Goal: Information Seeking & Learning: Learn about a topic

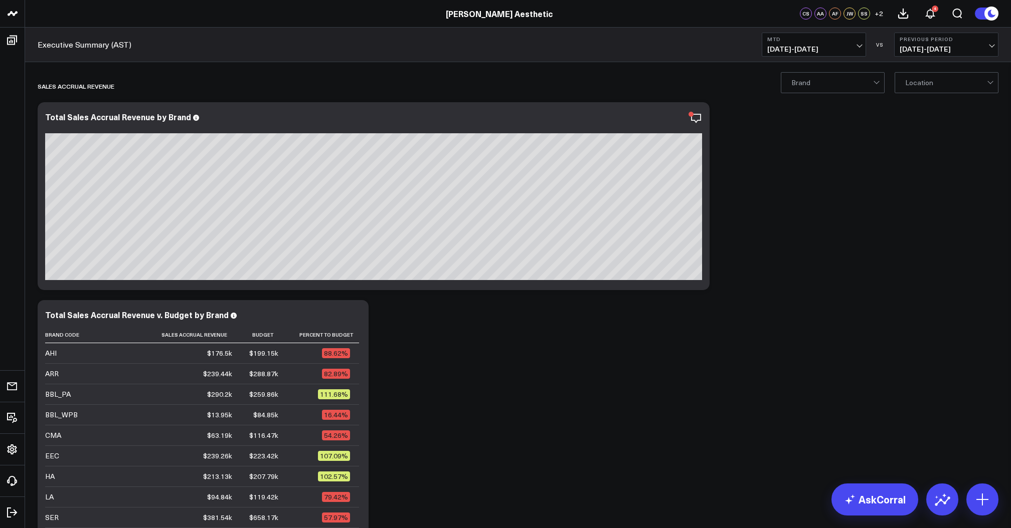
click at [813, 42] on b "MTD" at bounding box center [813, 39] width 93 height 6
click at [801, 203] on link "Last Month" at bounding box center [813, 203] width 103 height 19
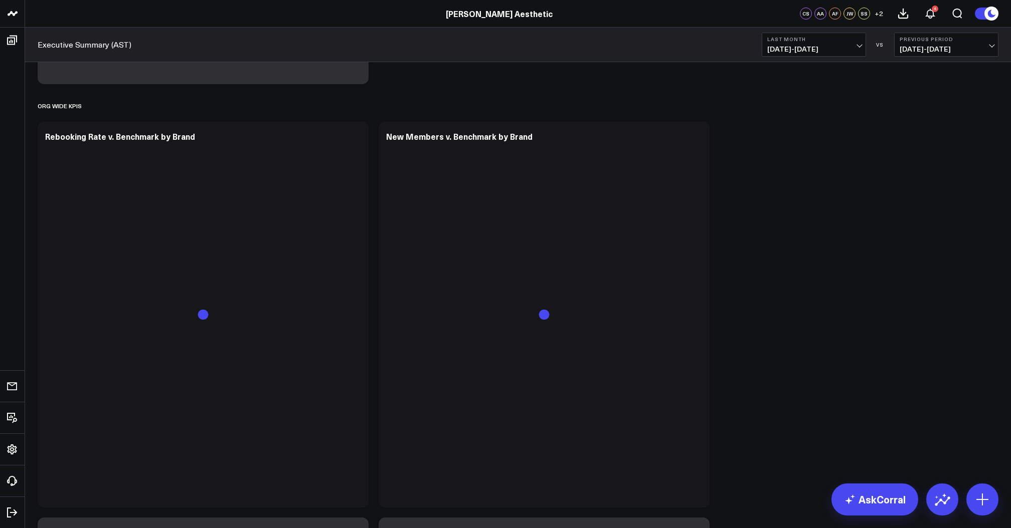
scroll to position [604, 0]
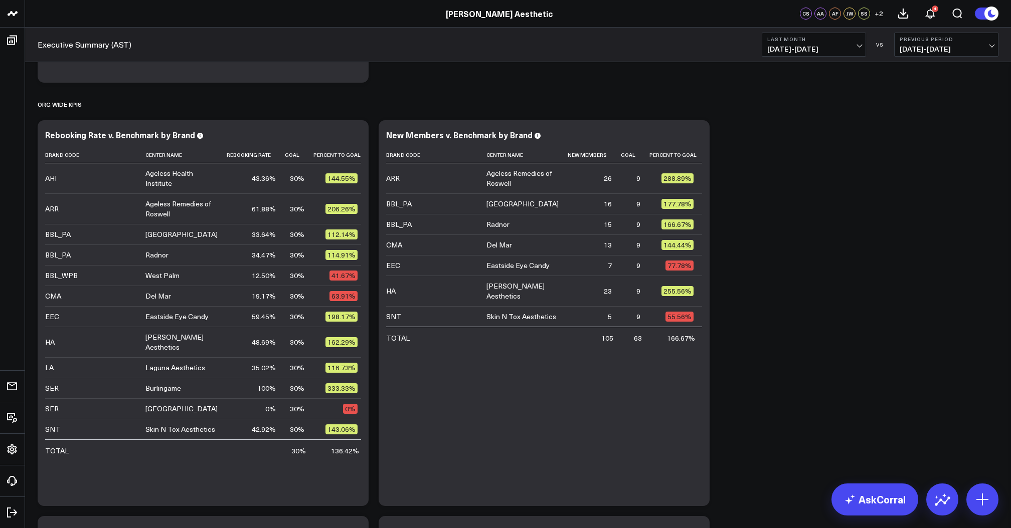
click at [987, 0] on header "Annie Aesthetic Annie Aesthetic - Ageless Health Institute Annie Aesthetic - Ag…" at bounding box center [505, 14] width 1011 height 28
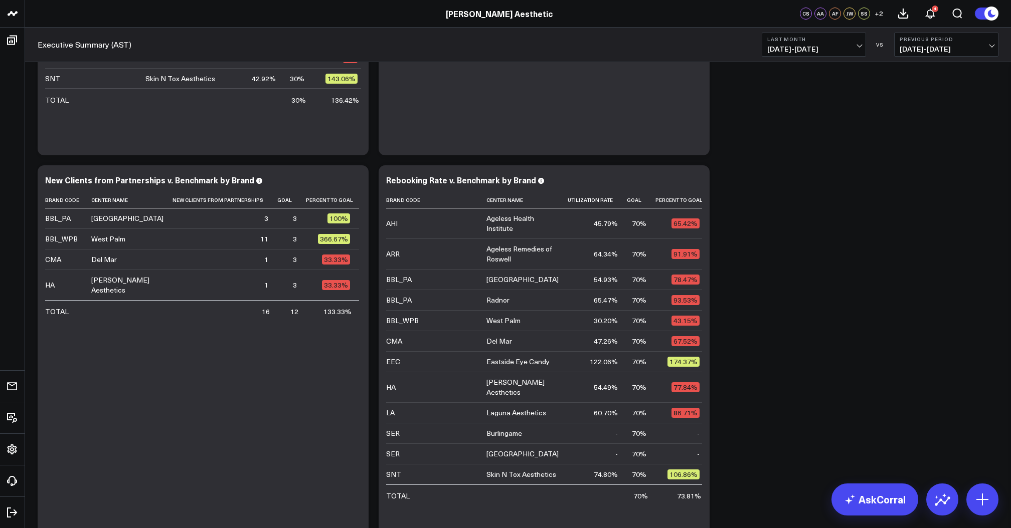
scroll to position [983, 0]
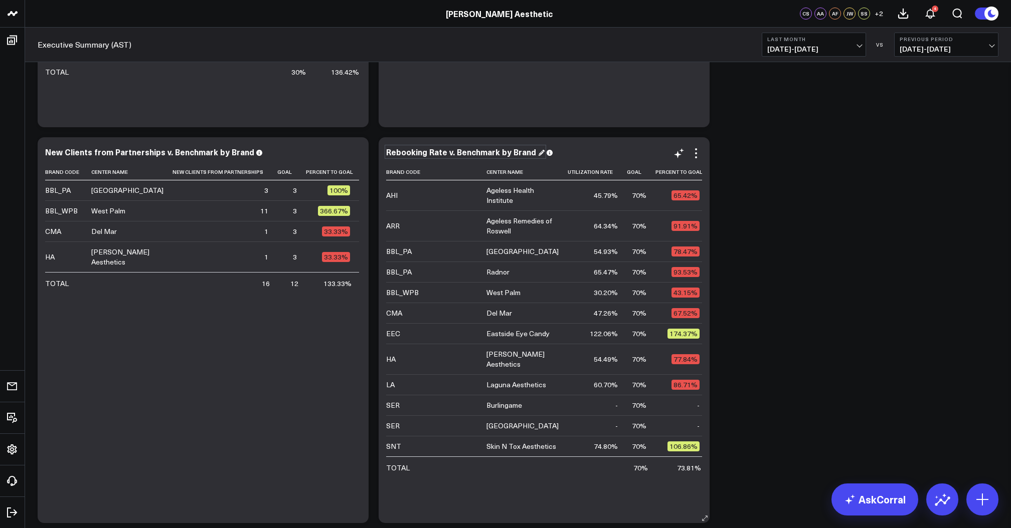
click at [488, 153] on div "Rebooking Rate v. Benchmark by Brand" at bounding box center [465, 151] width 158 height 11
click at [446, 151] on div "Rebooking Rate v. Benchmark by Brand" at bounding box center [465, 151] width 158 height 11
drag, startPoint x: 443, startPoint y: 153, endPoint x: 414, endPoint y: 153, distance: 29.1
click at [414, 153] on div "Rebooking Rate v. Benchmark by Brand" at bounding box center [465, 151] width 158 height 11
click at [404, 153] on div "Rebooking Rate v. Benchmark by Brand" at bounding box center [465, 151] width 158 height 11
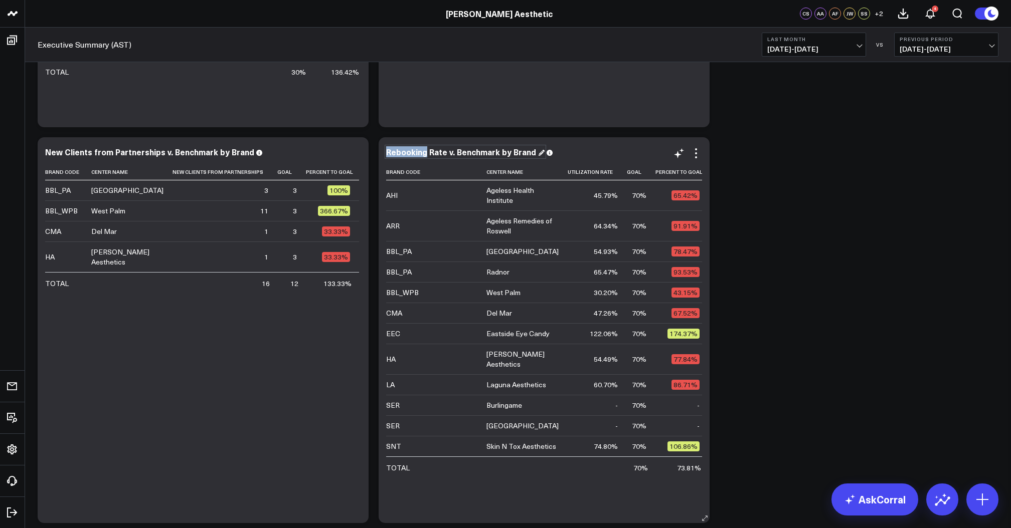
click at [404, 153] on div "Rebooking Rate v. Benchmark by Brand" at bounding box center [465, 151] width 158 height 11
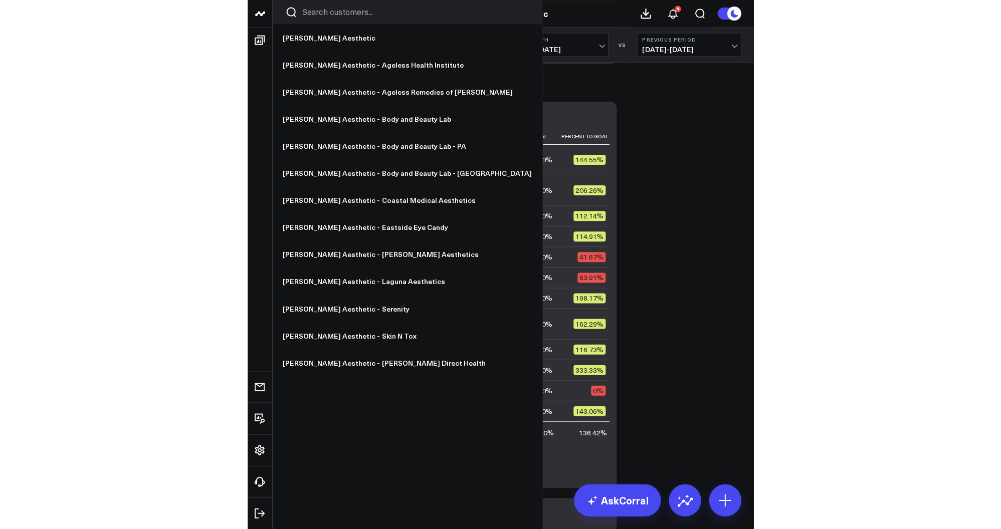
scroll to position [634, 0]
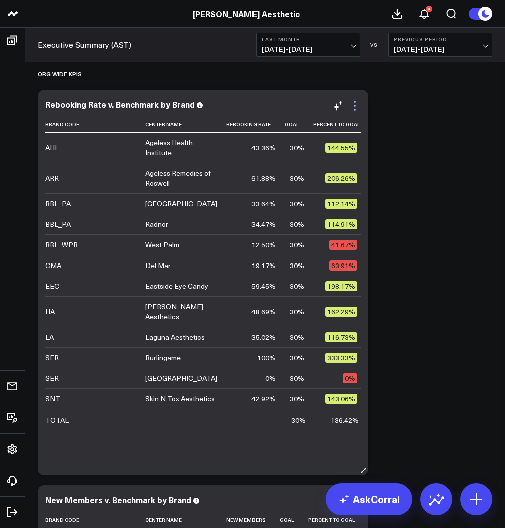
click at [355, 105] on icon at bounding box center [355, 106] width 2 height 2
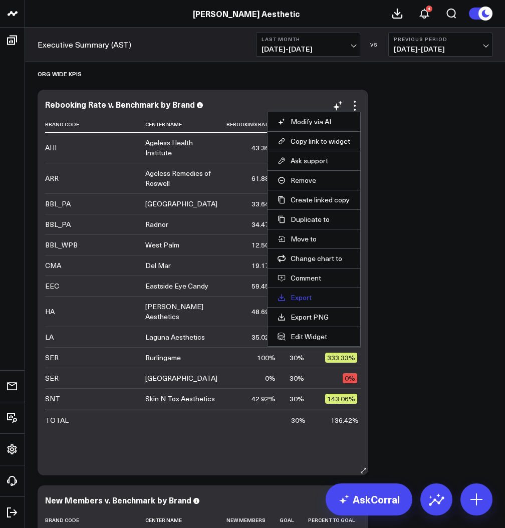
click at [306, 293] on link "Export" at bounding box center [314, 297] width 73 height 9
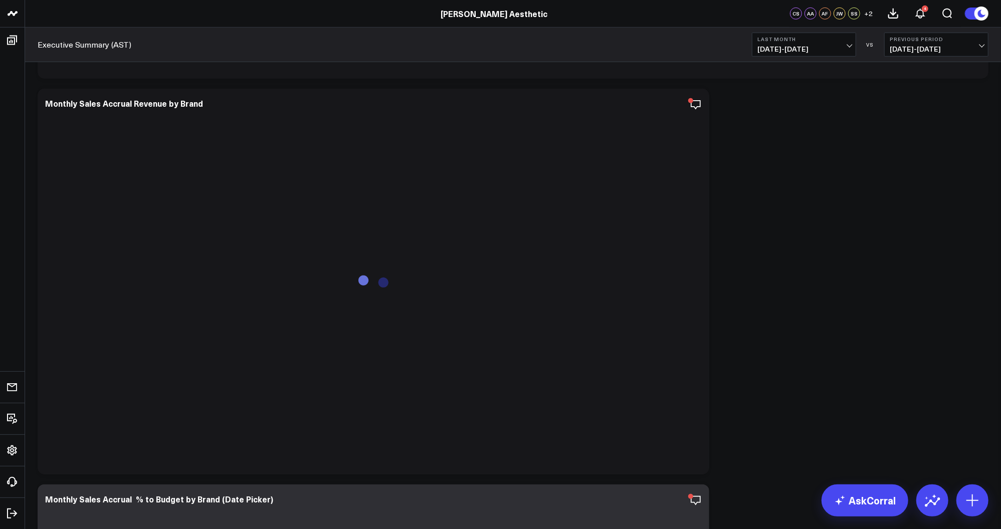
scroll to position [3436, 0]
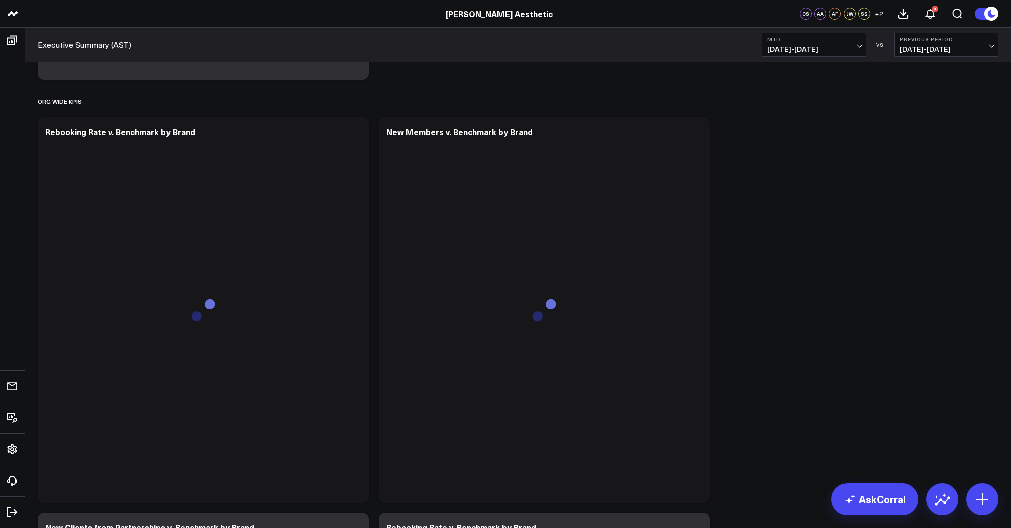
scroll to position [608, 0]
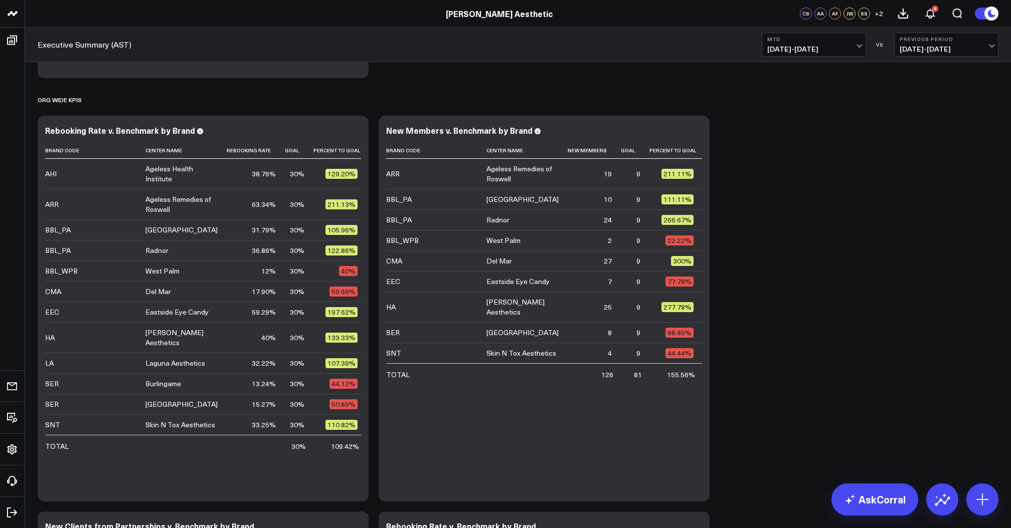
click at [838, 39] on b "MTD" at bounding box center [813, 39] width 93 height 6
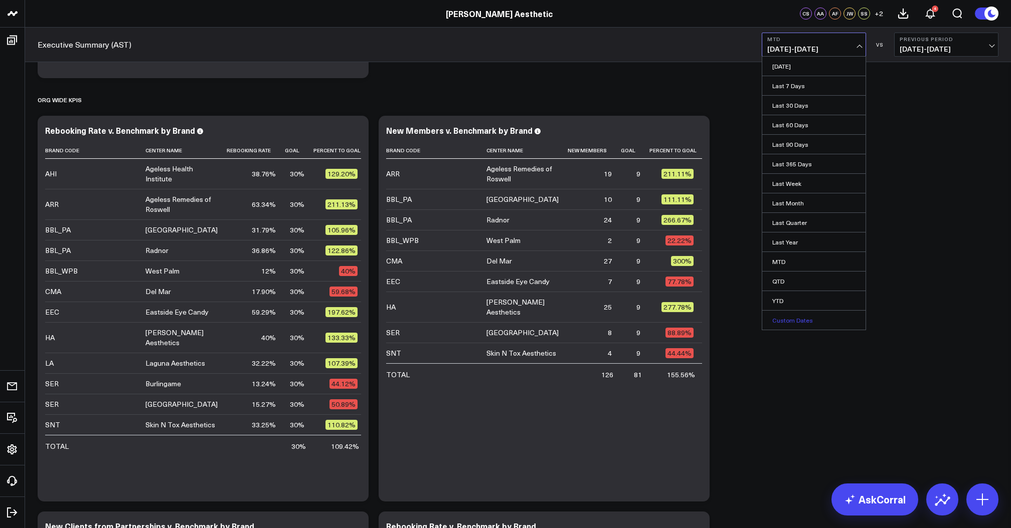
click at [787, 316] on link "Custom Dates" at bounding box center [813, 320] width 103 height 19
select select "7"
select select "2025"
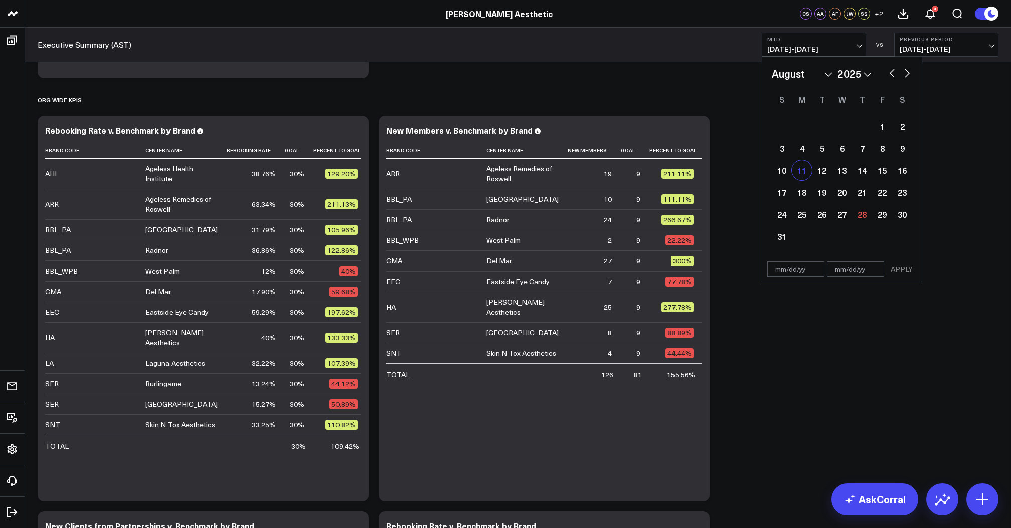
click at [799, 176] on div "11" at bounding box center [802, 170] width 20 height 20
type input "08/11/25"
select select "7"
select select "2025"
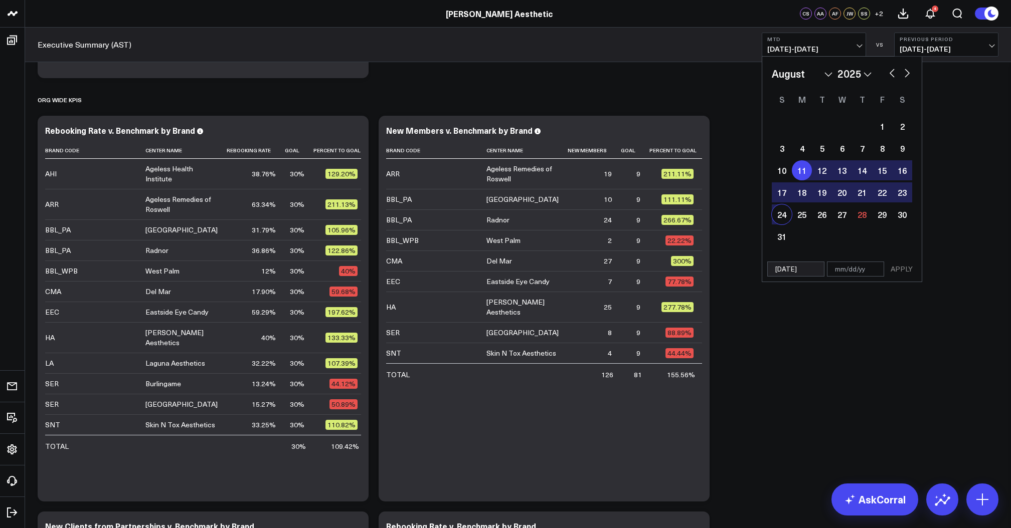
click at [783, 216] on div "24" at bounding box center [782, 215] width 20 height 20
type input "08/24/25"
select select "7"
select select "2025"
click at [799, 172] on div "11" at bounding box center [802, 170] width 20 height 20
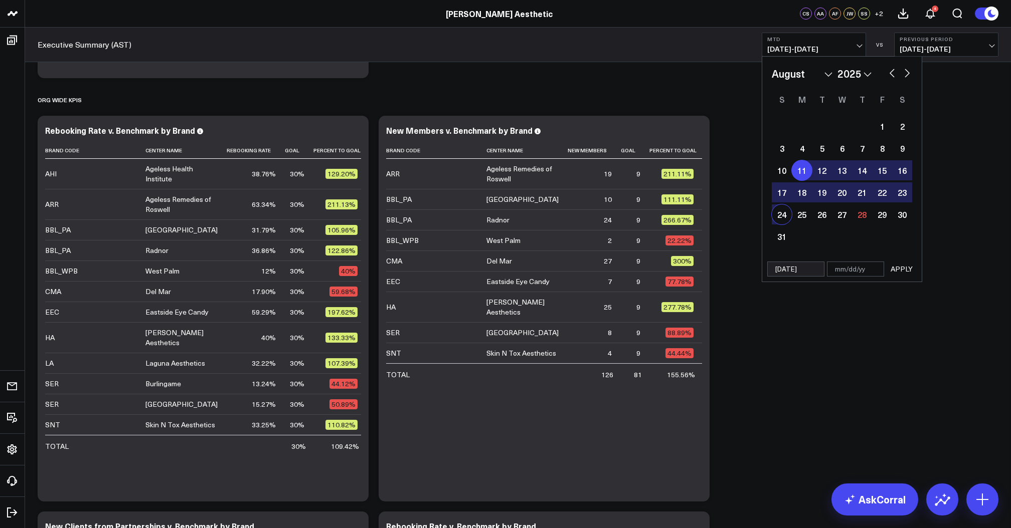
select select "7"
select select "2025"
click at [842, 215] on div "27" at bounding box center [842, 215] width 20 height 20
type input "[DATE]"
select select "7"
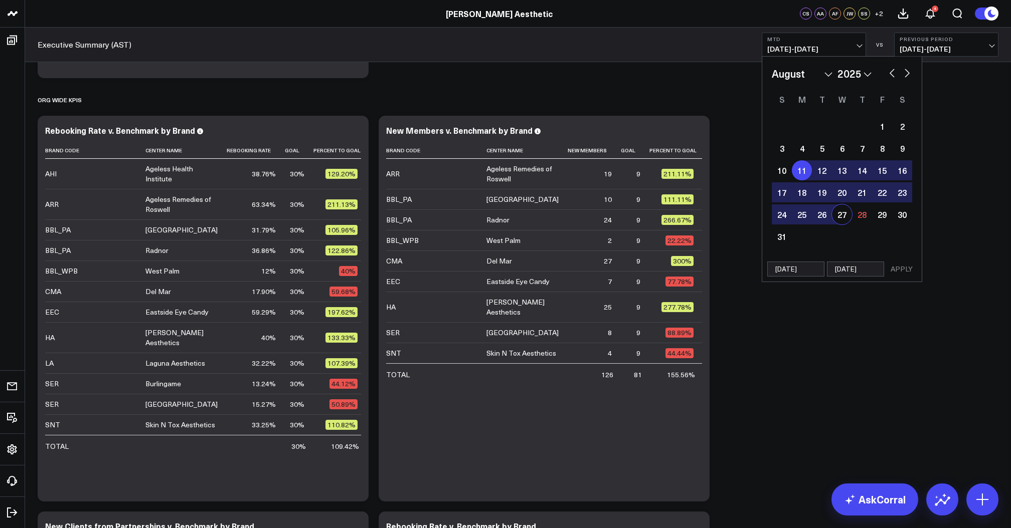
select select "2025"
click at [899, 272] on button "APPLY" at bounding box center [901, 269] width 30 height 15
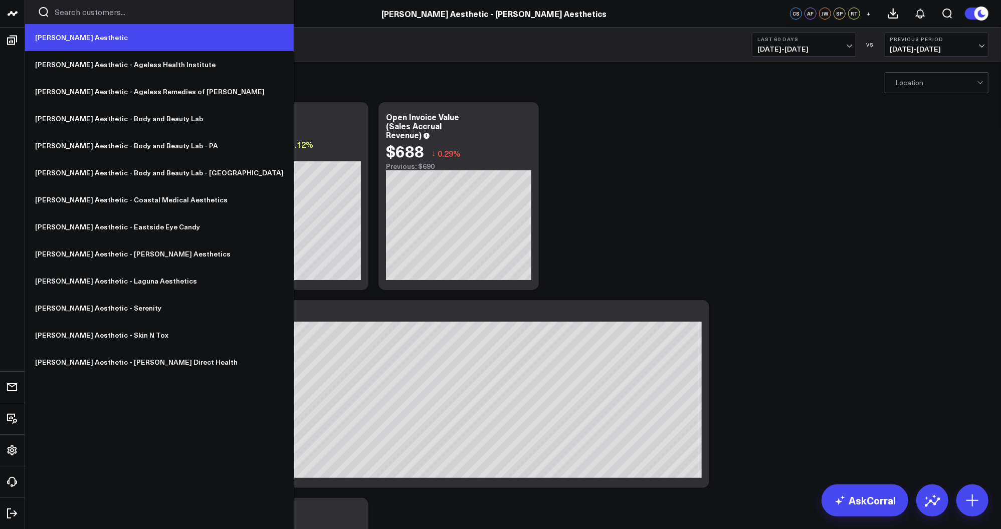
click at [49, 34] on link "[PERSON_NAME] Aesthetic" at bounding box center [159, 37] width 269 height 27
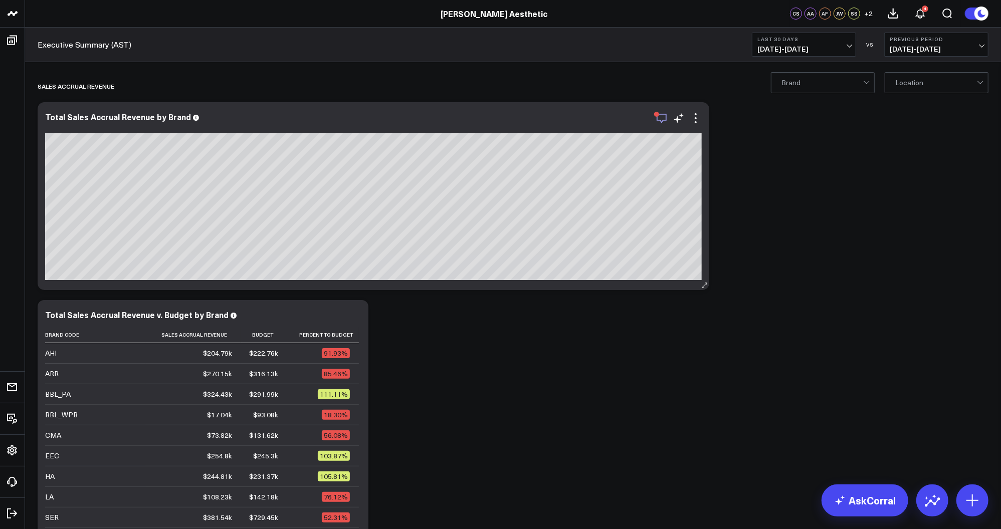
click at [665, 118] on icon "button" at bounding box center [662, 118] width 12 height 12
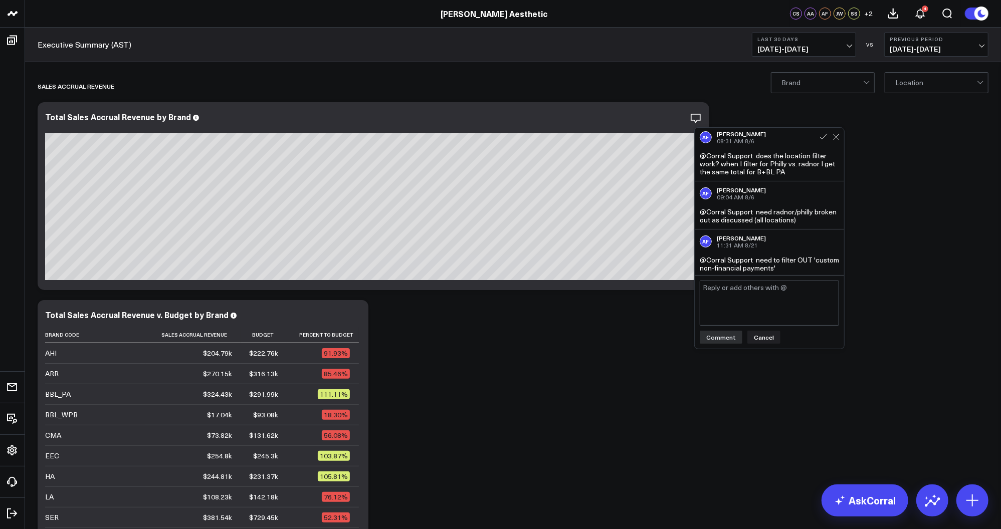
scroll to position [274, 0]
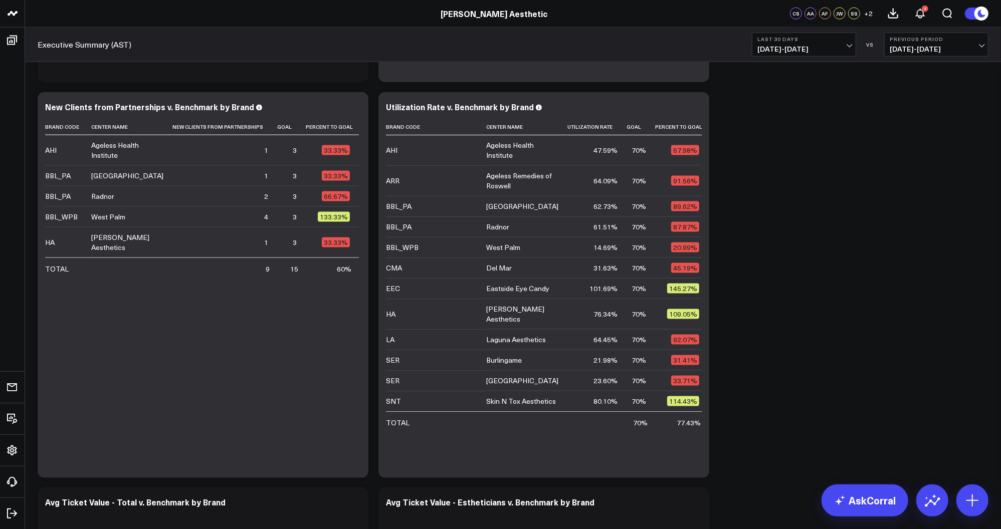
scroll to position [1039, 0]
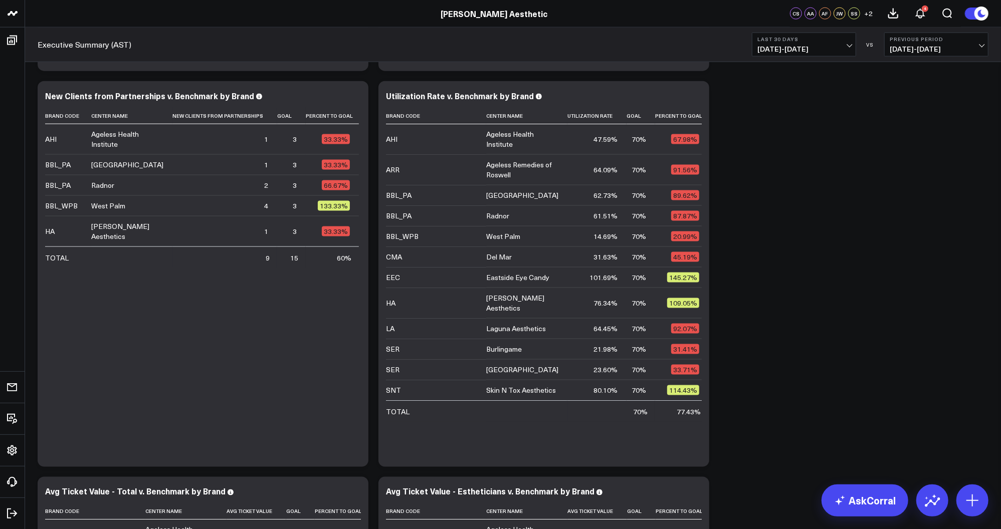
click at [826, 43] on button "Last 30 Days 07/29/25 - 08/27/25" at bounding box center [804, 45] width 104 height 24
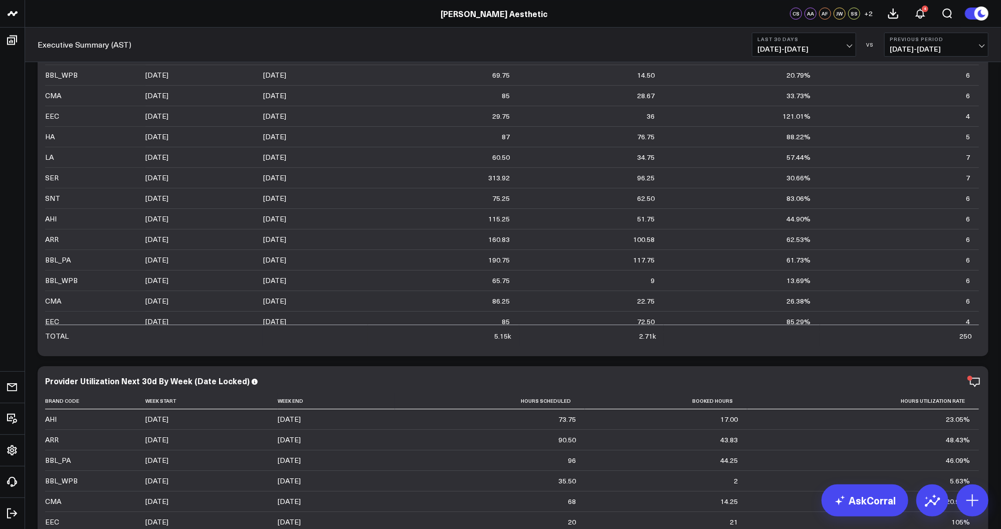
scroll to position [424, 0]
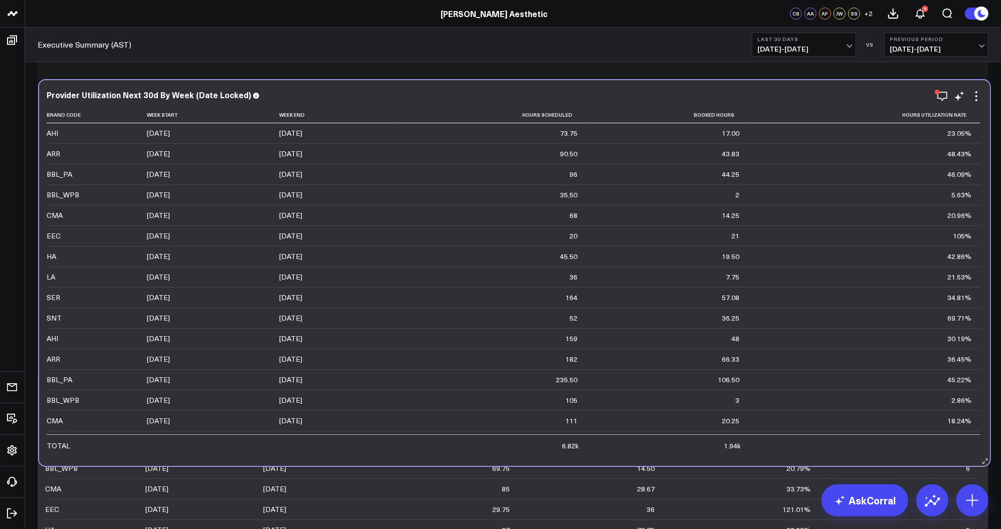
drag, startPoint x: 290, startPoint y: 381, endPoint x: 291, endPoint y: 86, distance: 294.8
click at [291, 90] on div "Provider Utilization Next 30d By Week (Date Locked)" at bounding box center [515, 94] width 936 height 9
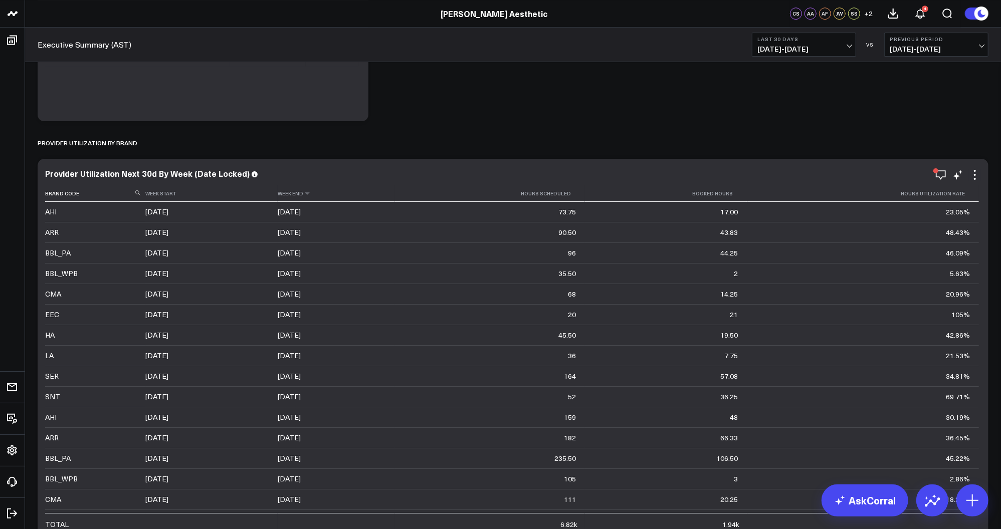
scroll to position [2487, 0]
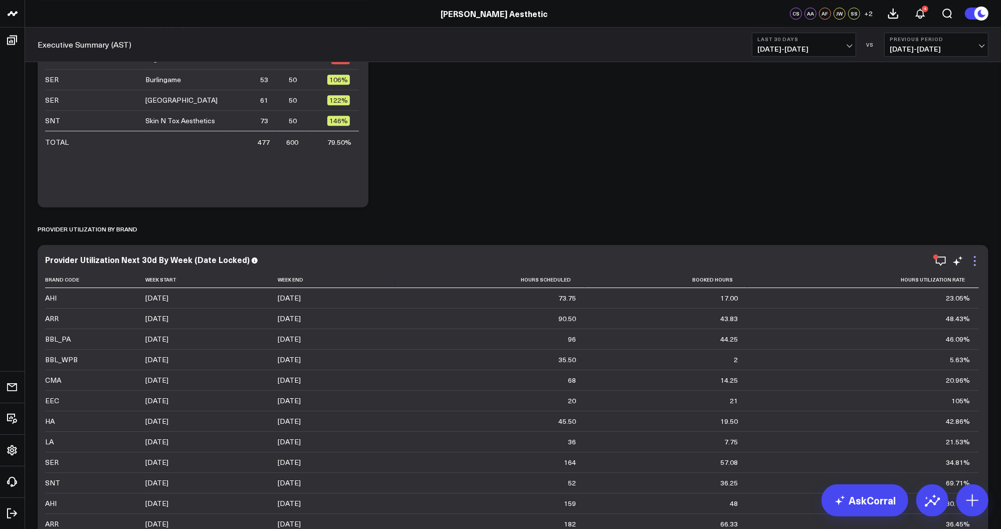
click at [976, 262] on icon at bounding box center [975, 261] width 2 height 2
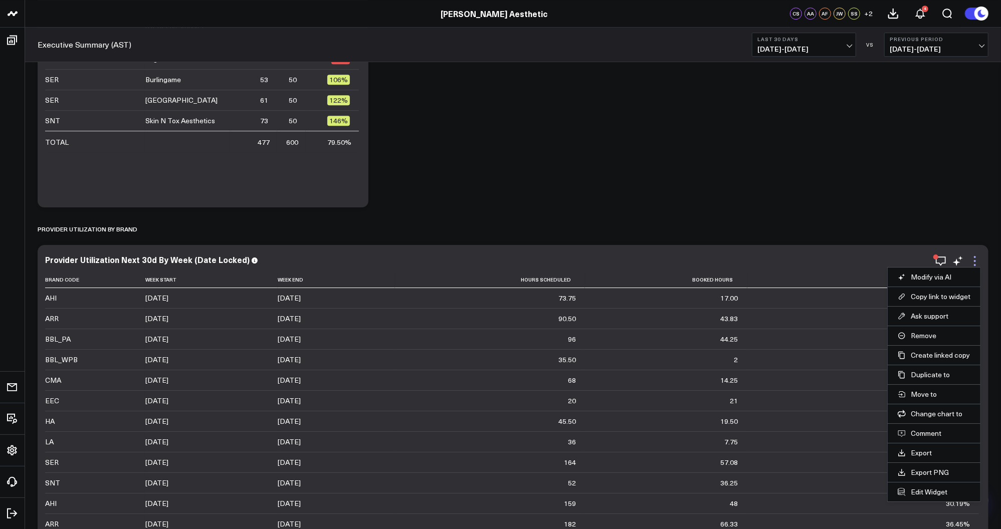
click at [975, 264] on icon at bounding box center [975, 261] width 12 height 12
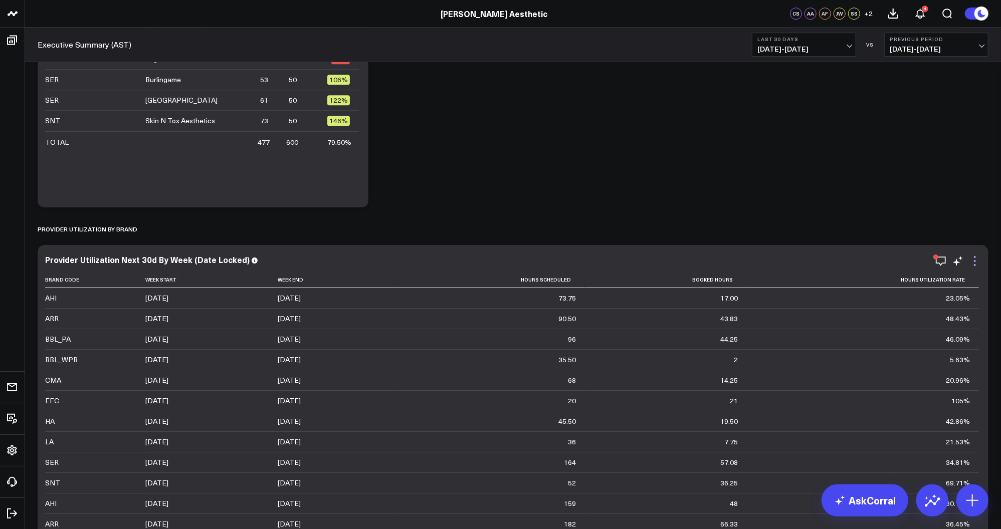
click at [975, 264] on icon at bounding box center [975, 261] width 12 height 12
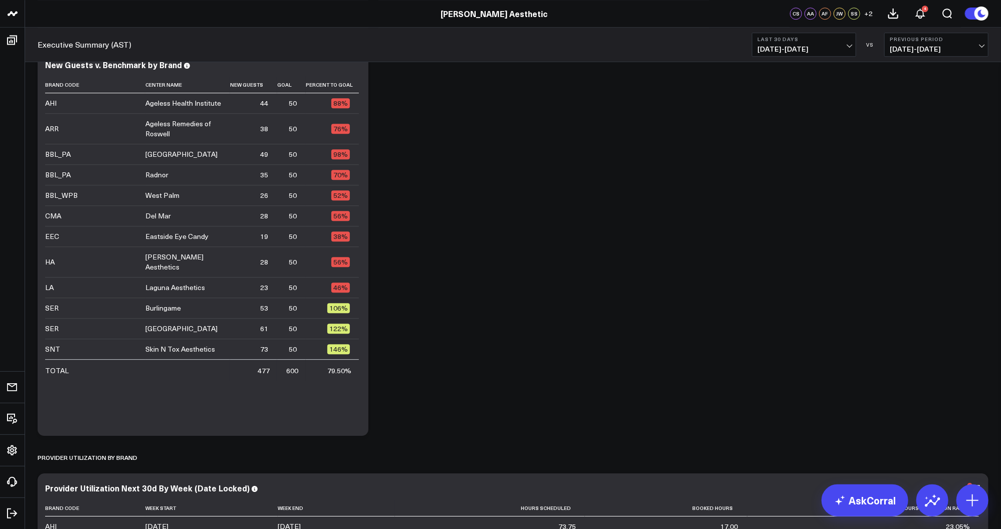
scroll to position [2214, 0]
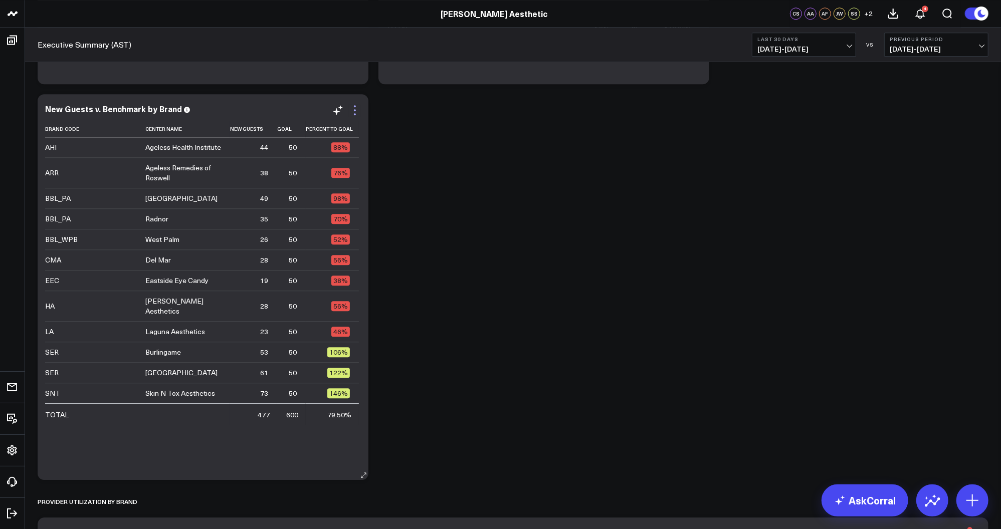
click at [355, 110] on icon at bounding box center [355, 110] width 2 height 2
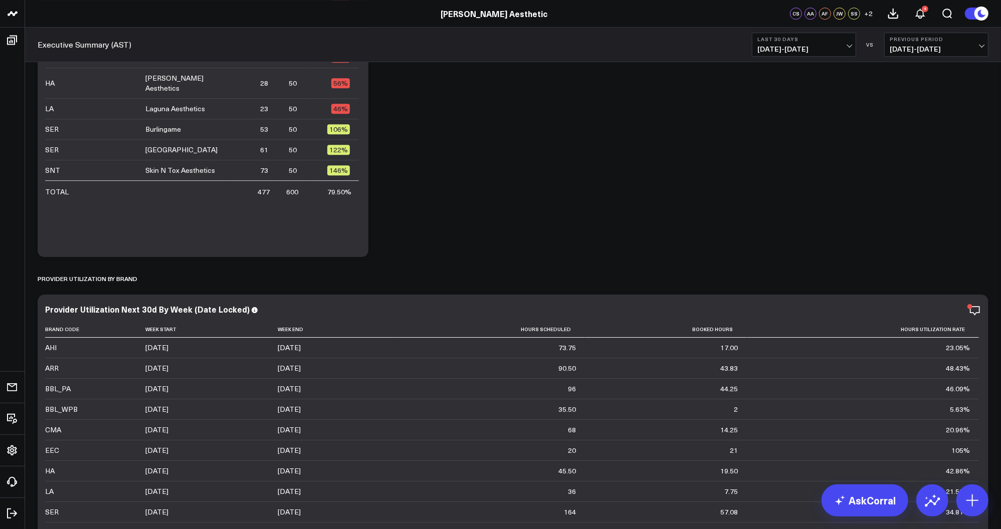
scroll to position [2465, 0]
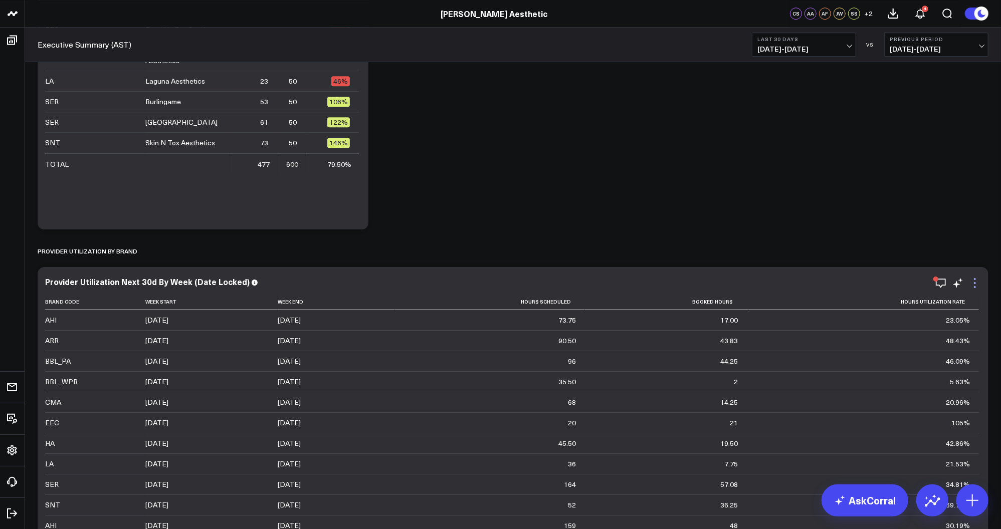
click at [973, 281] on icon at bounding box center [975, 283] width 12 height 12
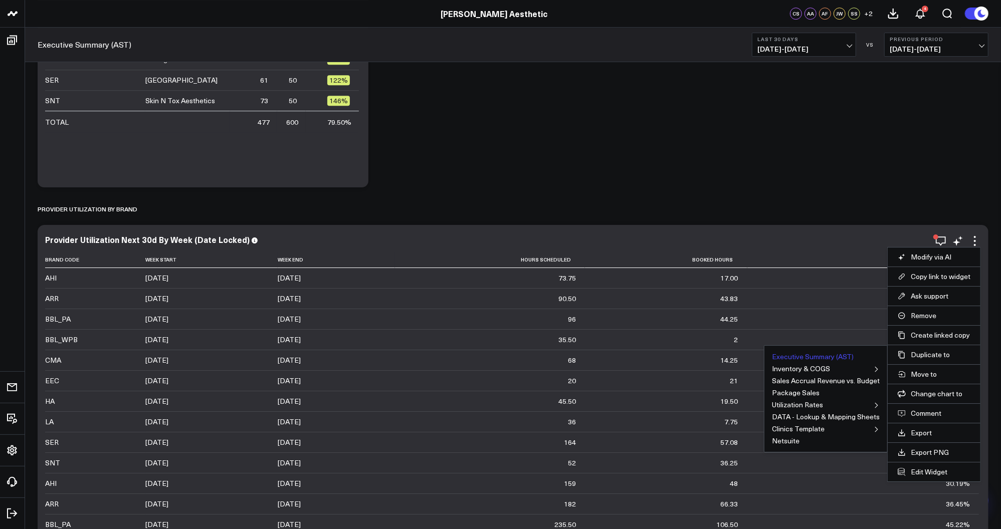
scroll to position [2514, 0]
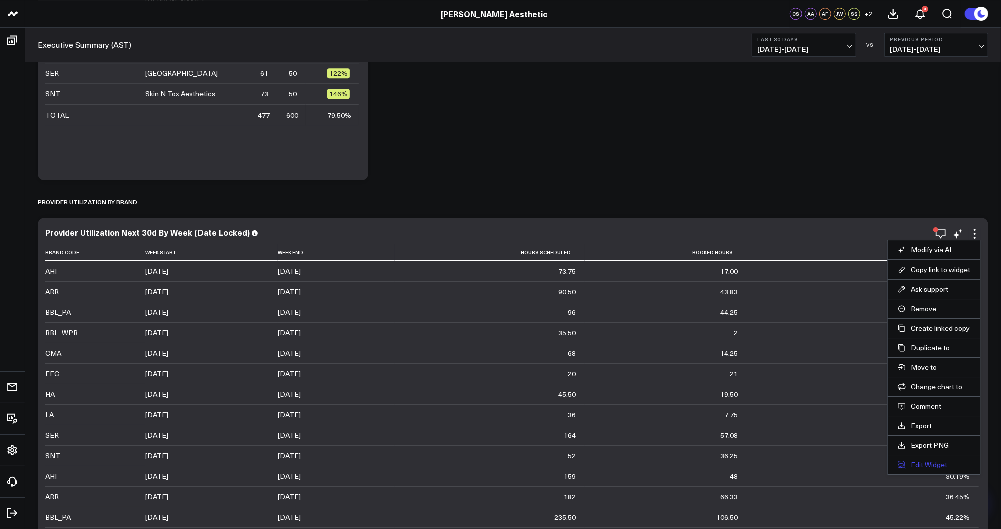
click at [923, 464] on button "Edit Widget" at bounding box center [934, 465] width 73 height 9
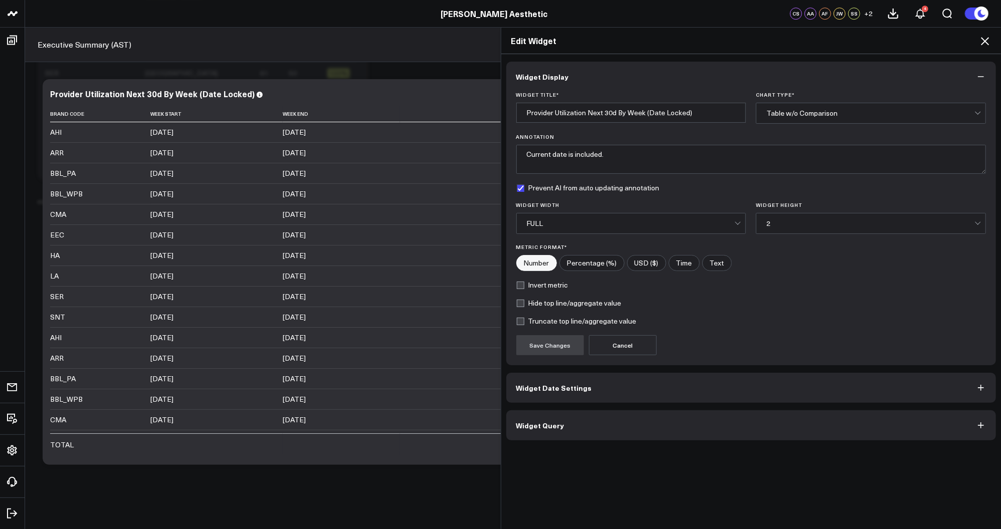
click at [678, 228] on div "FULL" at bounding box center [631, 224] width 208 height 8
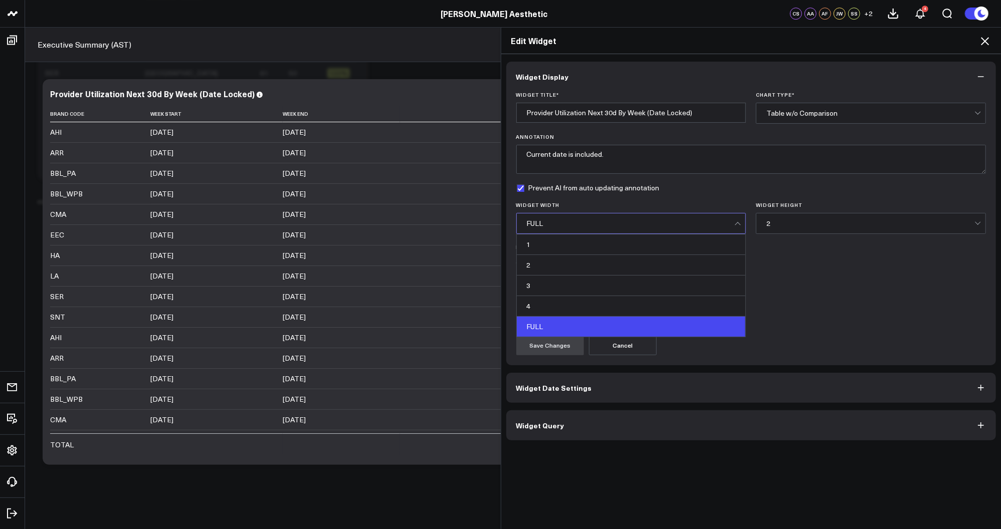
click at [430, 67] on div "Edit Widget Widget Display Widget Title * Provider Utilization Next 30d By Week…" at bounding box center [500, 278] width 1001 height 502
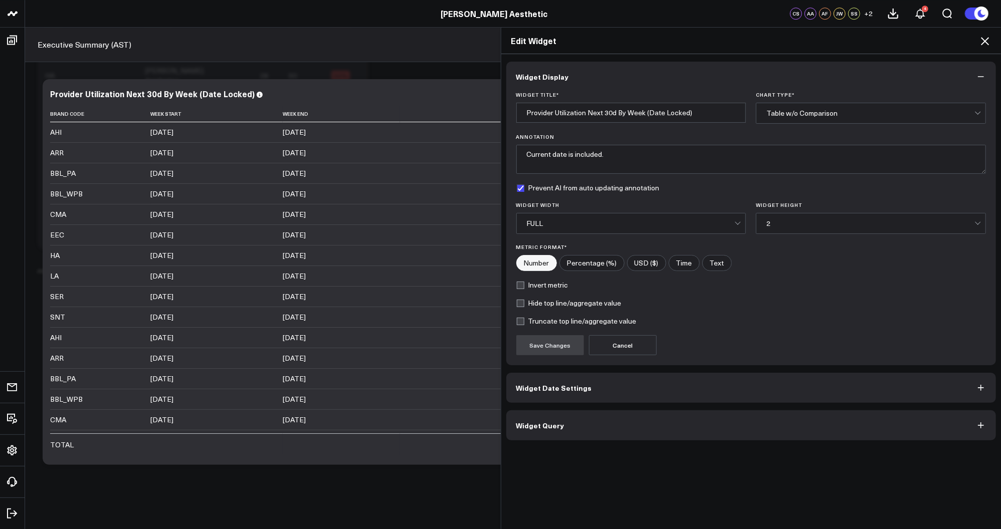
scroll to position [2399, 0]
click at [985, 45] on icon at bounding box center [985, 41] width 12 height 12
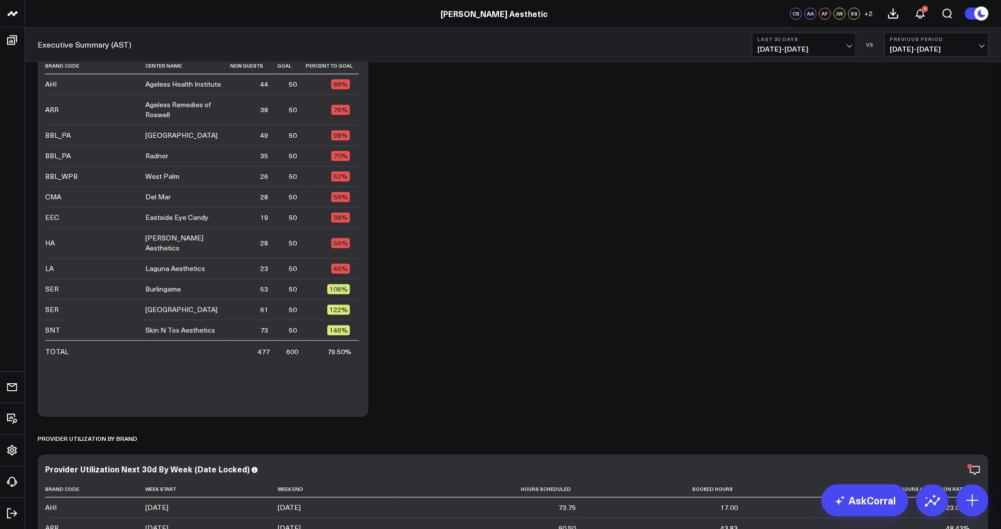
scroll to position [2229, 0]
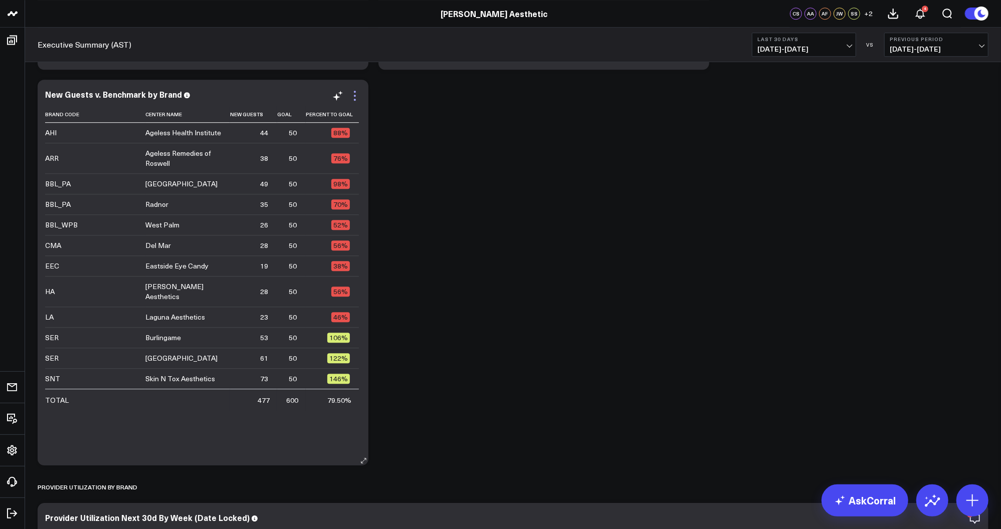
click at [355, 99] on icon at bounding box center [355, 96] width 12 height 12
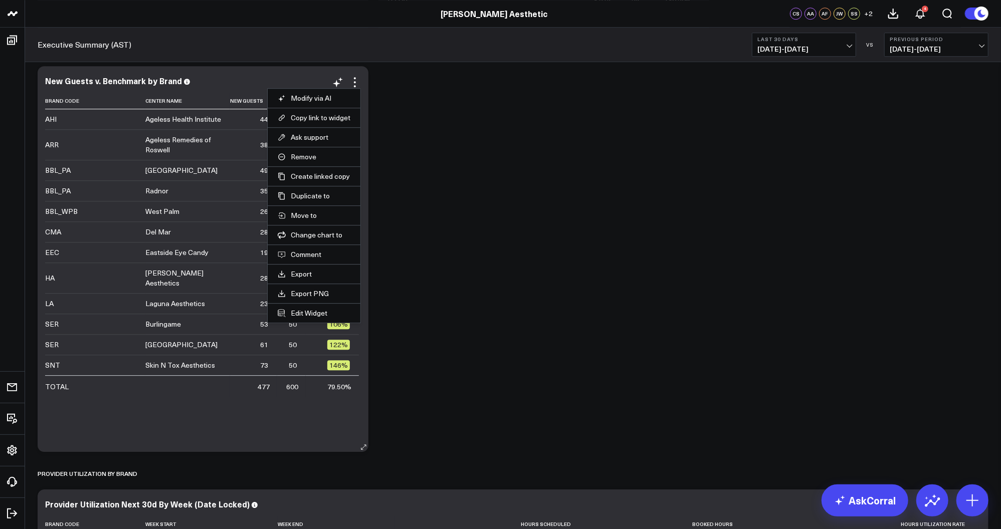
scroll to position [2245, 0]
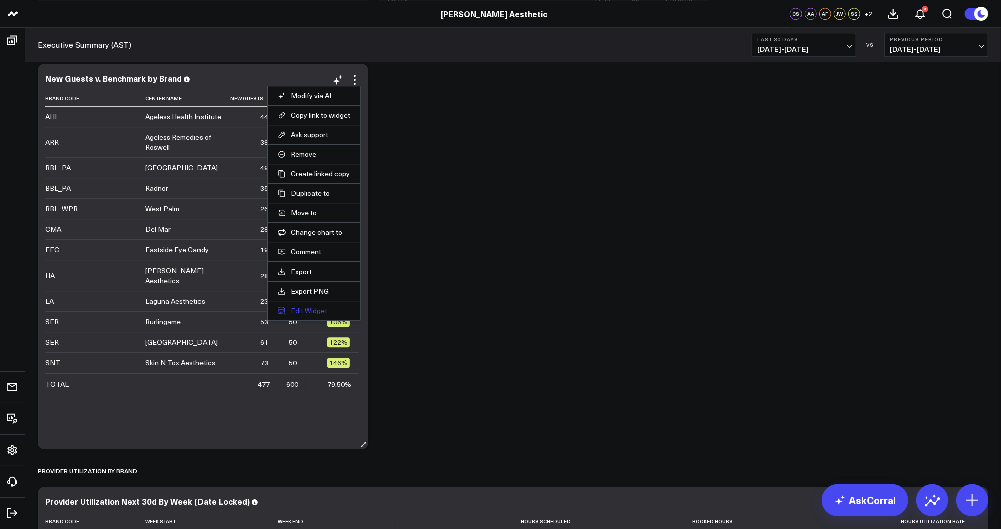
click at [306, 309] on button "Edit Widget" at bounding box center [314, 310] width 73 height 9
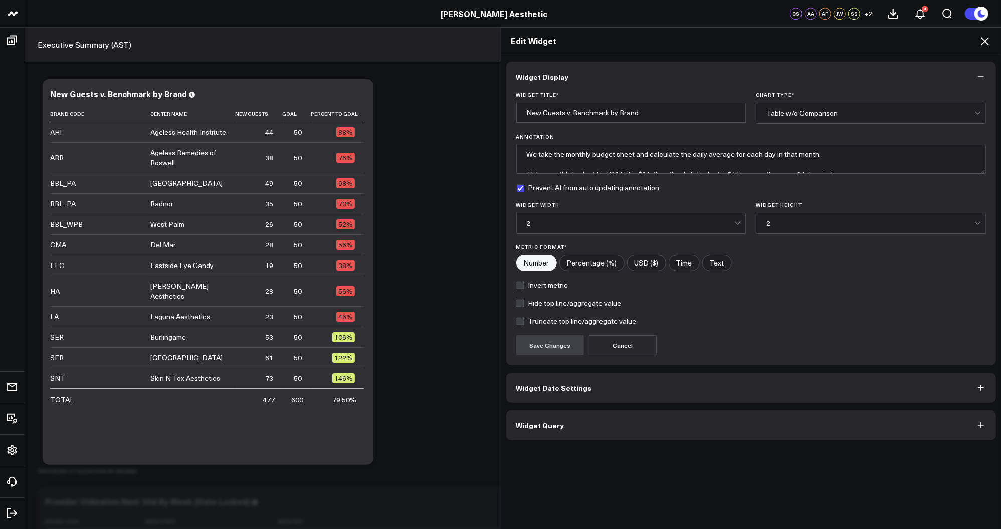
click at [985, 40] on icon at bounding box center [985, 41] width 12 height 12
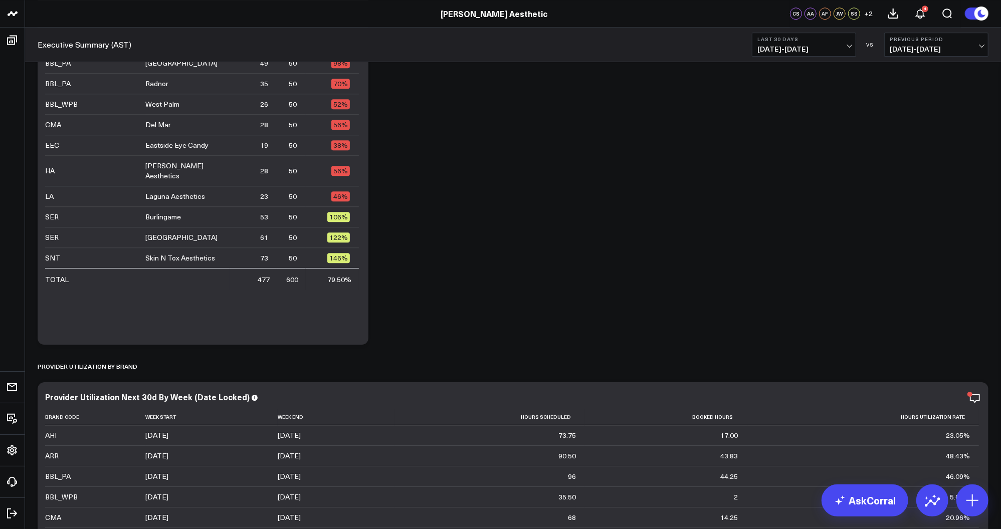
scroll to position [2369, 0]
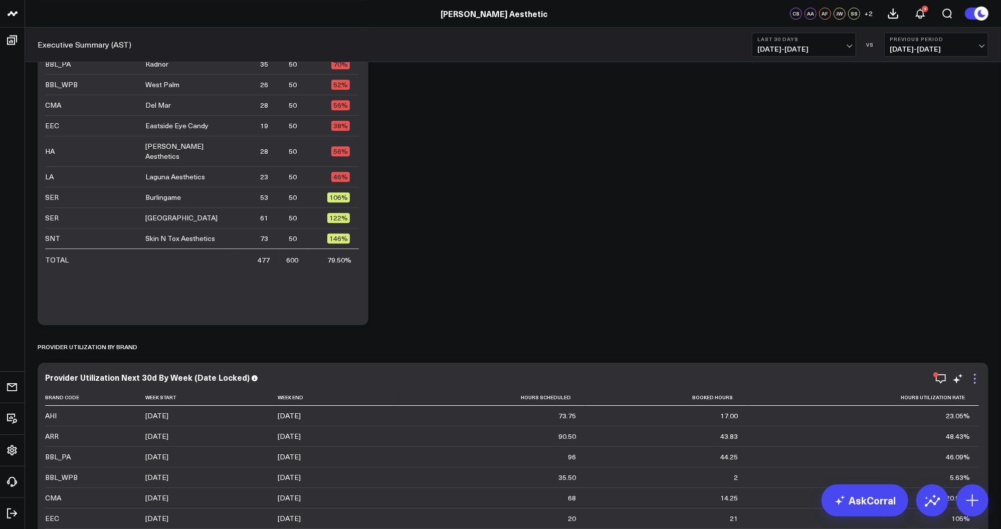
click at [977, 381] on icon at bounding box center [975, 379] width 12 height 12
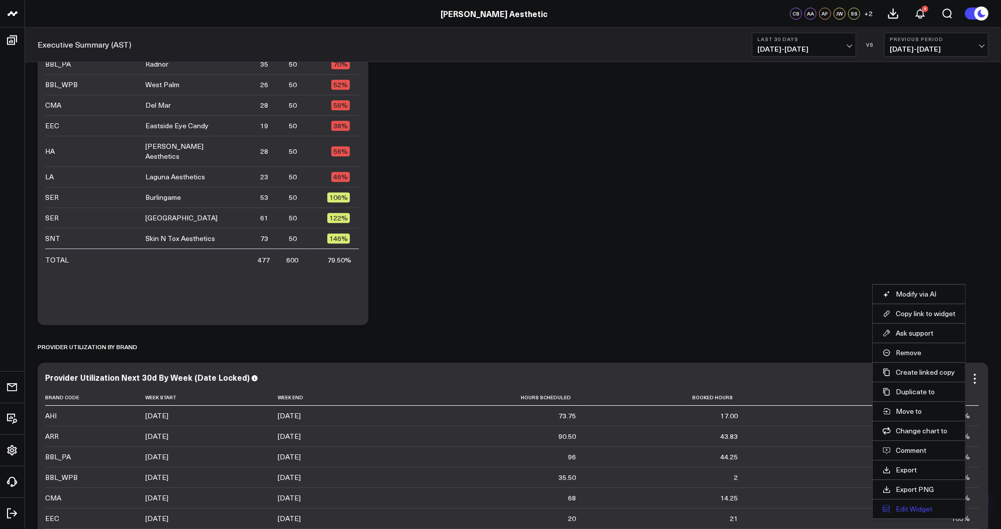
click at [918, 505] on button "Edit Widget" at bounding box center [919, 509] width 73 height 9
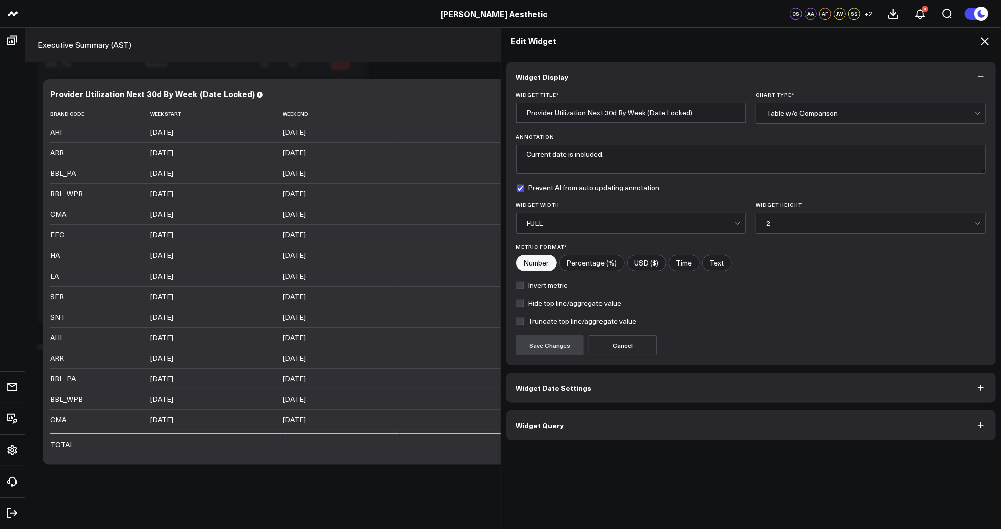
click at [580, 226] on div "FULL" at bounding box center [631, 224] width 208 height 8
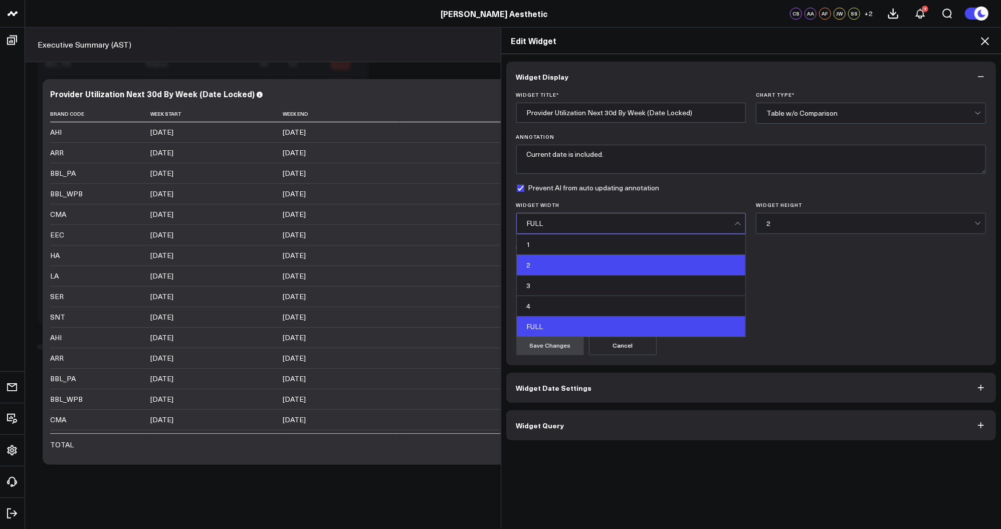
click at [556, 271] on div "2" at bounding box center [631, 265] width 229 height 21
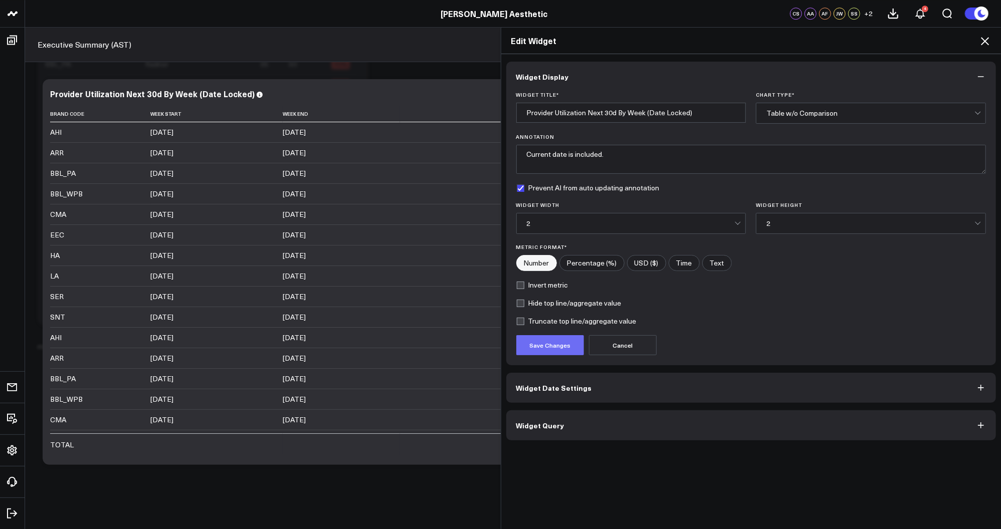
click at [553, 351] on button "Save Changes" at bounding box center [550, 345] width 68 height 20
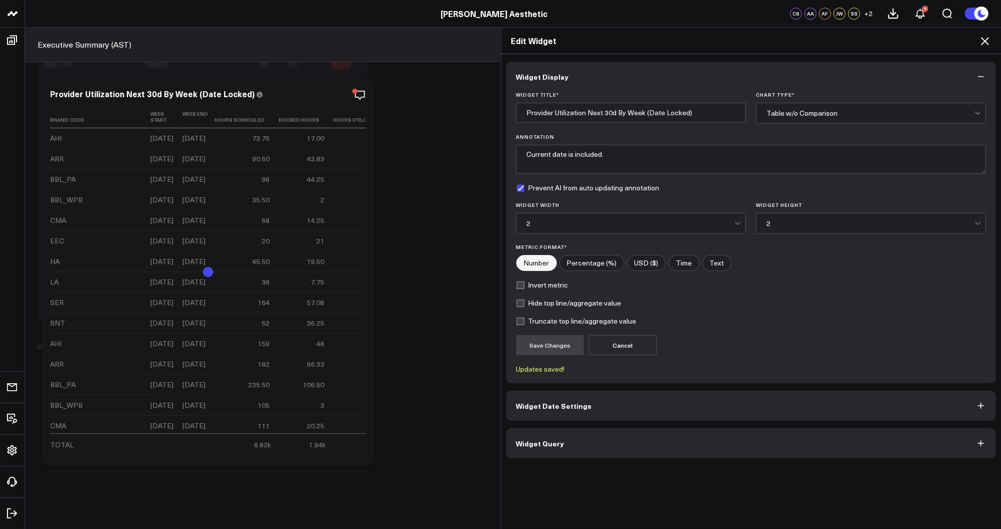
click at [471, 452] on div "Edit Widget Widget Display Widget Title * Provider Utilization Next 30d By Week…" at bounding box center [500, 278] width 1001 height 502
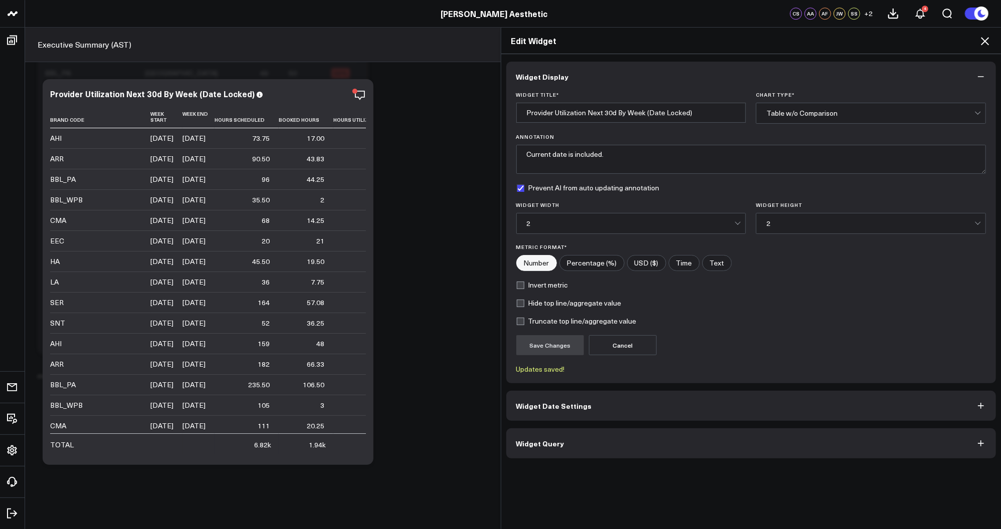
scroll to position [2321, 0]
click at [983, 41] on icon at bounding box center [985, 41] width 12 height 12
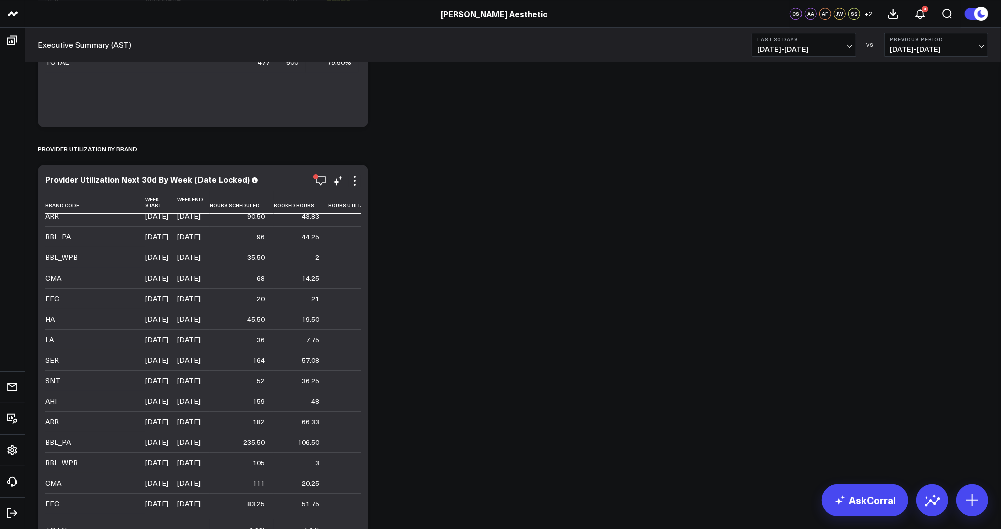
scroll to position [28, 0]
click at [357, 186] on icon at bounding box center [355, 181] width 12 height 12
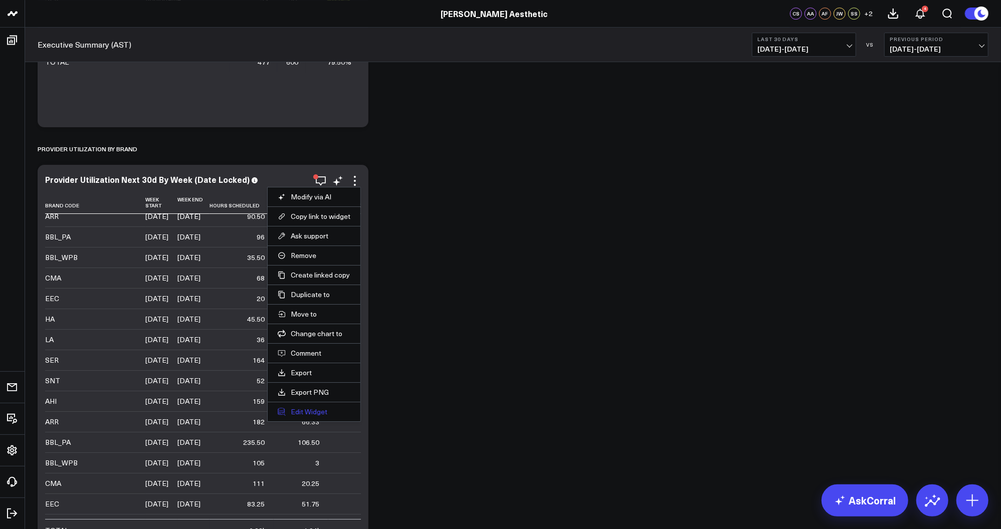
click at [318, 410] on button "Edit Widget" at bounding box center [314, 412] width 73 height 9
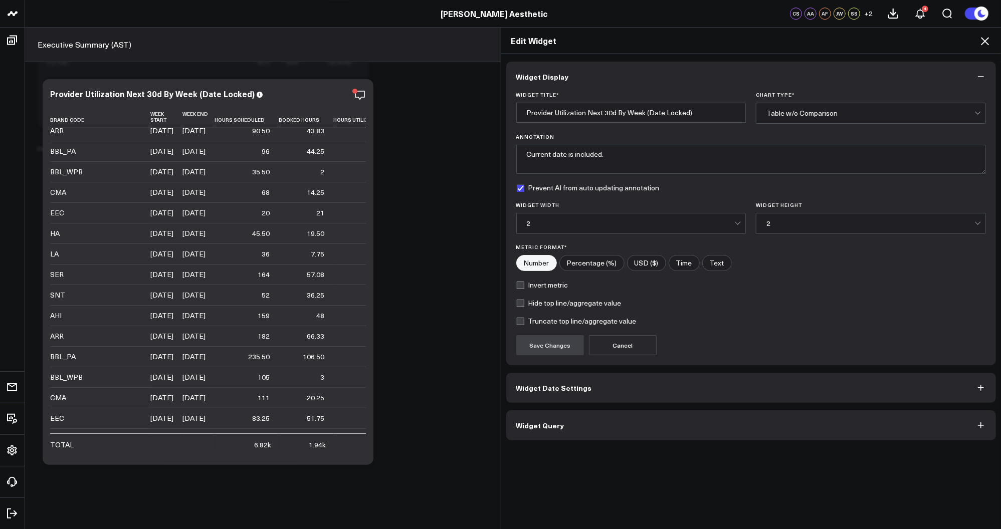
click at [619, 232] on div "2" at bounding box center [631, 224] width 208 height 20
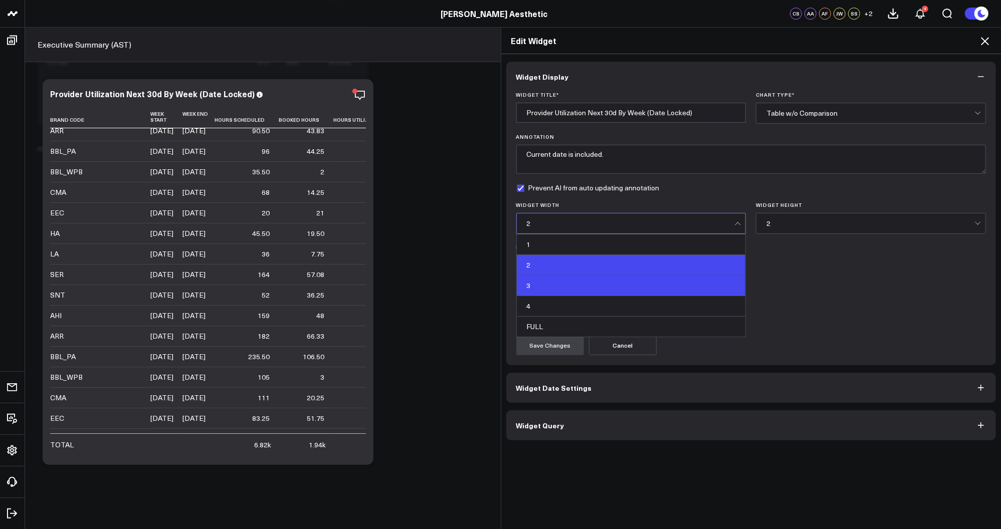
click at [577, 290] on div "3" at bounding box center [631, 286] width 229 height 21
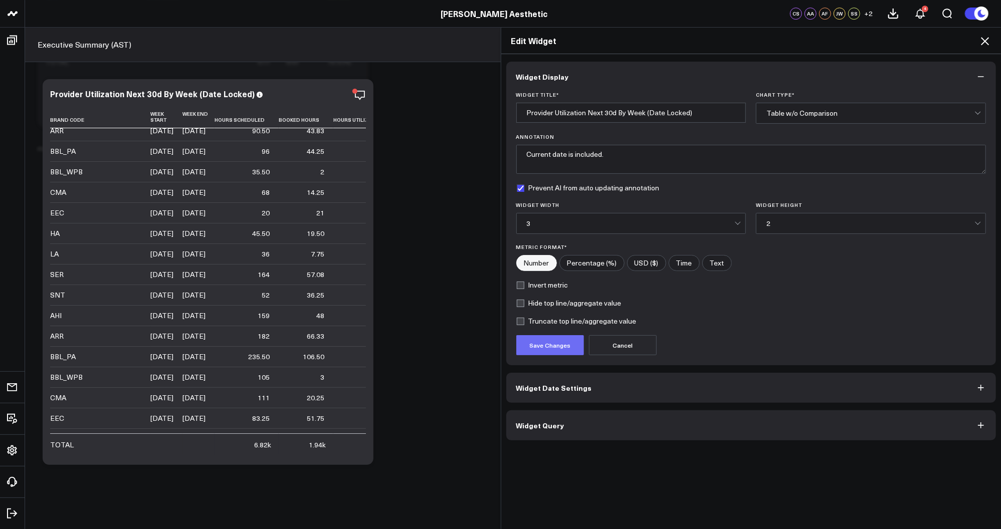
click at [557, 351] on button "Save Changes" at bounding box center [550, 345] width 68 height 20
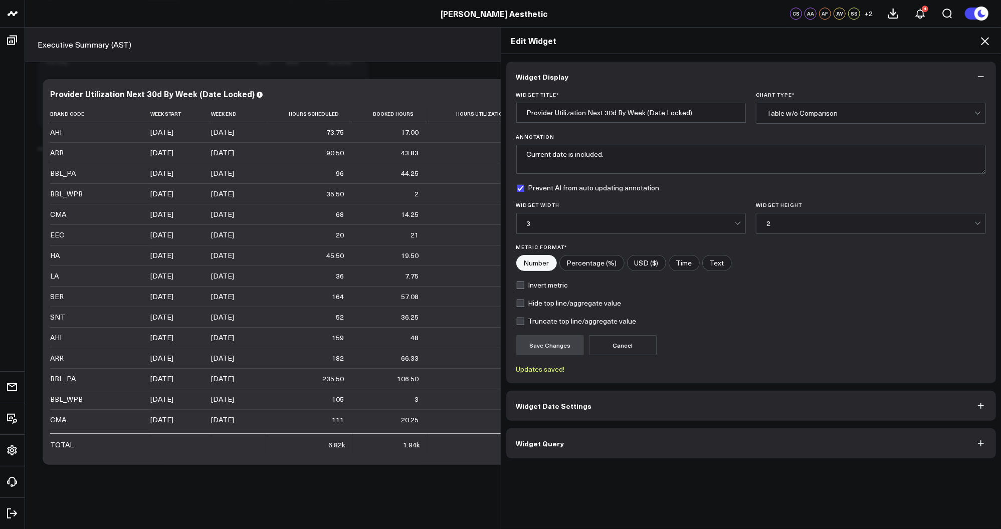
click at [985, 42] on icon at bounding box center [985, 41] width 8 height 8
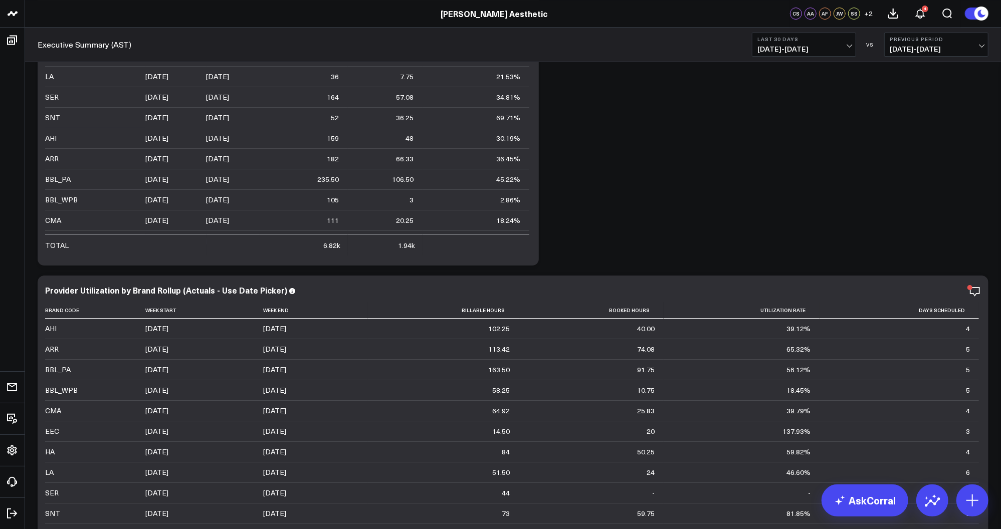
scroll to position [2860, 0]
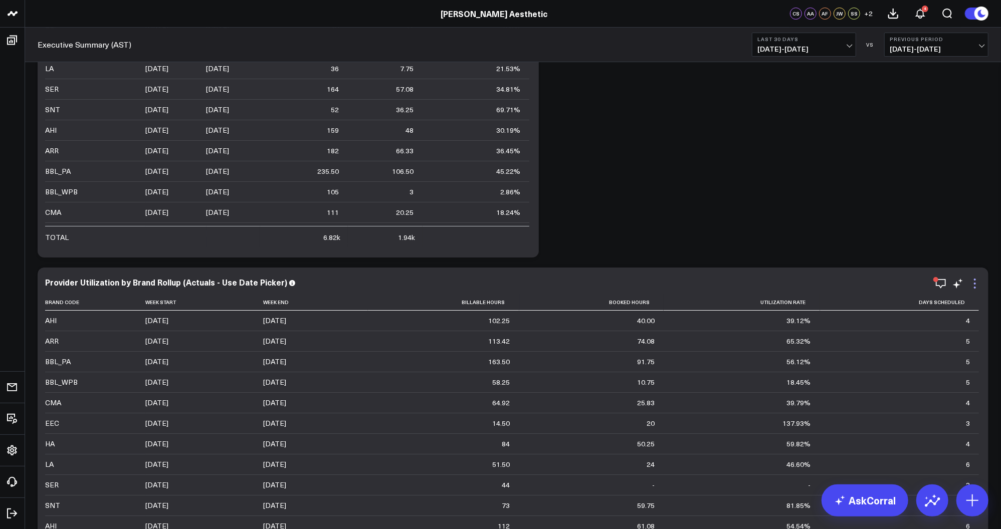
click at [976, 286] on icon at bounding box center [975, 284] width 12 height 12
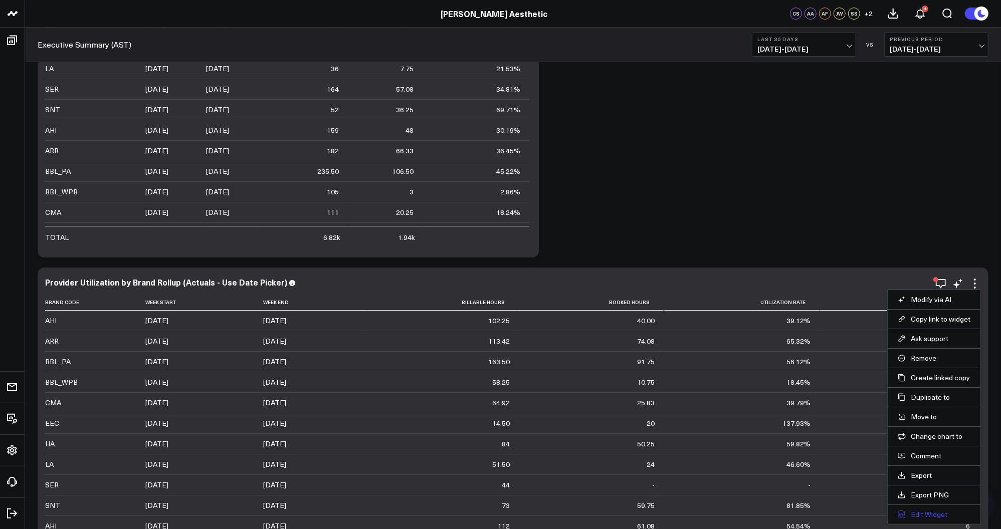
click at [934, 510] on button "Edit Widget" at bounding box center [934, 514] width 73 height 9
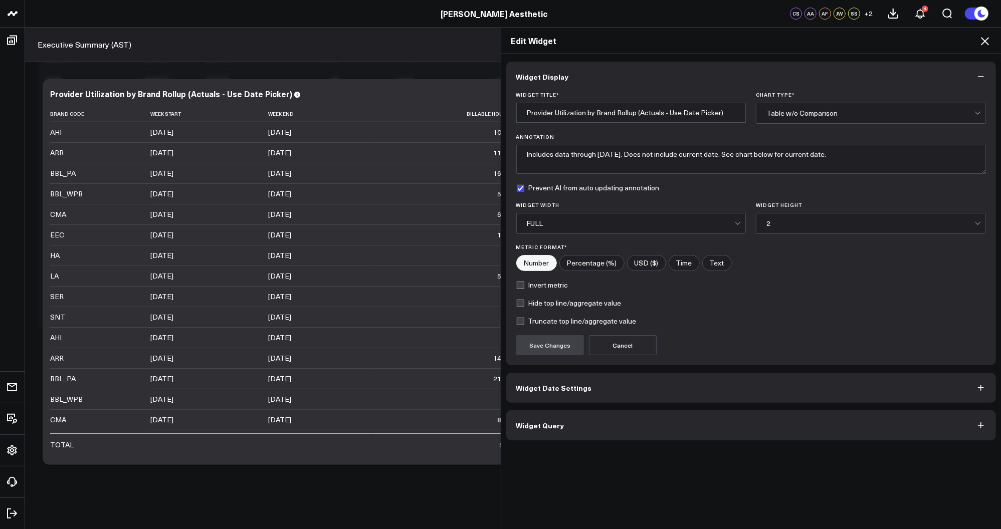
scroll to position [2774, 0]
click at [582, 228] on div "FULL" at bounding box center [631, 224] width 208 height 8
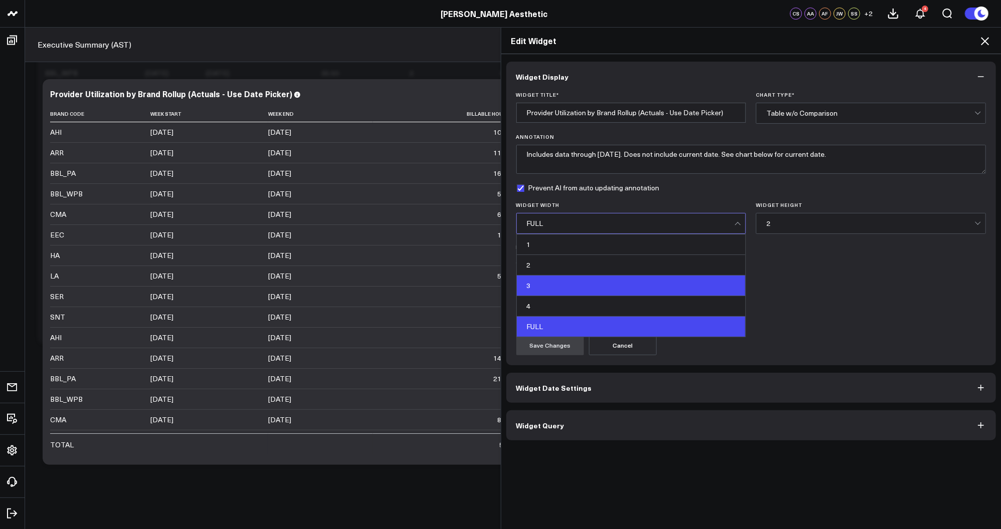
click at [559, 292] on div "3" at bounding box center [631, 286] width 229 height 21
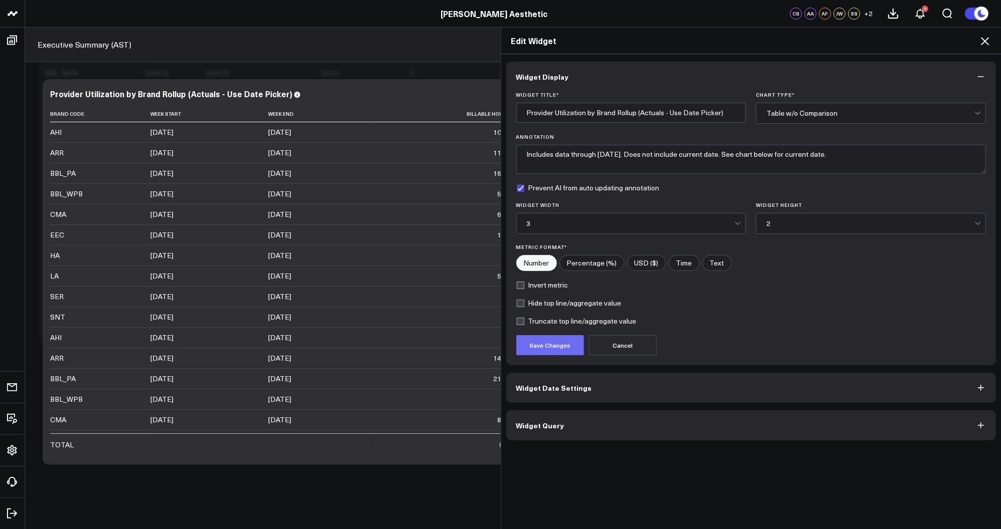
click at [554, 349] on button "Save Changes" at bounding box center [550, 345] width 68 height 20
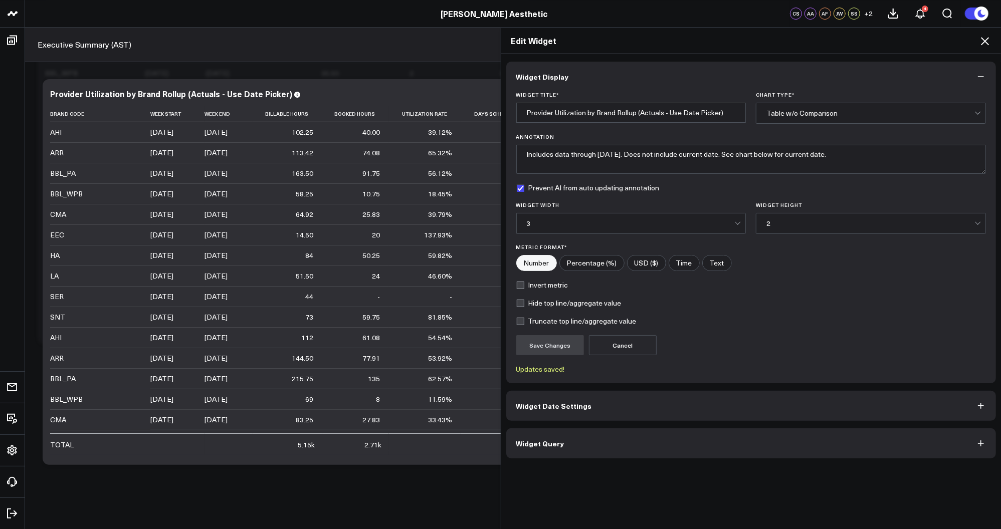
click at [988, 42] on icon at bounding box center [985, 41] width 12 height 12
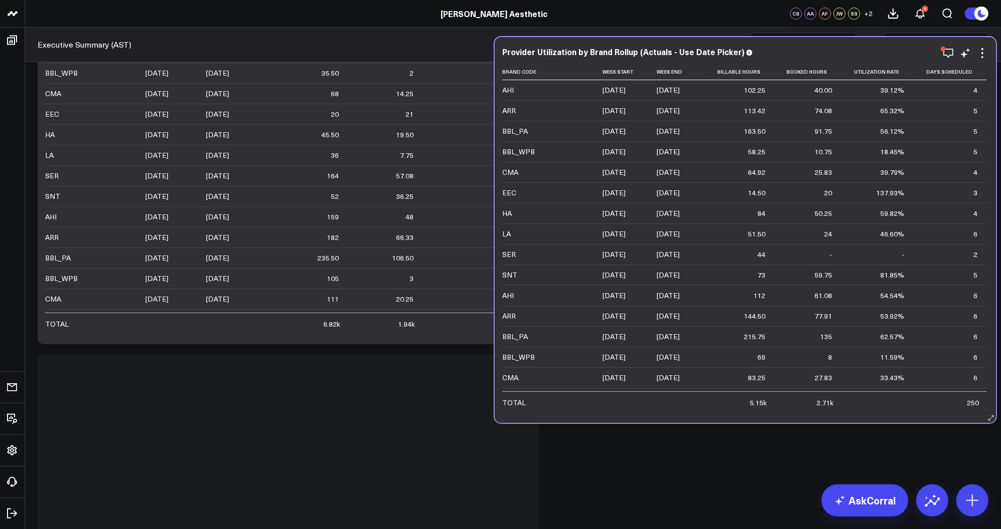
drag, startPoint x: 355, startPoint y: 372, endPoint x: 813, endPoint y: 49, distance: 560.2
click at [813, 49] on div "Provider Utilization by Brand Rollup (Actuals - Use Date Picker)" at bounding box center [745, 51] width 486 height 9
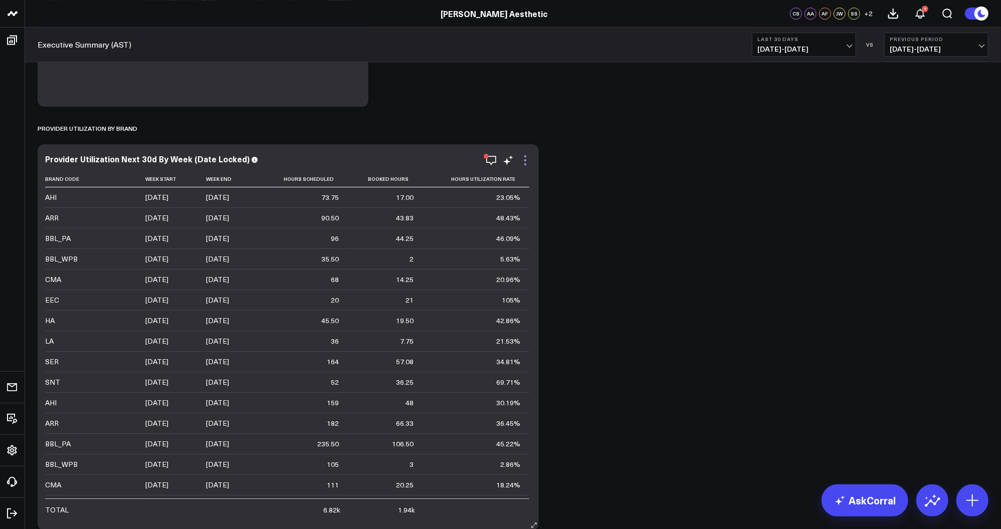
click at [525, 161] on icon at bounding box center [525, 160] width 2 height 2
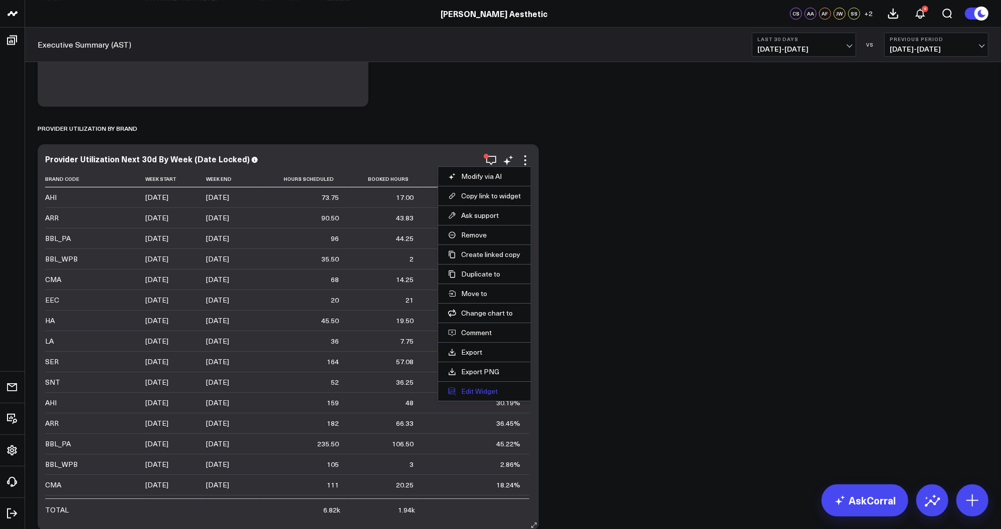
click at [476, 388] on button "Edit Widget" at bounding box center [484, 391] width 73 height 9
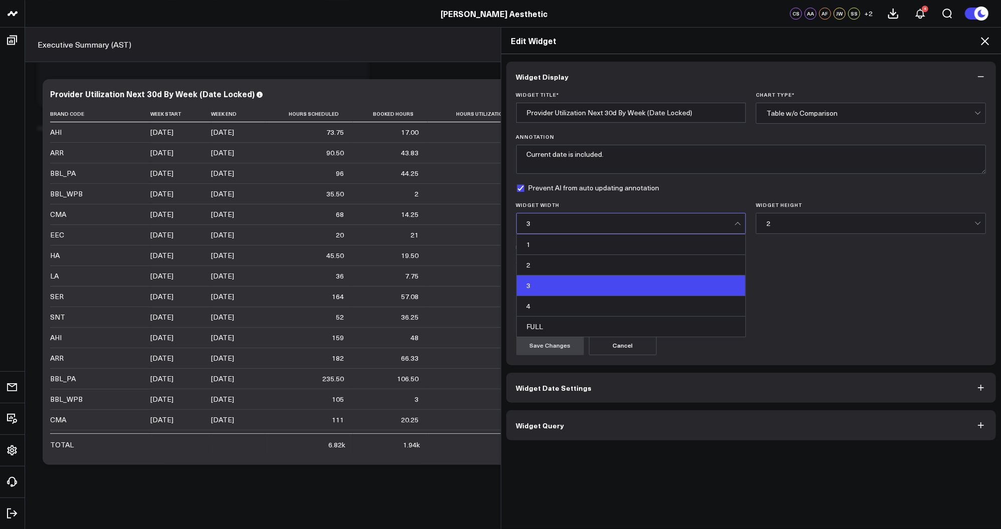
click at [596, 228] on div "3" at bounding box center [631, 224] width 208 height 8
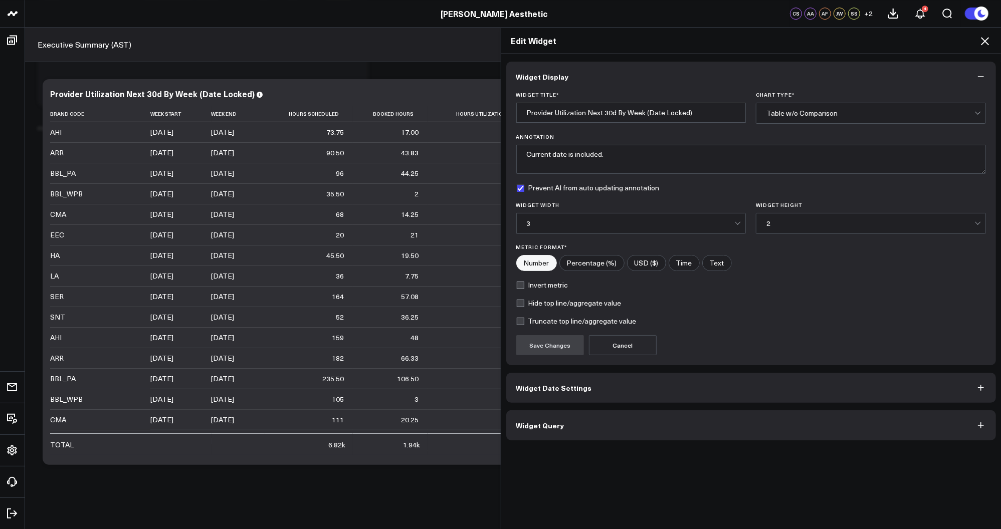
click at [787, 286] on div "Invert metric" at bounding box center [751, 285] width 470 height 8
click at [985, 41] on icon at bounding box center [985, 41] width 8 height 8
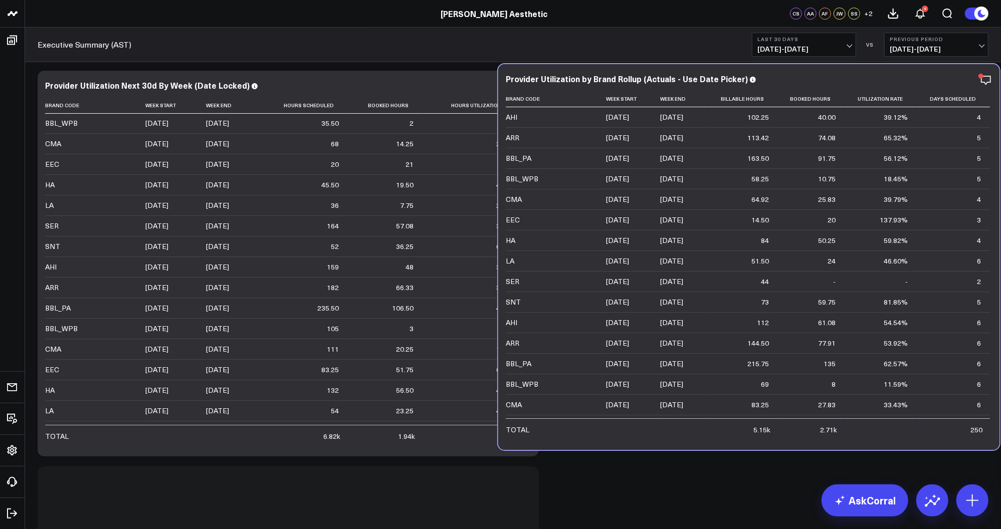
scroll to position [2624, 0]
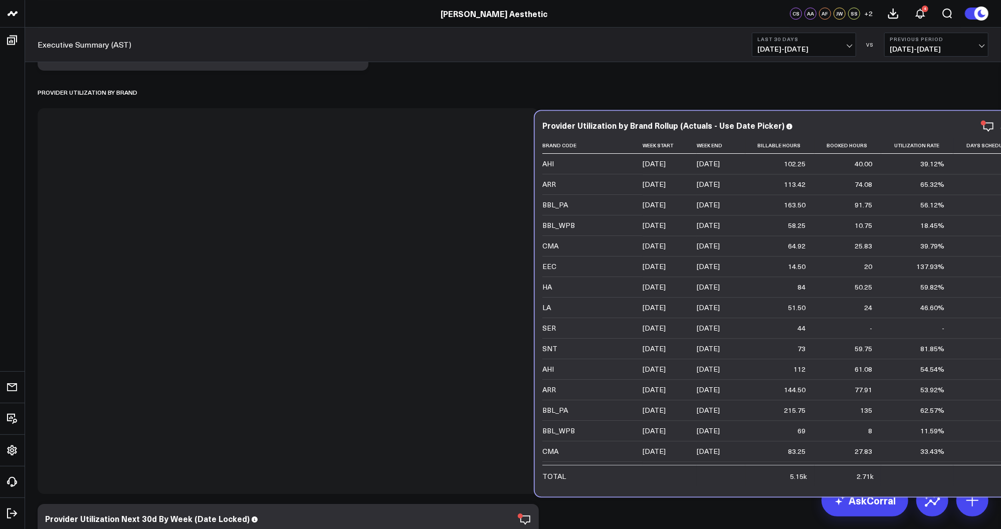
drag, startPoint x: 383, startPoint y: 378, endPoint x: 879, endPoint y: 123, distance: 557.4
click at [879, 123] on div "Provider Utilization by Brand Rollup (Actuals - Use Date Picker)" at bounding box center [785, 125] width 486 height 9
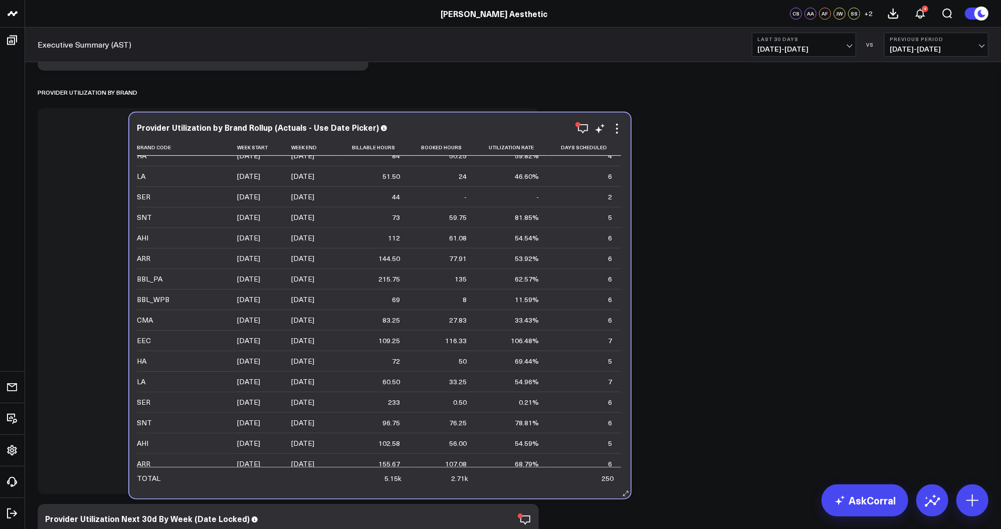
scroll to position [2623, 0]
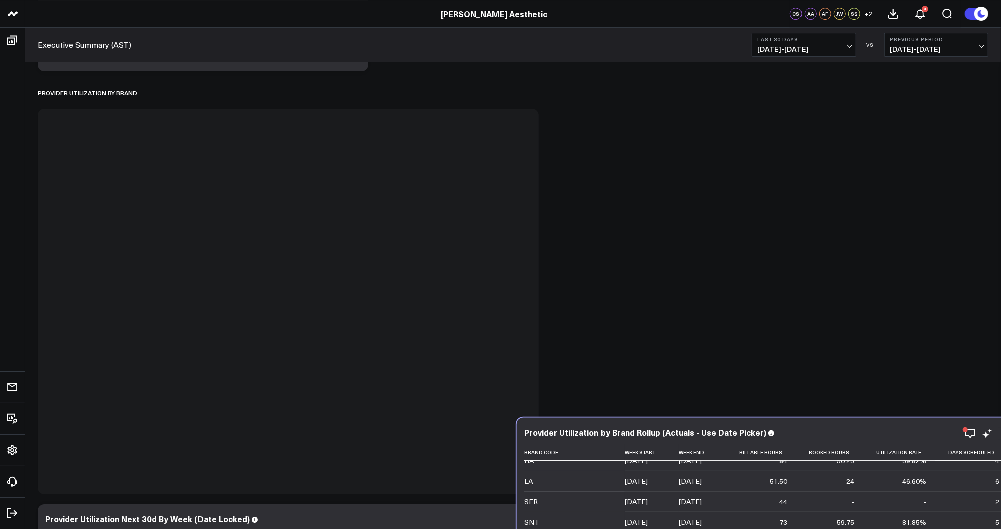
drag, startPoint x: 367, startPoint y: 124, endPoint x: 838, endPoint y: 435, distance: 564.4
click at [838, 435] on div "Provider Utilization by Brand Rollup (Actuals - Use Date Picker)" at bounding box center [767, 432] width 486 height 9
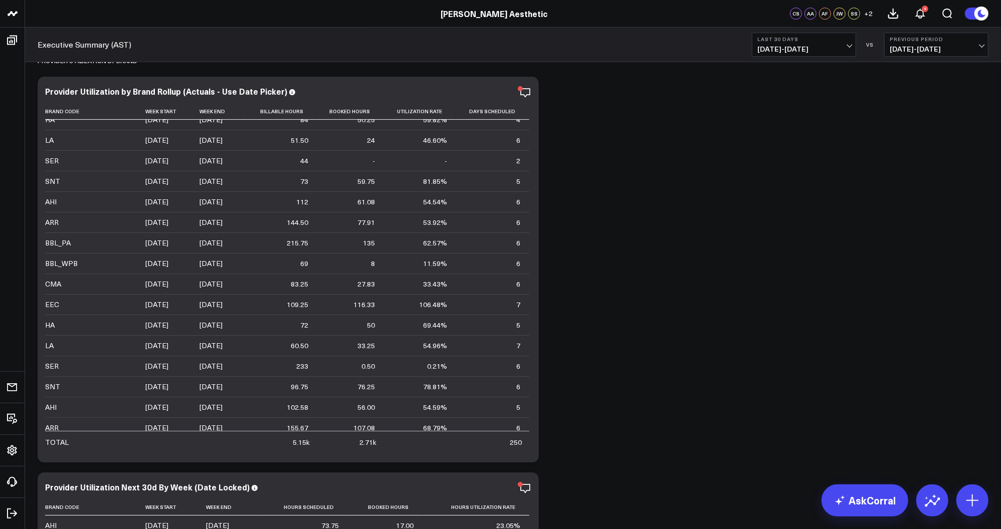
scroll to position [2624, 0]
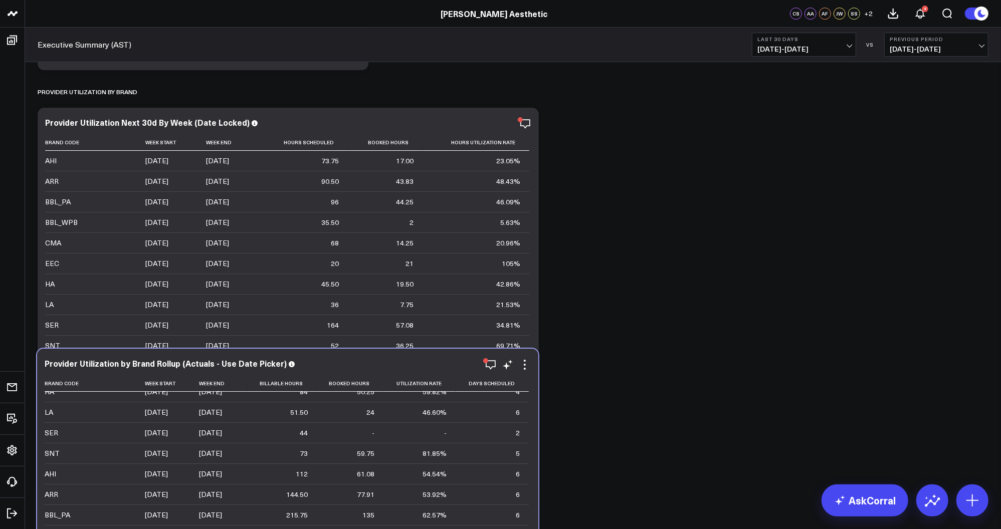
drag, startPoint x: 448, startPoint y: 123, endPoint x: 448, endPoint y: 364, distance: 241.2
click at [448, 364] on div "Provider Utilization by Brand Rollup (Actuals - Use Date Picker)" at bounding box center [288, 363] width 486 height 9
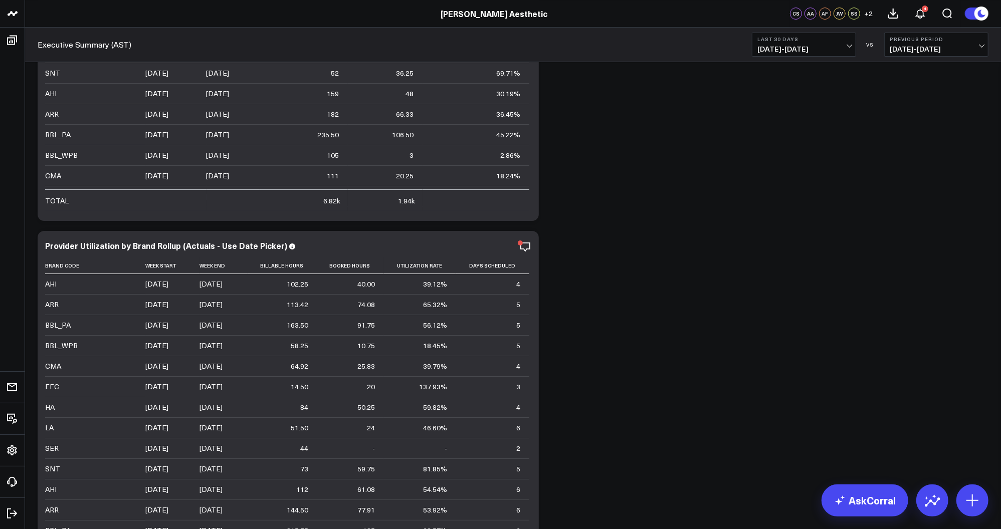
scroll to position [2898, 0]
click at [525, 244] on icon at bounding box center [525, 246] width 12 height 12
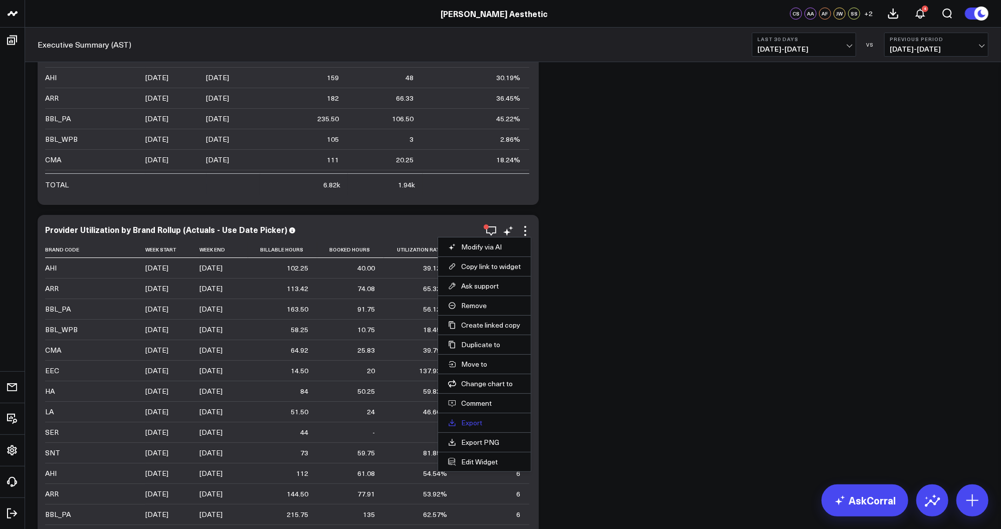
scroll to position [2924, 0]
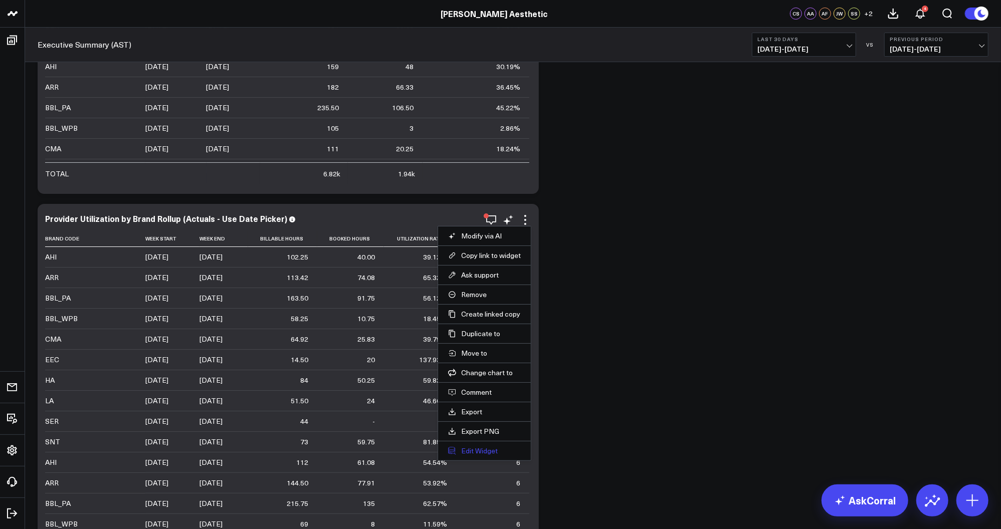
click at [480, 452] on button "Edit Widget" at bounding box center [484, 451] width 73 height 9
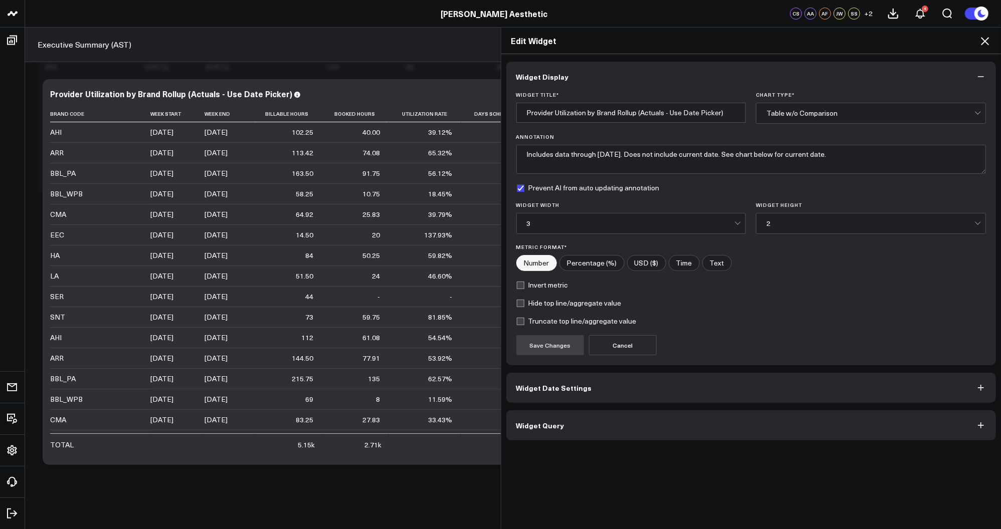
click at [600, 390] on button "Widget Date Settings" at bounding box center [751, 388] width 490 height 30
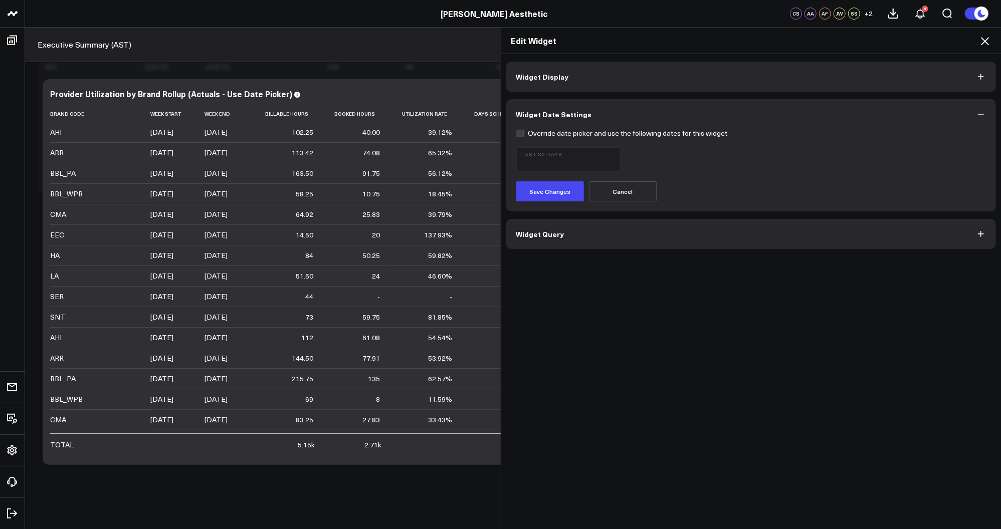
click at [986, 43] on icon at bounding box center [985, 41] width 12 height 12
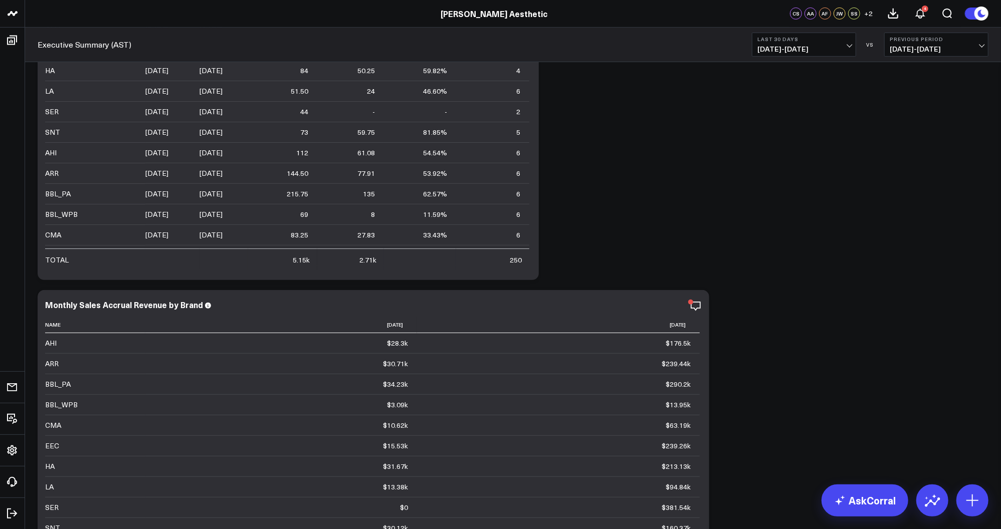
scroll to position [3237, 0]
click at [664, 301] on icon "button" at bounding box center [662, 303] width 12 height 12
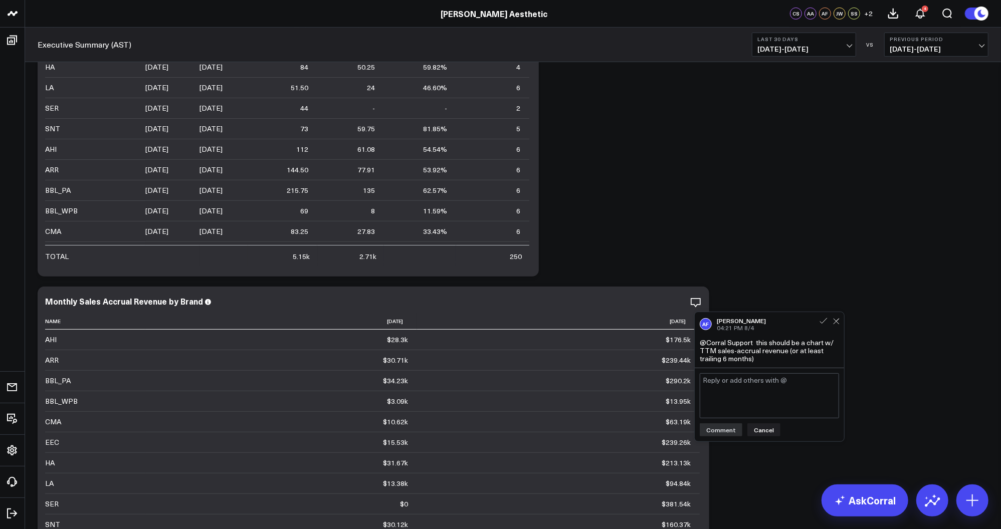
click at [762, 390] on textarea at bounding box center [769, 396] width 139 height 45
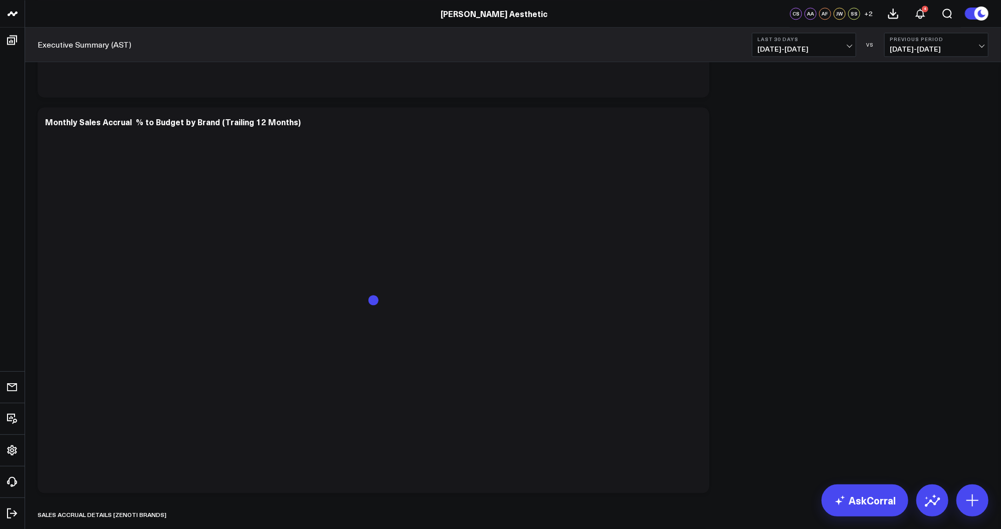
scroll to position [4612, 0]
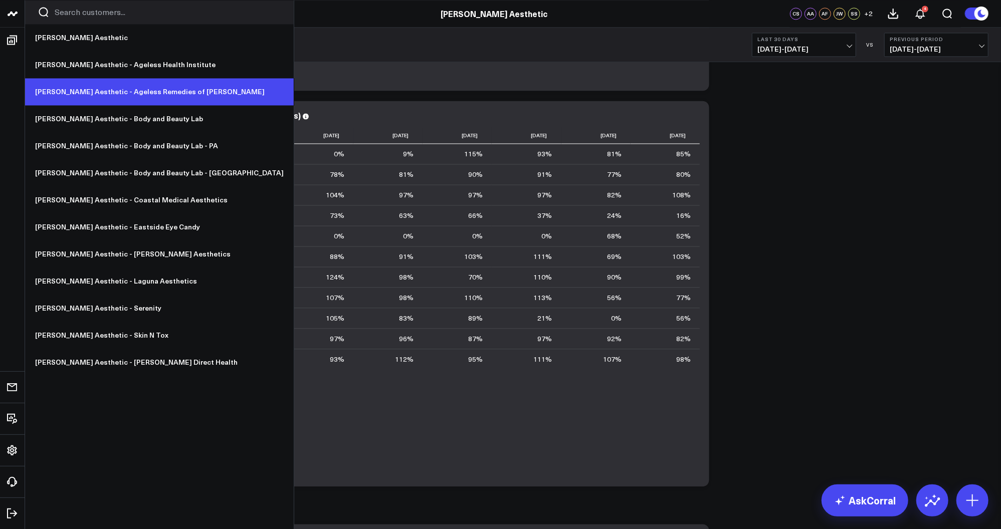
click at [137, 94] on link "[PERSON_NAME] Aesthetic - Ageless Remedies of [PERSON_NAME]" at bounding box center [159, 91] width 269 height 27
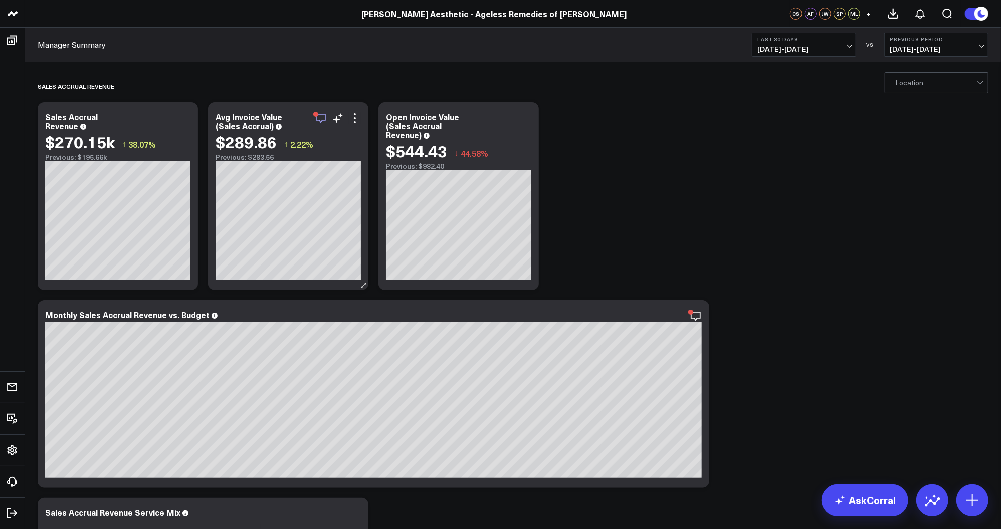
click at [323, 119] on icon "button" at bounding box center [321, 118] width 12 height 12
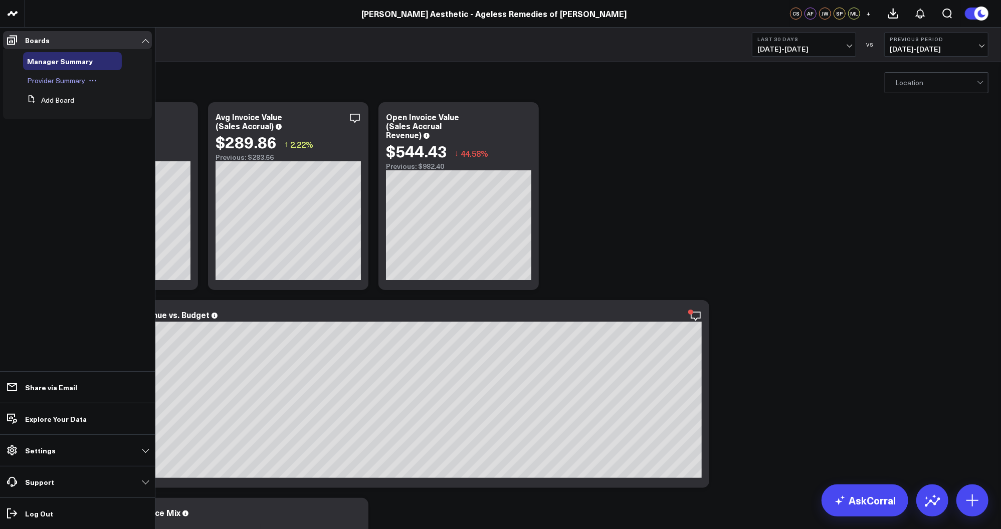
click at [56, 82] on span "Provider Summary" at bounding box center [56, 81] width 58 height 10
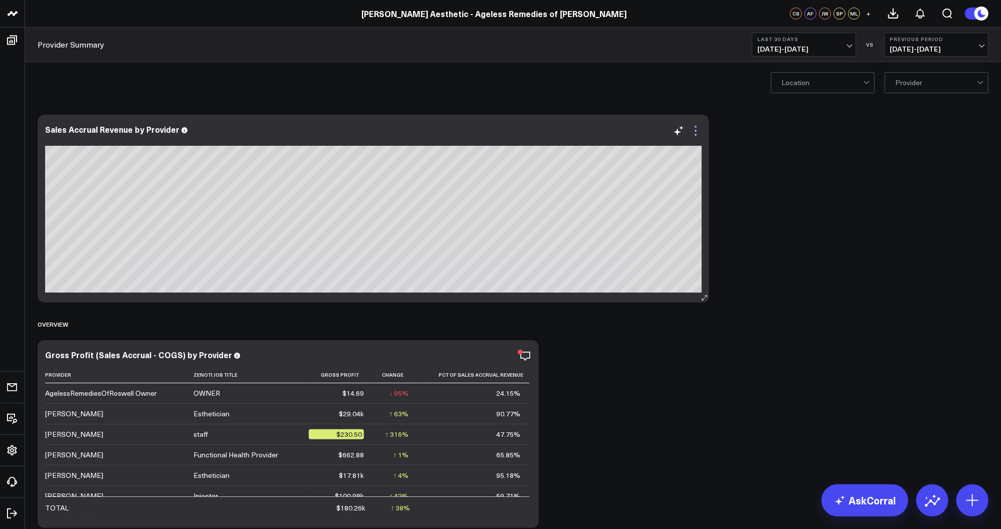
click at [696, 131] on icon at bounding box center [696, 131] width 2 height 2
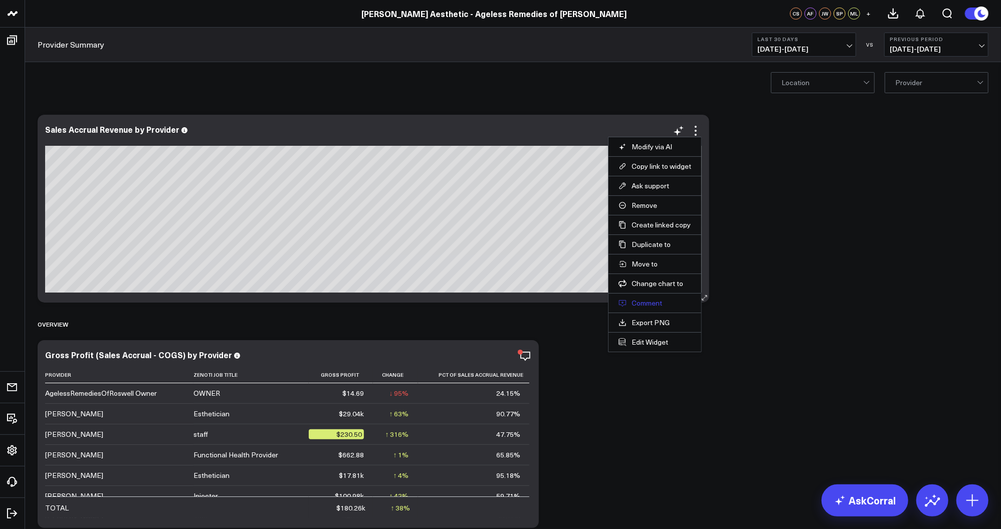
click at [656, 300] on button "Comment" at bounding box center [655, 303] width 73 height 9
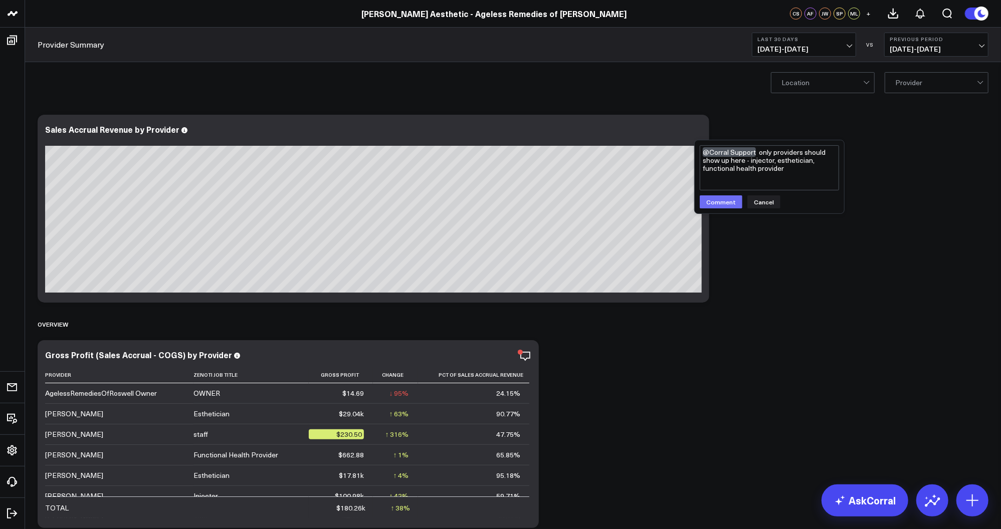
type textarea "@Corral Support only providers should show up here - injector, esthetician, fun…"
click at [728, 201] on button "Comment" at bounding box center [721, 202] width 43 height 13
click at [664, 131] on icon "button" at bounding box center [662, 131] width 12 height 12
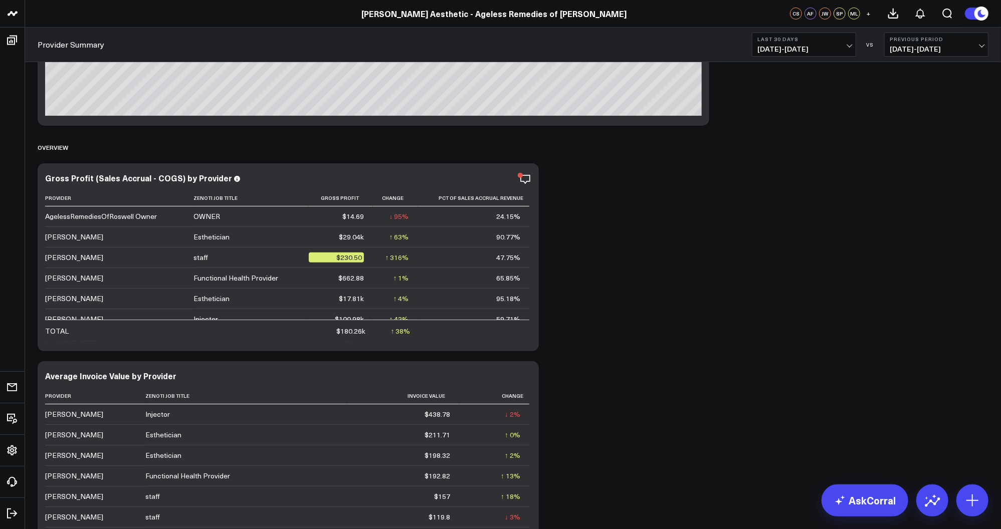
scroll to position [175, 0]
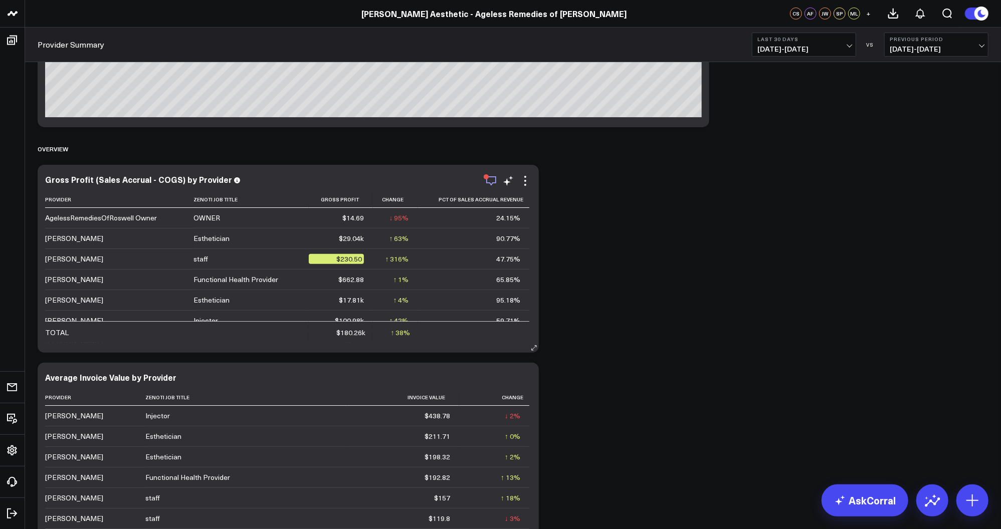
click at [491, 181] on icon "button" at bounding box center [491, 181] width 12 height 12
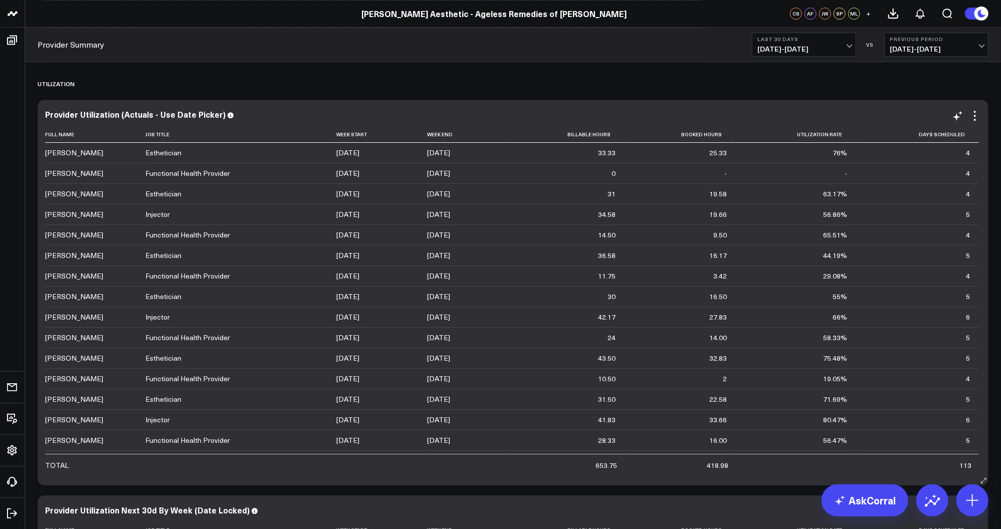
scroll to position [2496, 0]
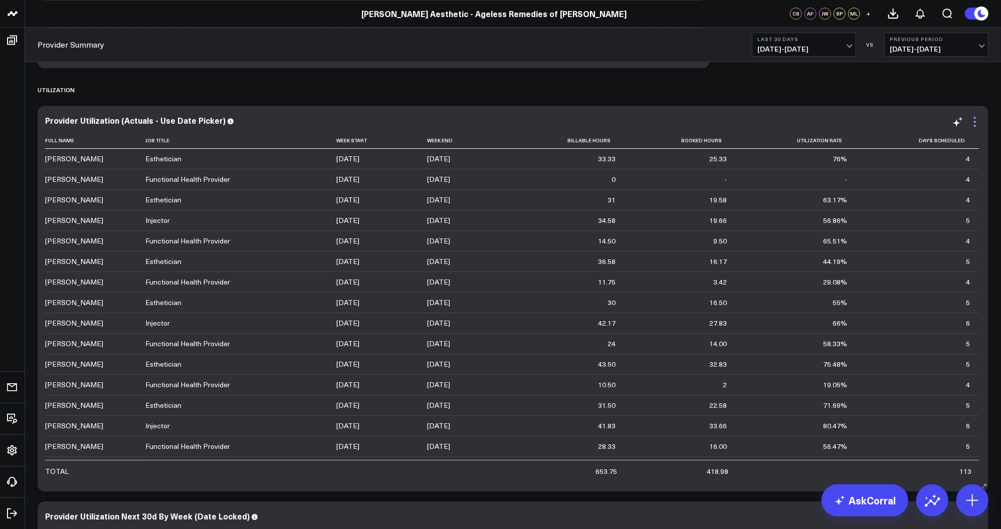
click at [976, 119] on icon at bounding box center [975, 122] width 12 height 12
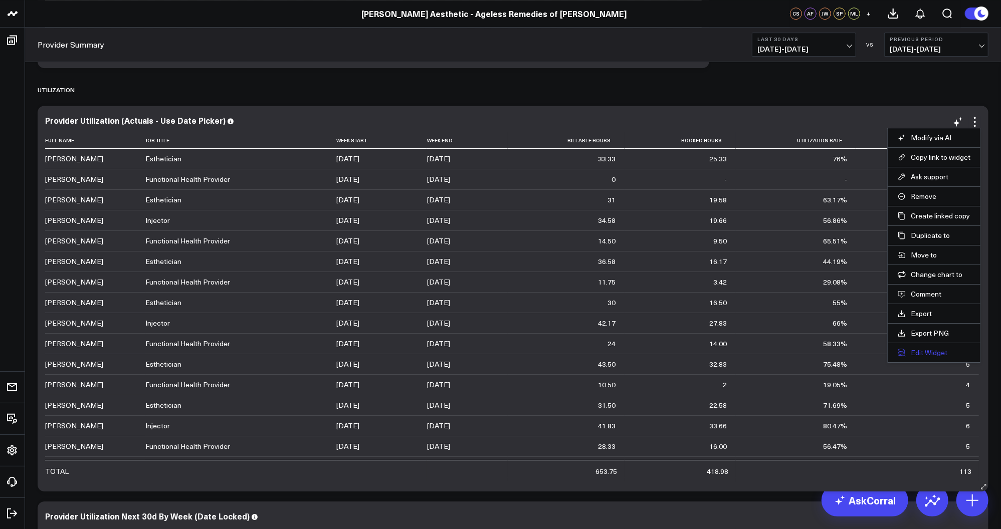
click at [929, 351] on button "Edit Widget" at bounding box center [934, 352] width 73 height 9
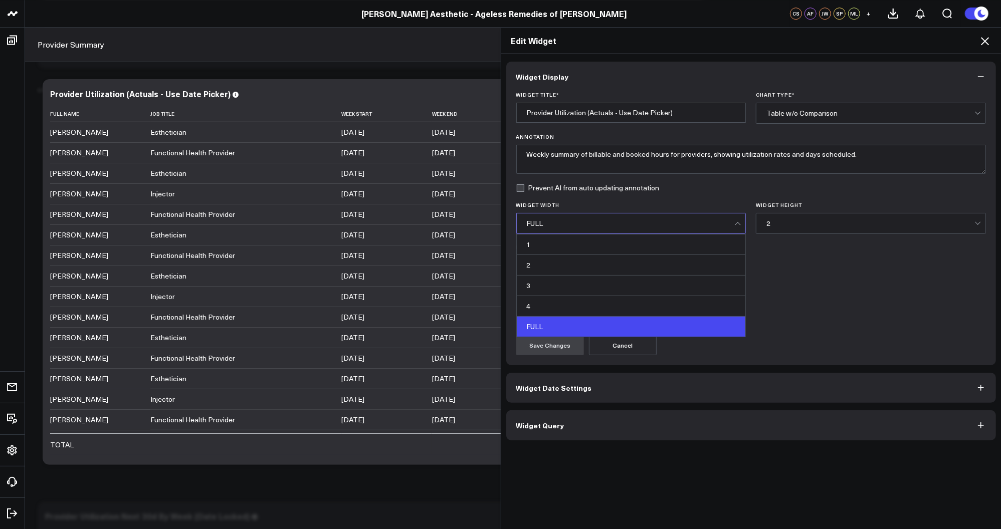
click at [579, 232] on div "FULL" at bounding box center [631, 224] width 208 height 20
click at [574, 292] on div "3" at bounding box center [631, 286] width 229 height 21
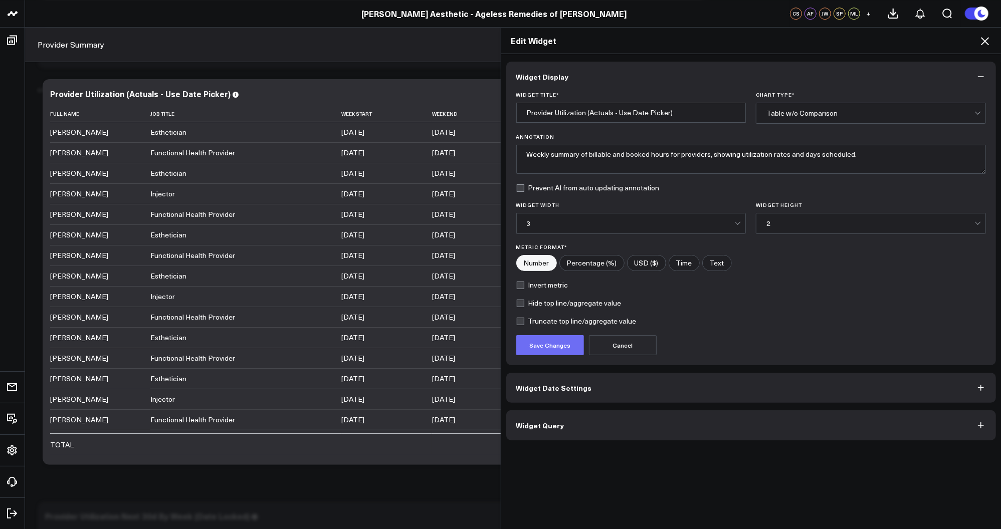
click at [554, 348] on button "Save Changes" at bounding box center [550, 345] width 68 height 20
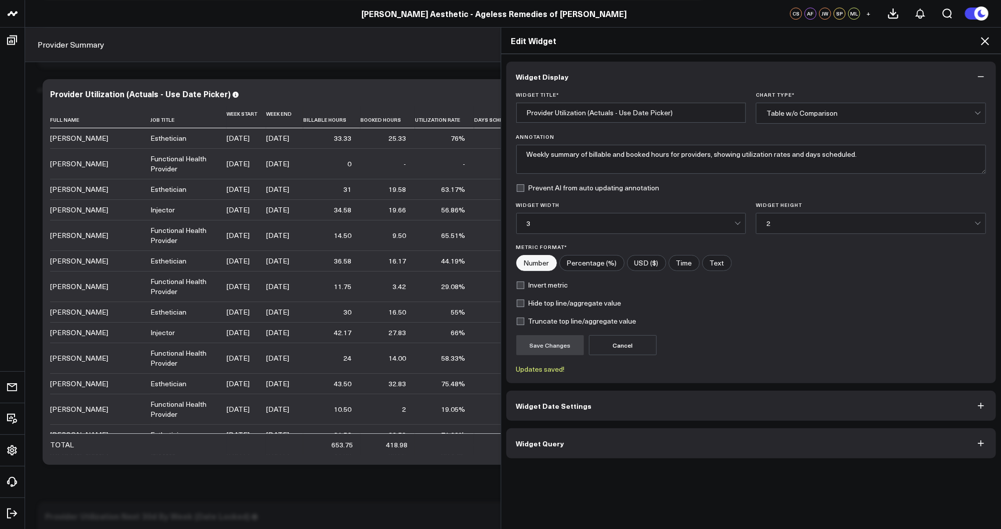
click at [986, 40] on icon at bounding box center [985, 41] width 12 height 12
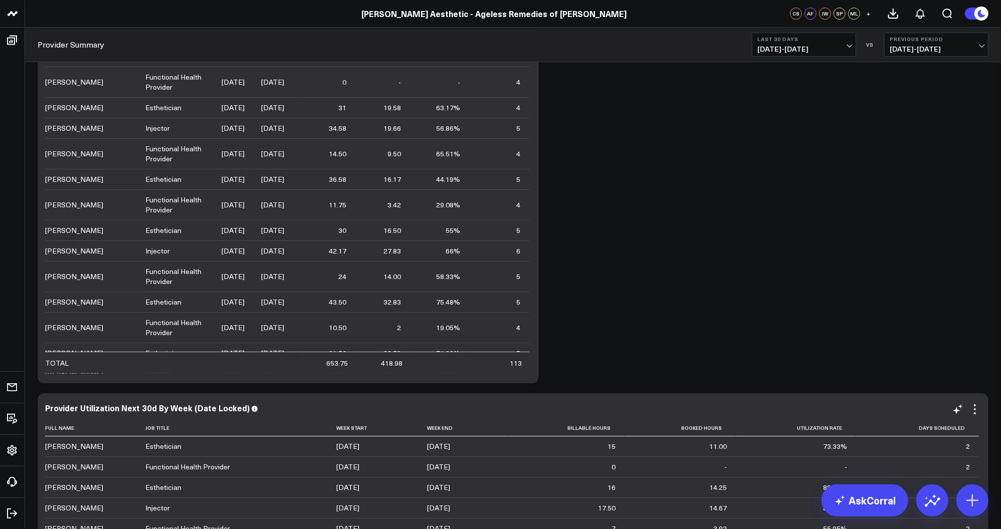
scroll to position [2608, 0]
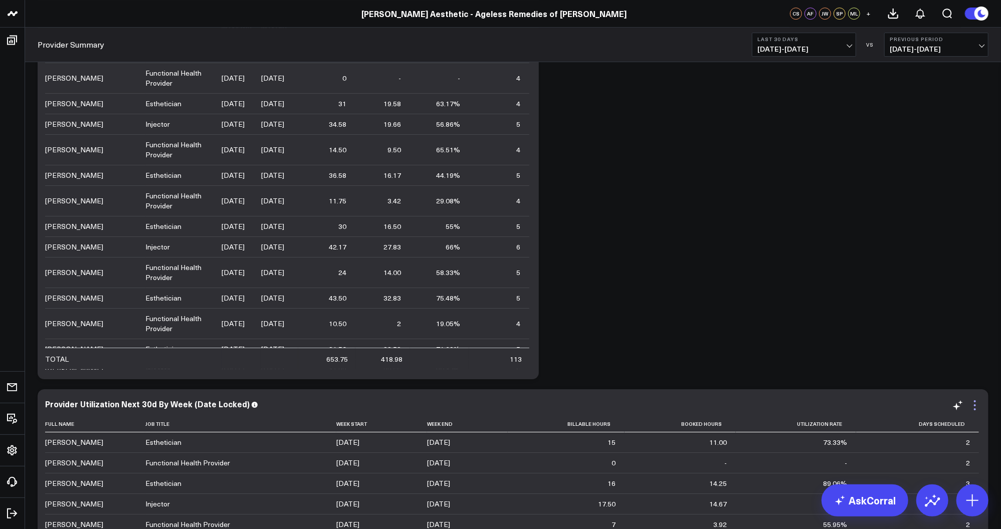
click at [973, 410] on icon at bounding box center [975, 406] width 12 height 12
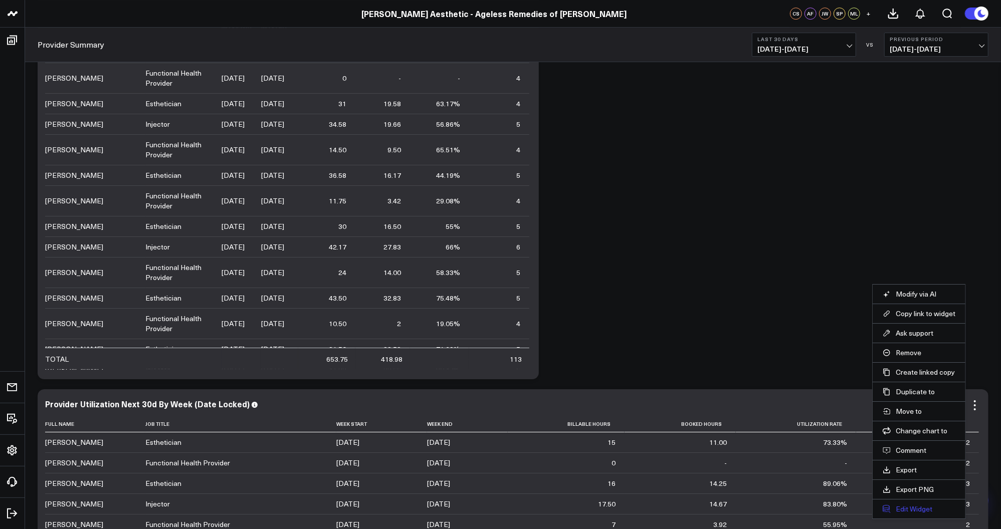
click at [923, 505] on button "Edit Widget" at bounding box center [919, 509] width 73 height 9
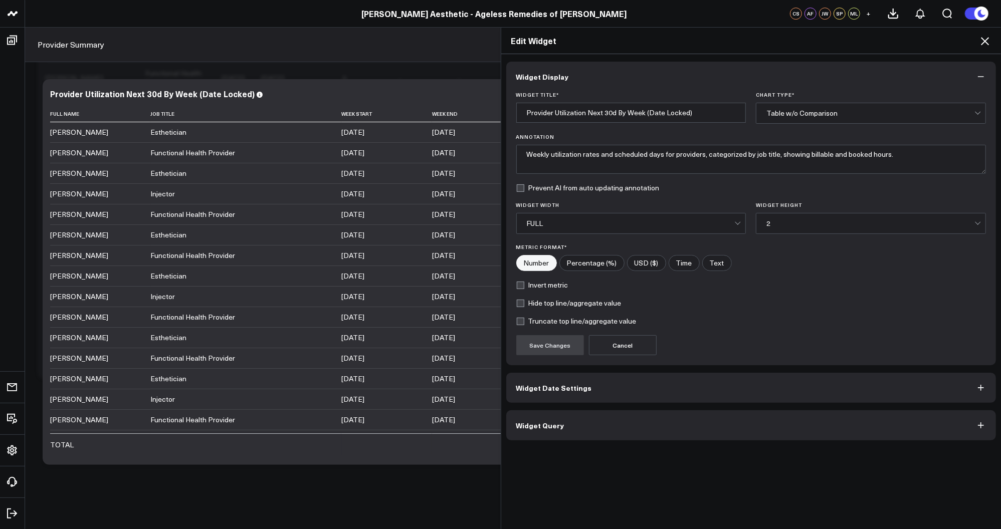
click at [576, 223] on div "FULL" at bounding box center [631, 224] width 208 height 8
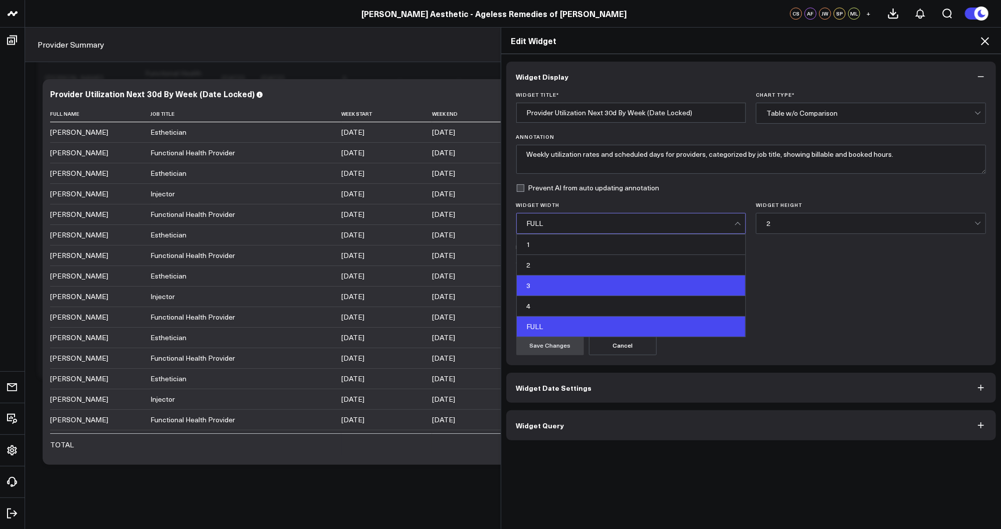
click at [559, 290] on div "3" at bounding box center [631, 286] width 229 height 21
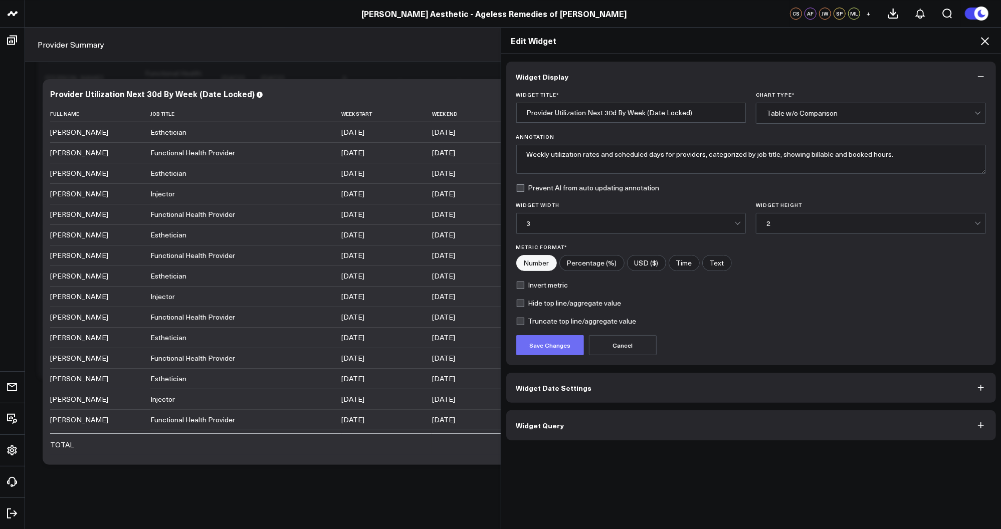
click at [562, 352] on button "Save Changes" at bounding box center [550, 345] width 68 height 20
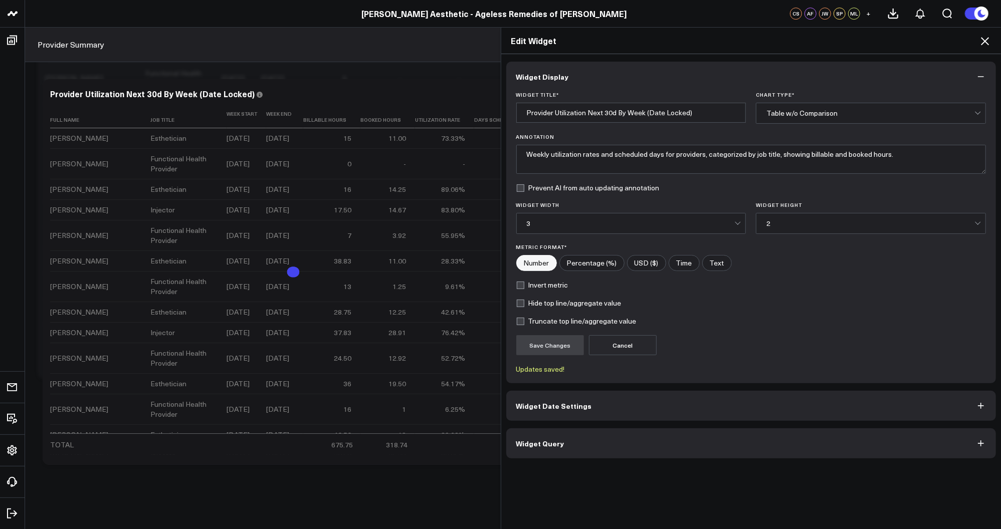
click at [987, 39] on icon at bounding box center [985, 41] width 12 height 12
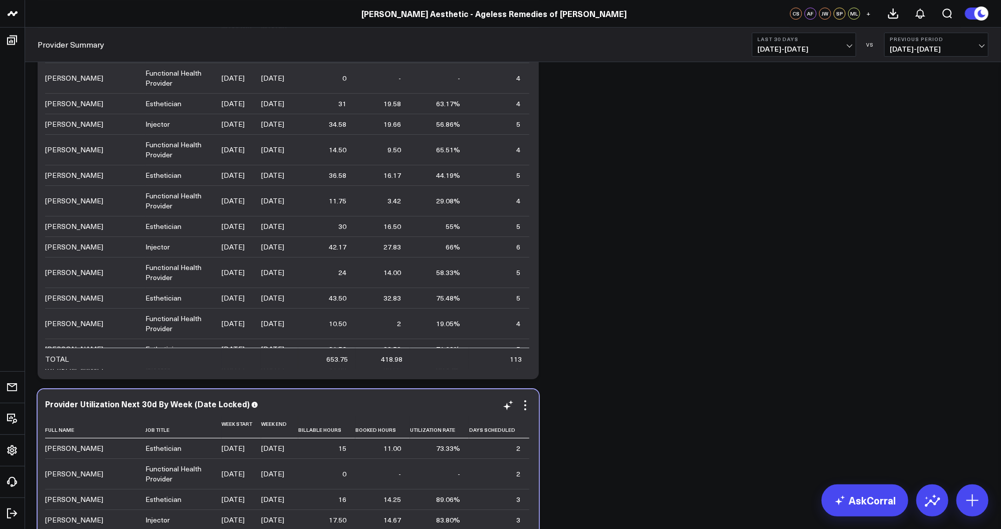
scroll to position [2609, 0]
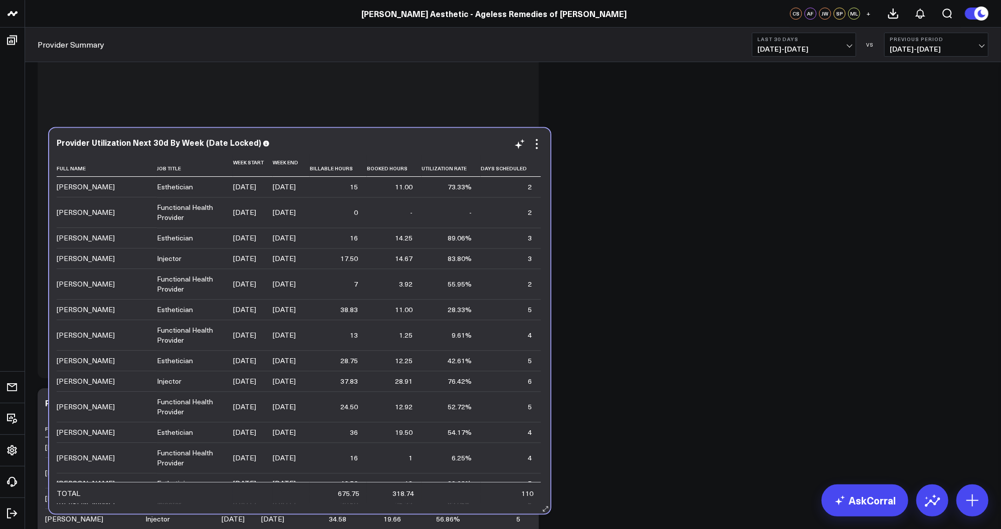
drag, startPoint x: 273, startPoint y: 406, endPoint x: 283, endPoint y: 147, distance: 258.4
click at [283, 147] on div "Provider Utilization Next 30d By Week (Date Locked)" at bounding box center [300, 144] width 486 height 12
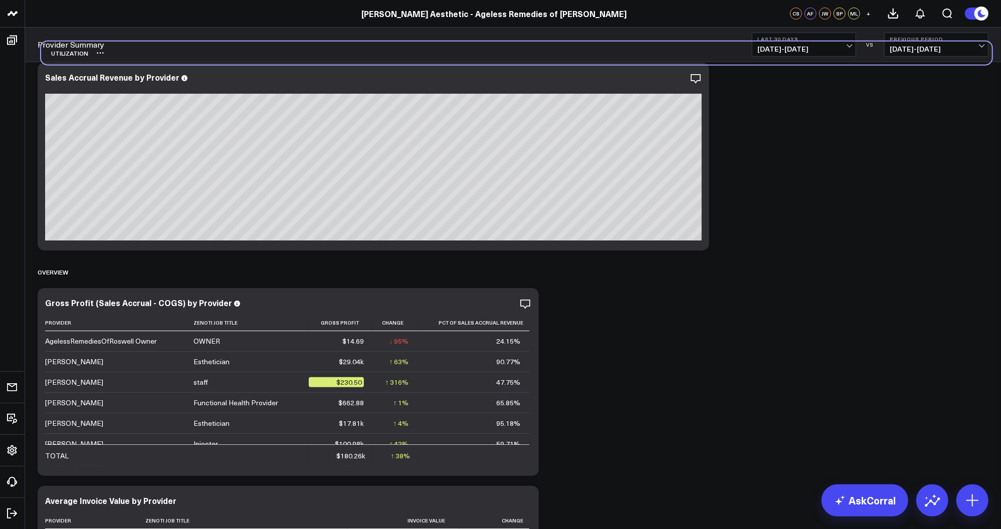
scroll to position [0, 0]
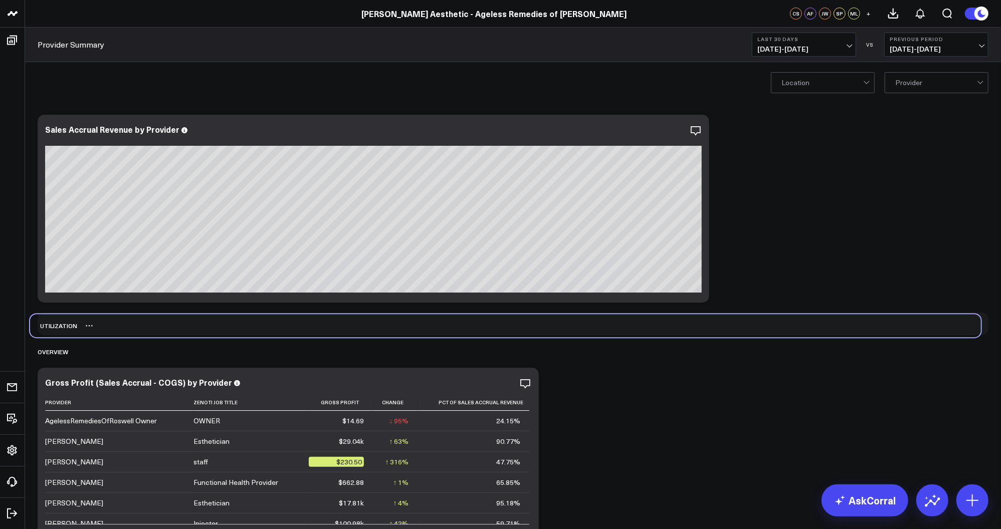
drag, startPoint x: 63, startPoint y: 370, endPoint x: 55, endPoint y: 327, distance: 42.8
click at [55, 327] on div "UTILIZATION" at bounding box center [53, 325] width 47 height 23
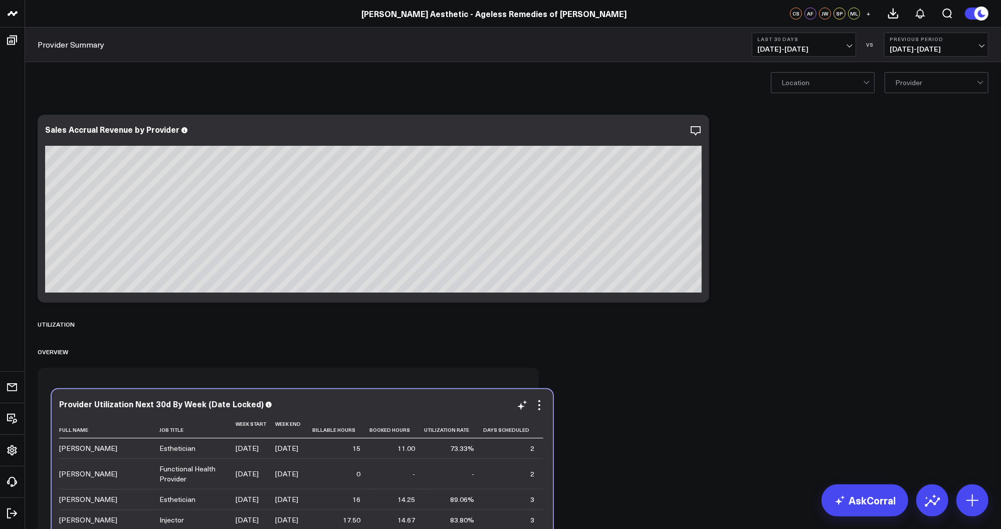
drag, startPoint x: 291, startPoint y: 197, endPoint x: 305, endPoint y: 405, distance: 209.0
click at [305, 405] on div "Provider Utilization Next 30d By Week (Date Locked)" at bounding box center [302, 404] width 486 height 9
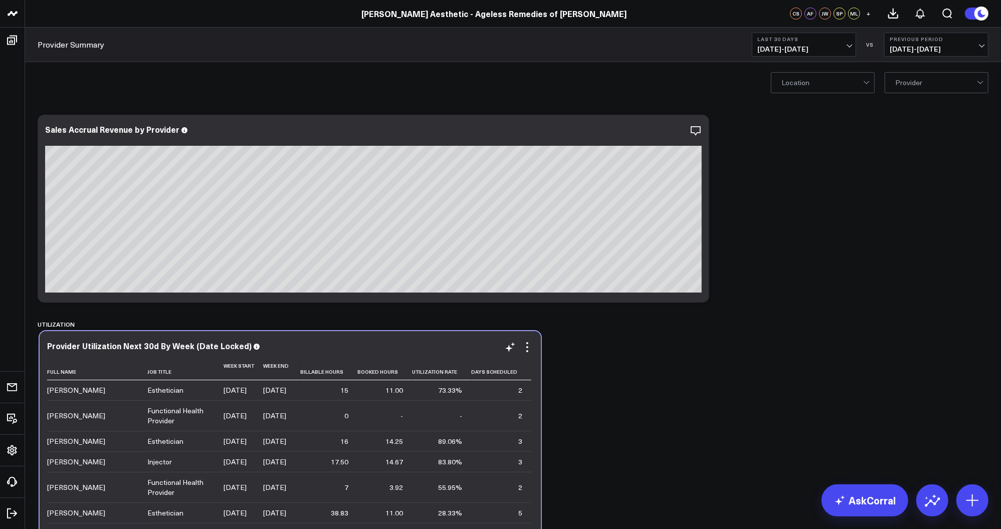
drag, startPoint x: 298, startPoint y: 390, endPoint x: 300, endPoint y: 355, distance: 35.2
click at [300, 355] on div "Provider Utilization Next 30d By Week (Date Locked) Full Name Job Title Week St…" at bounding box center [290, 524] width 486 height 366
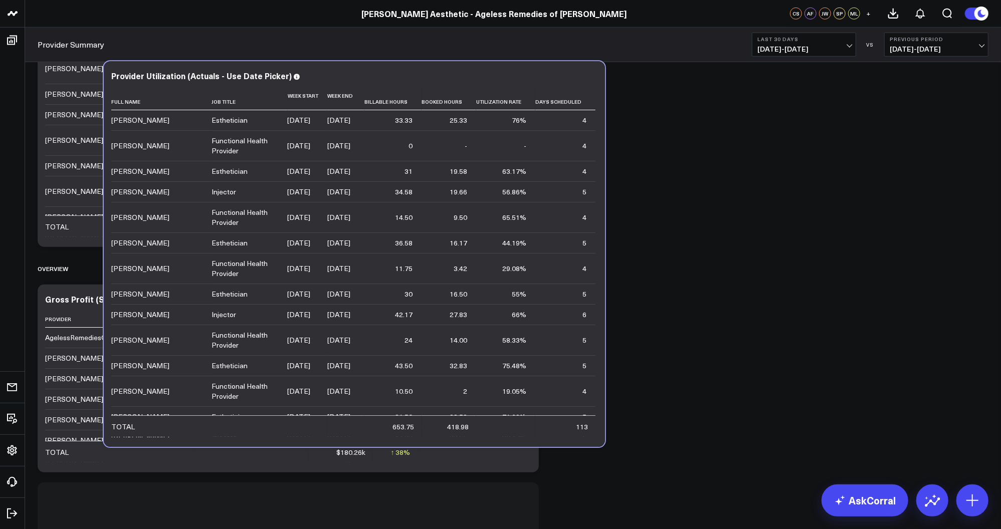
scroll to position [455, 0]
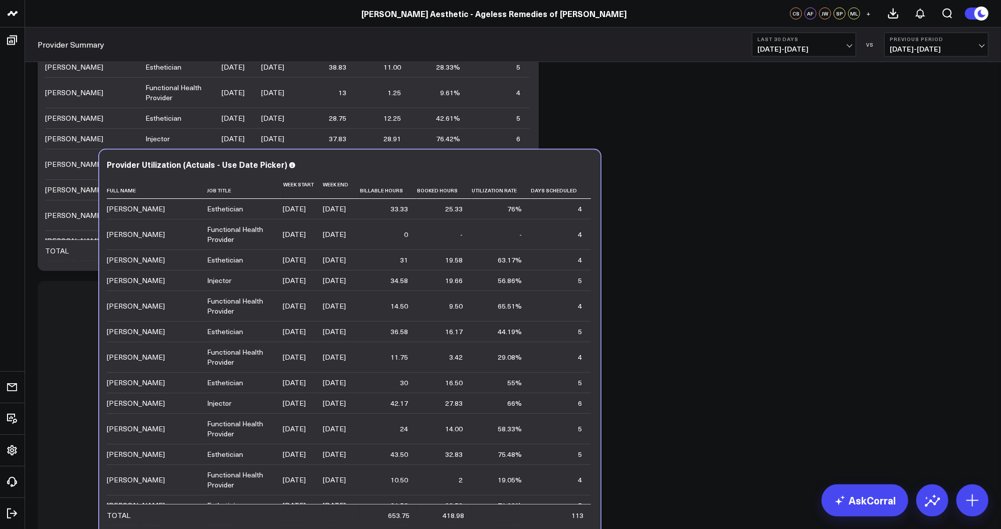
drag, startPoint x: 363, startPoint y: 295, endPoint x: 427, endPoint y: 137, distance: 170.0
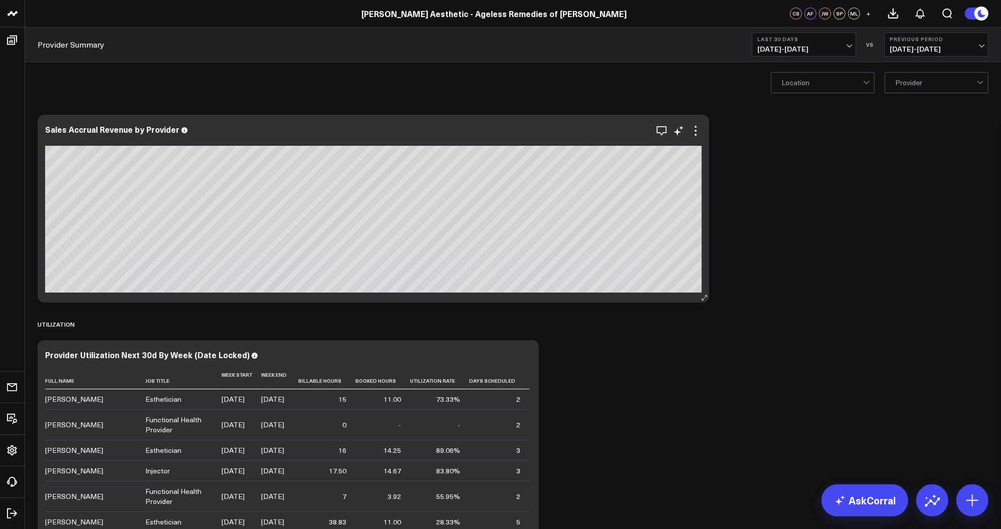
scroll to position [0, 0]
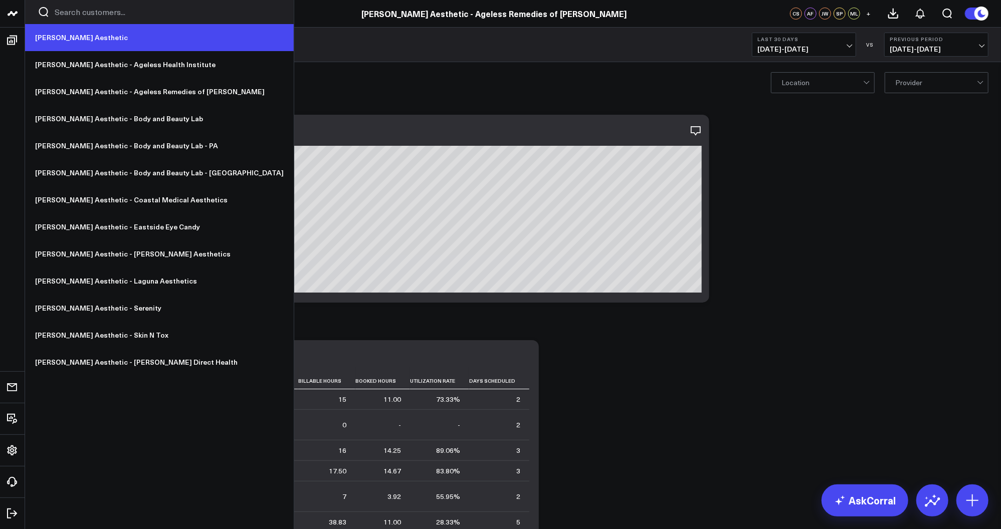
click at [53, 35] on link "[PERSON_NAME] Aesthetic" at bounding box center [159, 37] width 269 height 27
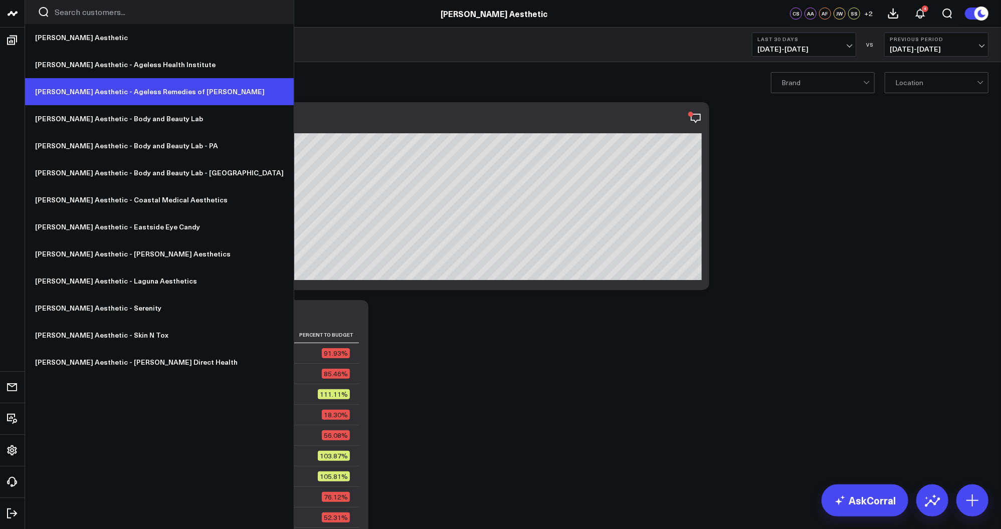
click at [153, 89] on link "[PERSON_NAME] Aesthetic - Ageless Remedies of [PERSON_NAME]" at bounding box center [159, 91] width 269 height 27
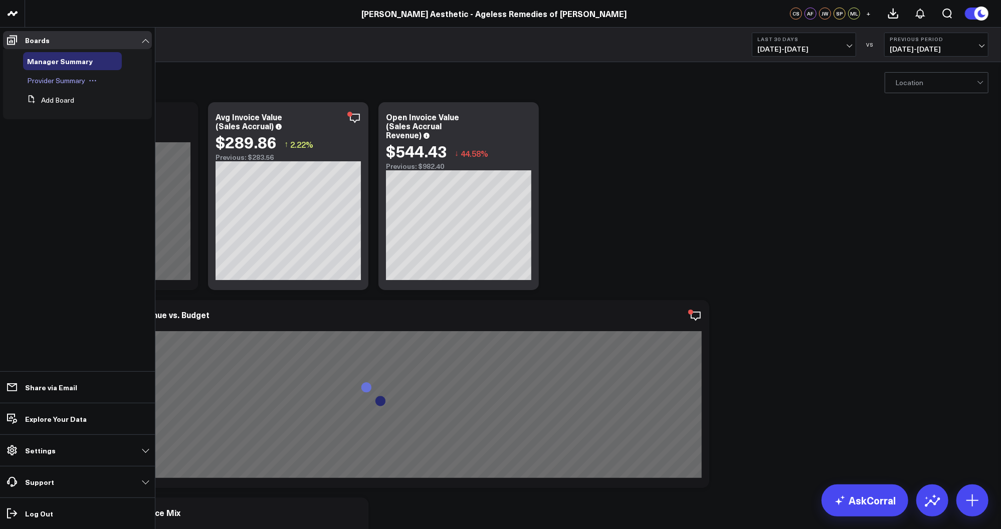
click at [58, 80] on span "Provider Summary" at bounding box center [56, 81] width 58 height 10
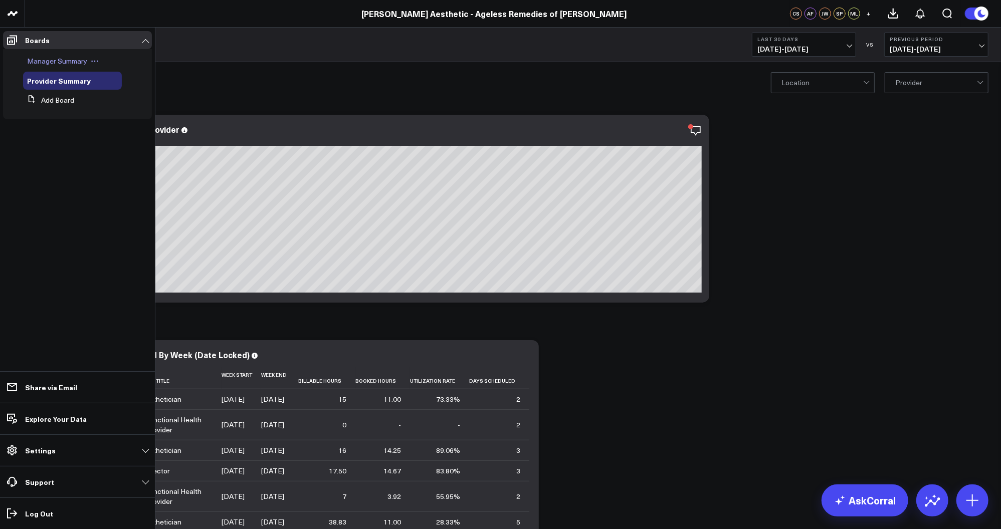
click at [55, 64] on span "Manager Summary" at bounding box center [57, 61] width 60 height 10
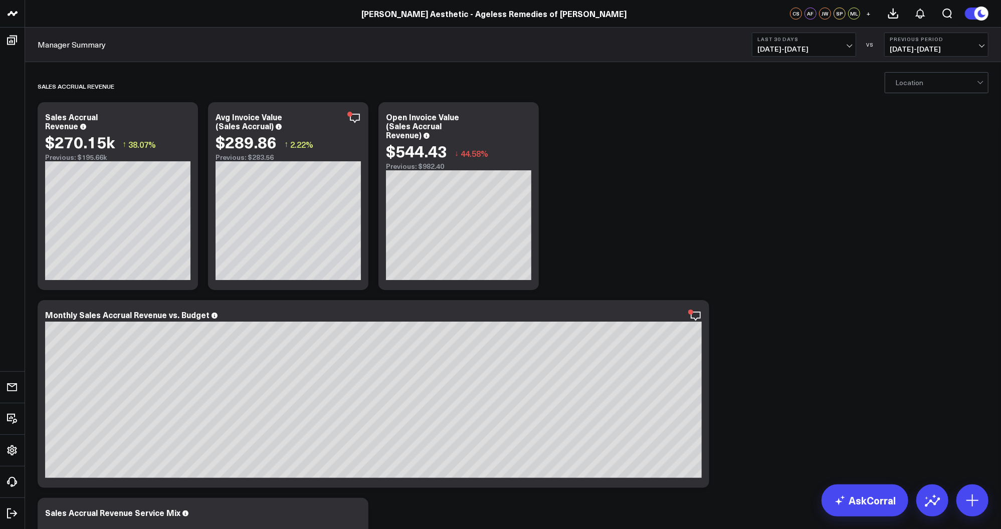
click at [832, 48] on span "07/29/25 - 08/27/25" at bounding box center [804, 49] width 93 height 8
click at [785, 143] on link "Last 90 Days" at bounding box center [804, 144] width 103 height 19
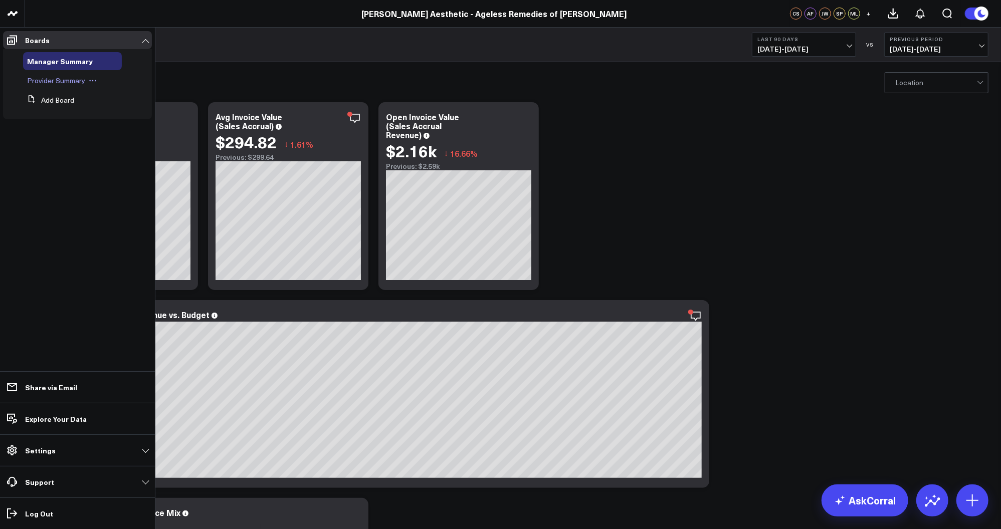
click at [55, 78] on span "Provider Summary" at bounding box center [56, 81] width 58 height 10
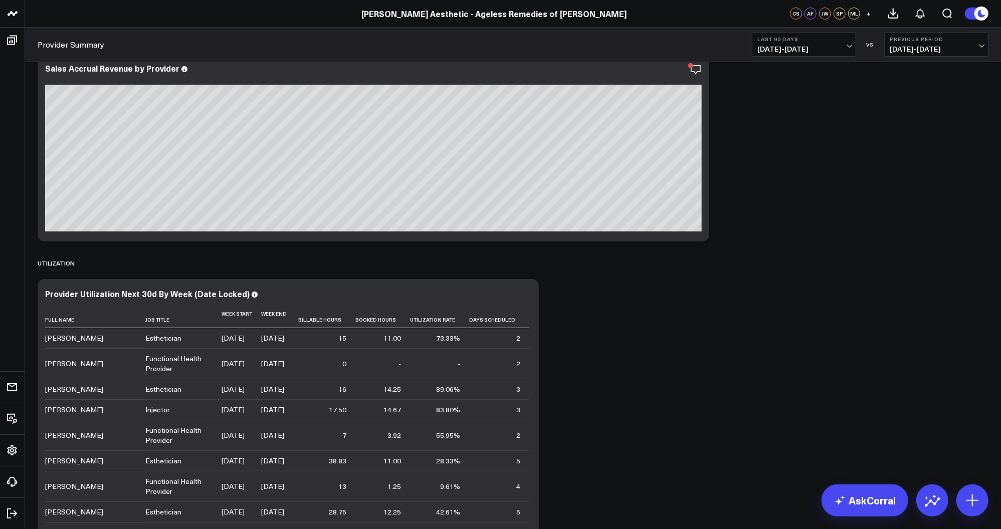
scroll to position [67, 0]
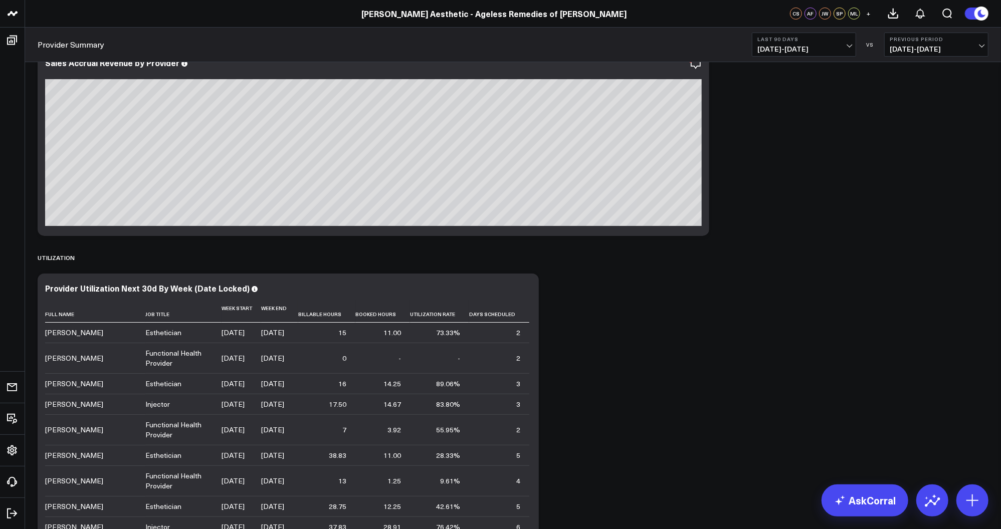
click at [807, 39] on b "Last 90 Days" at bounding box center [804, 39] width 93 height 6
click at [785, 104] on link "Last 30 Days" at bounding box center [804, 105] width 103 height 19
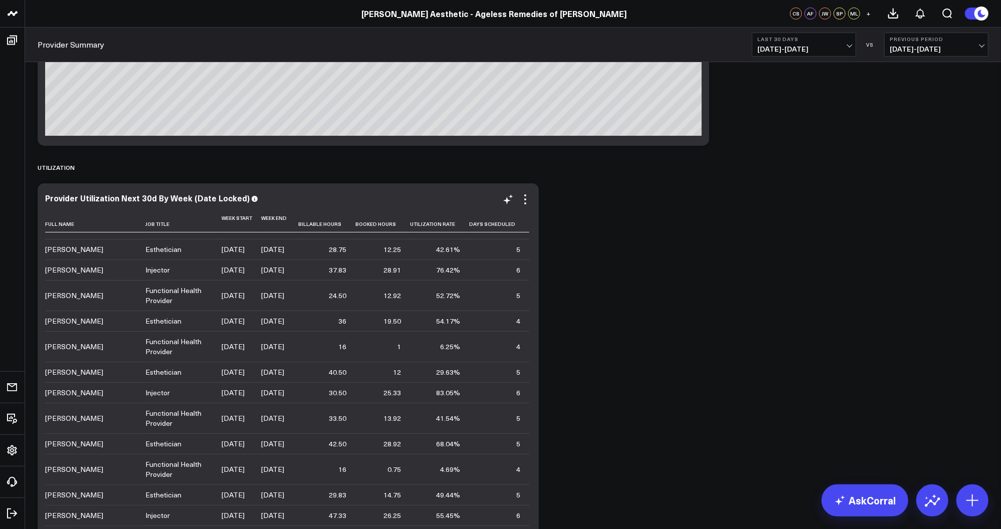
scroll to position [170, 0]
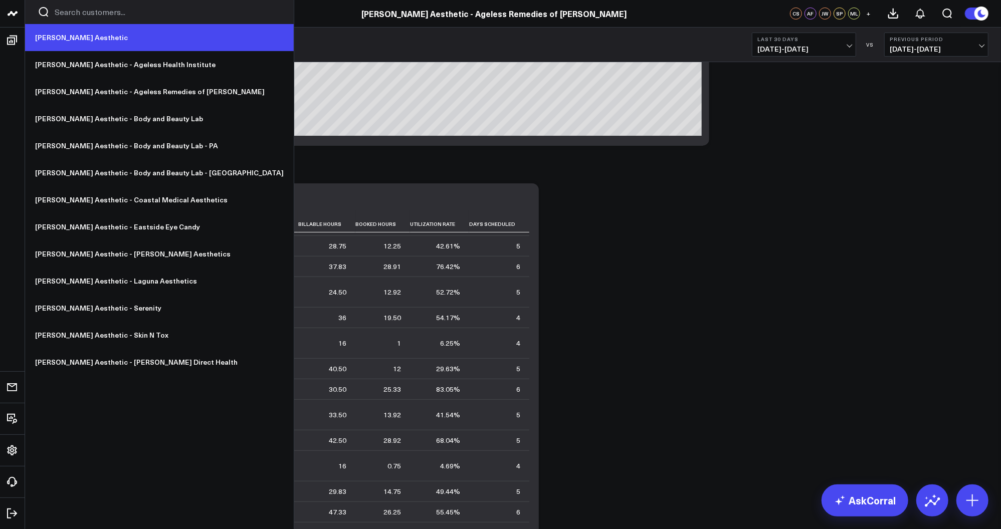
click at [65, 41] on link "[PERSON_NAME] Aesthetic" at bounding box center [159, 37] width 269 height 27
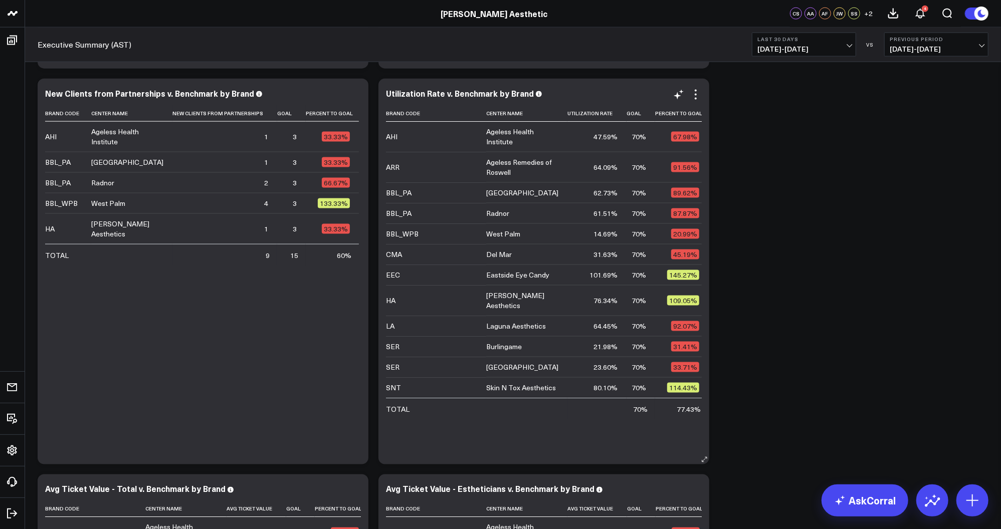
scroll to position [33, 0]
click at [694, 97] on icon at bounding box center [696, 95] width 12 height 12
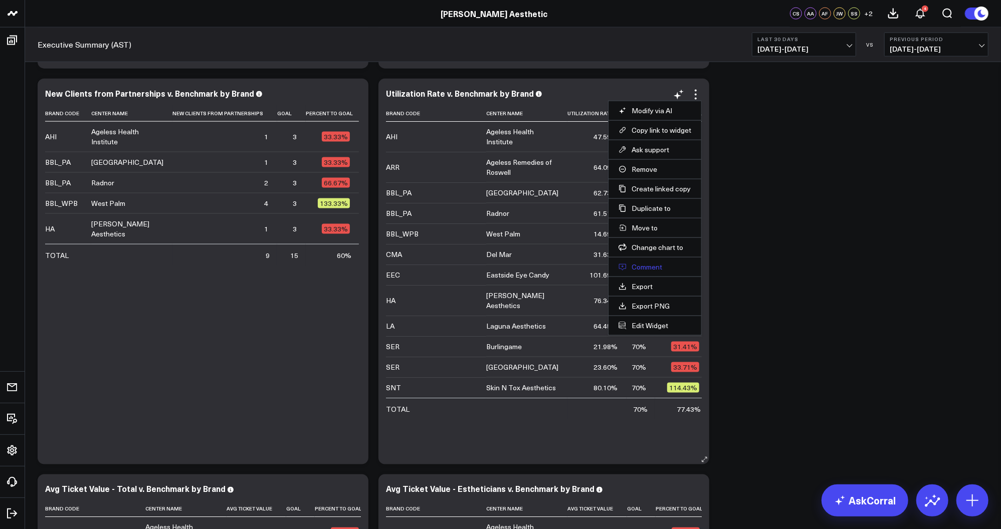
click at [653, 264] on button "Comment" at bounding box center [655, 267] width 73 height 9
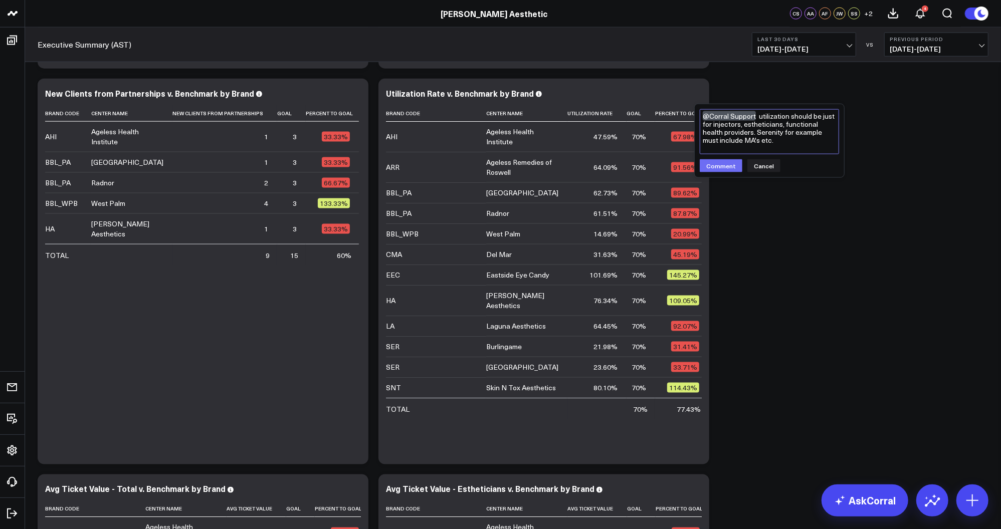
type textarea "@Corral Support utilization should be just for injectors, estheticians, functio…"
click at [727, 168] on button "Comment" at bounding box center [721, 165] width 43 height 13
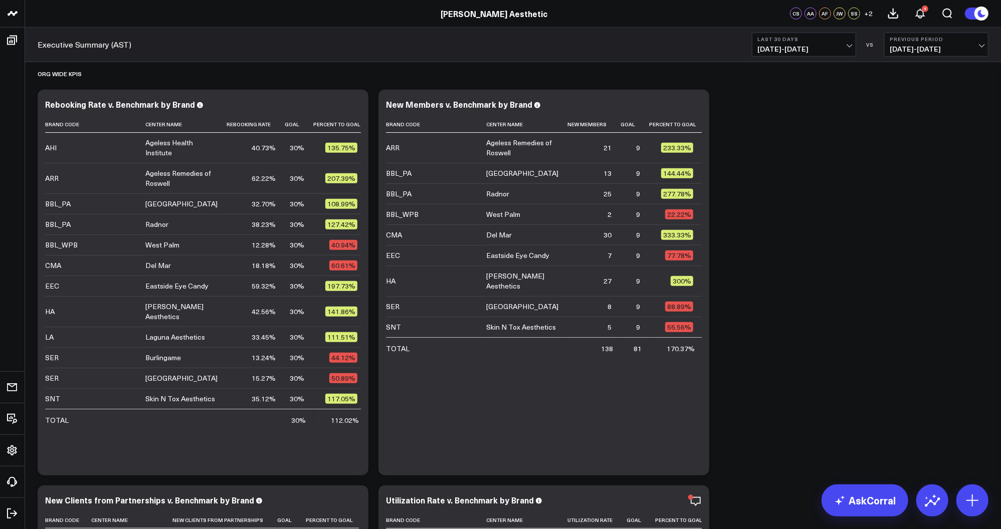
scroll to position [197, 0]
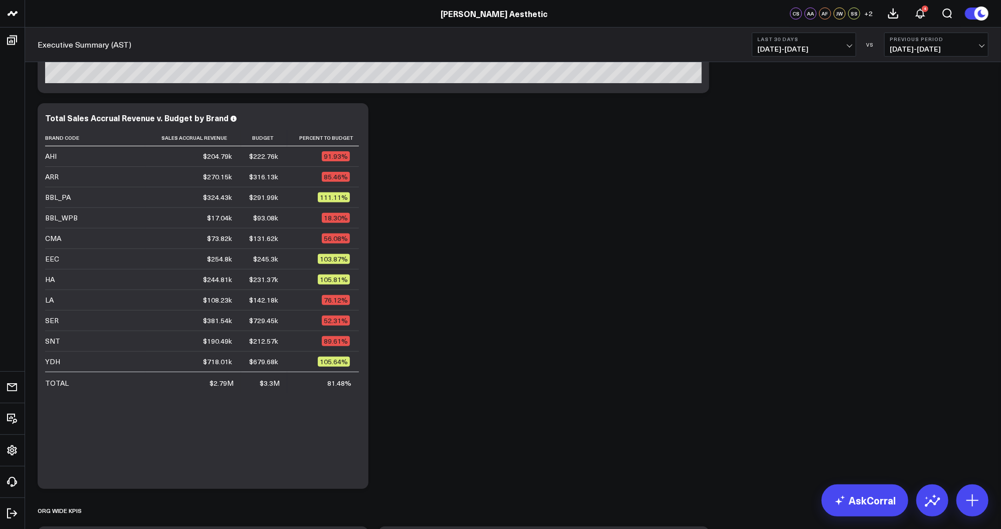
click at [800, 40] on b "Last 30 Days" at bounding box center [804, 39] width 93 height 6
click at [784, 320] on link "Custom Dates" at bounding box center [804, 320] width 103 height 19
select select "7"
select select "2025"
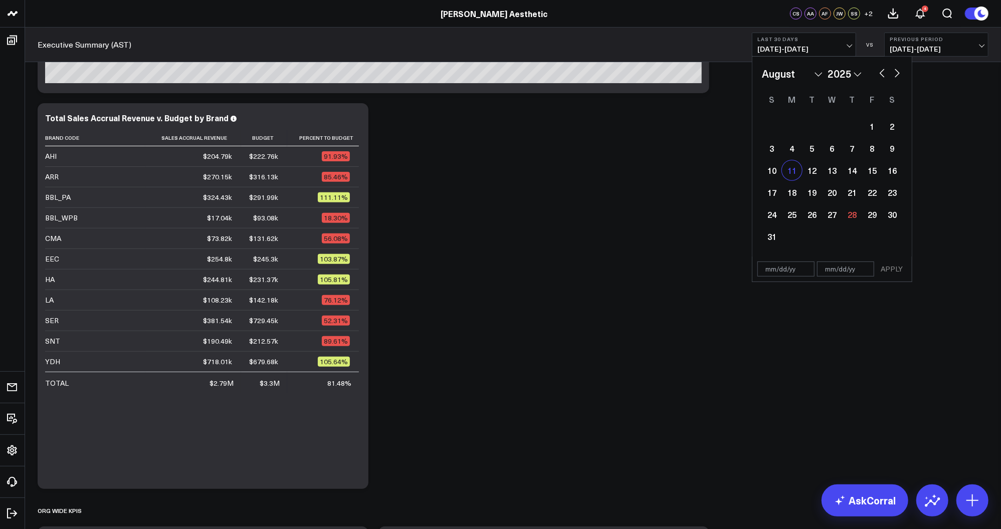
click at [794, 172] on div "11" at bounding box center [792, 170] width 20 height 20
type input "08/11/25"
select select "7"
select select "2025"
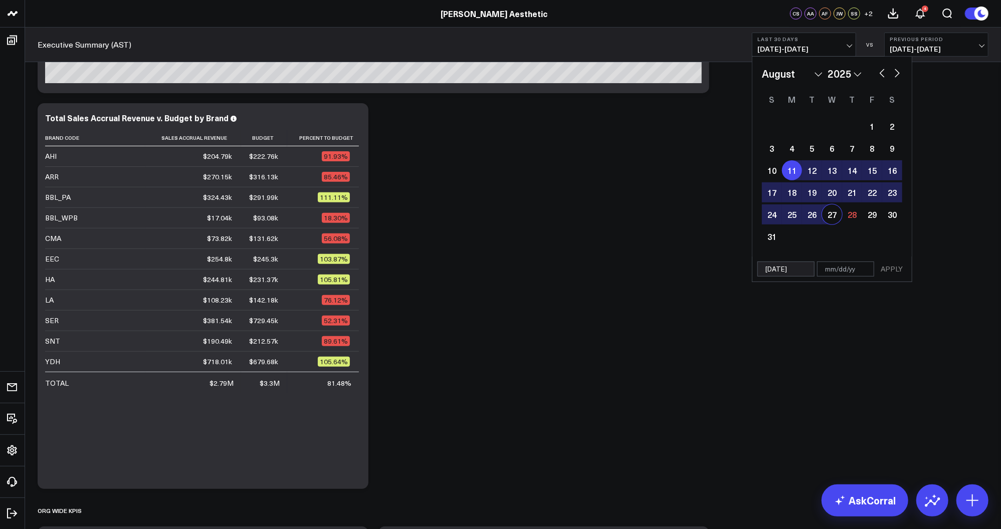
click at [824, 216] on div "27" at bounding box center [832, 215] width 20 height 20
type input "08/27/25"
select select "7"
select select "2025"
click at [889, 266] on button "APPLY" at bounding box center [892, 269] width 30 height 15
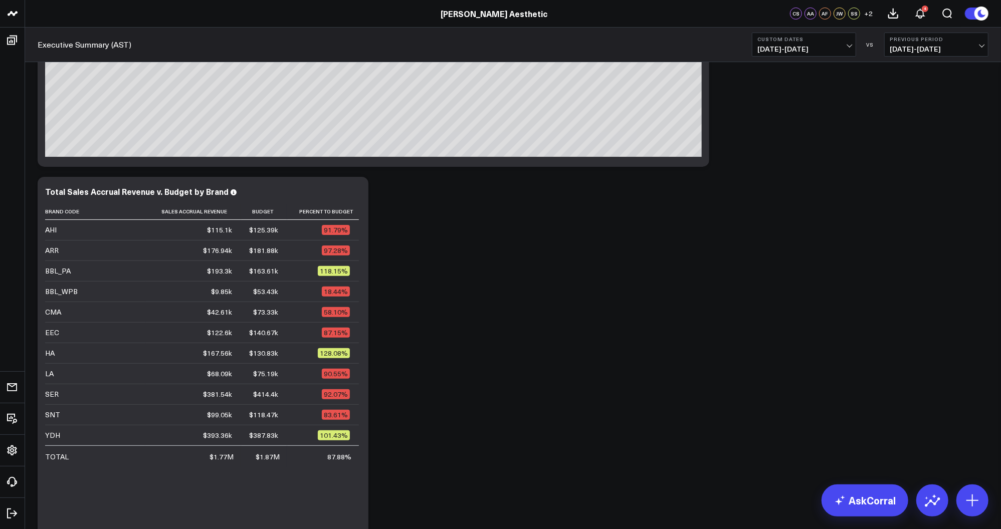
scroll to position [133, 0]
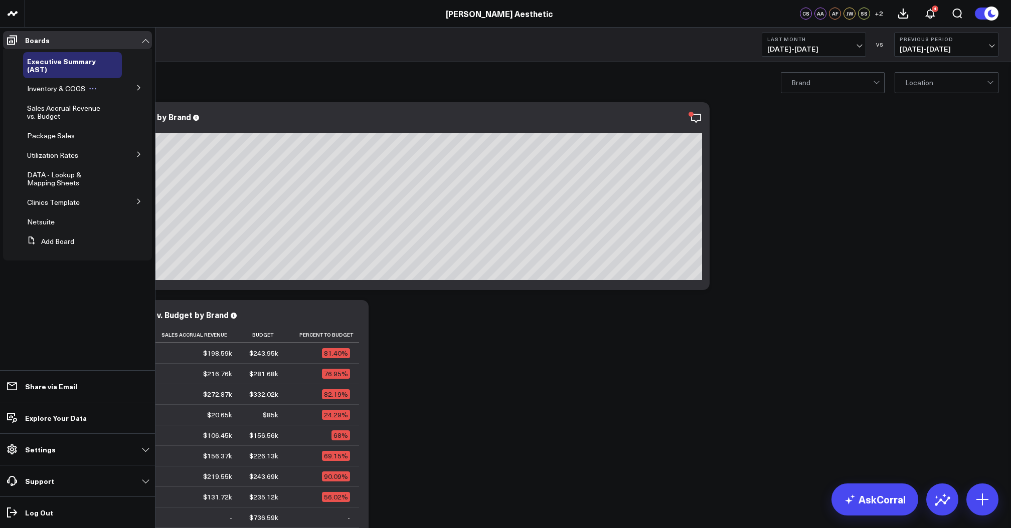
click at [49, 91] on span "Inventory & COGS" at bounding box center [56, 89] width 58 height 10
click at [139, 88] on icon at bounding box center [139, 88] width 6 height 6
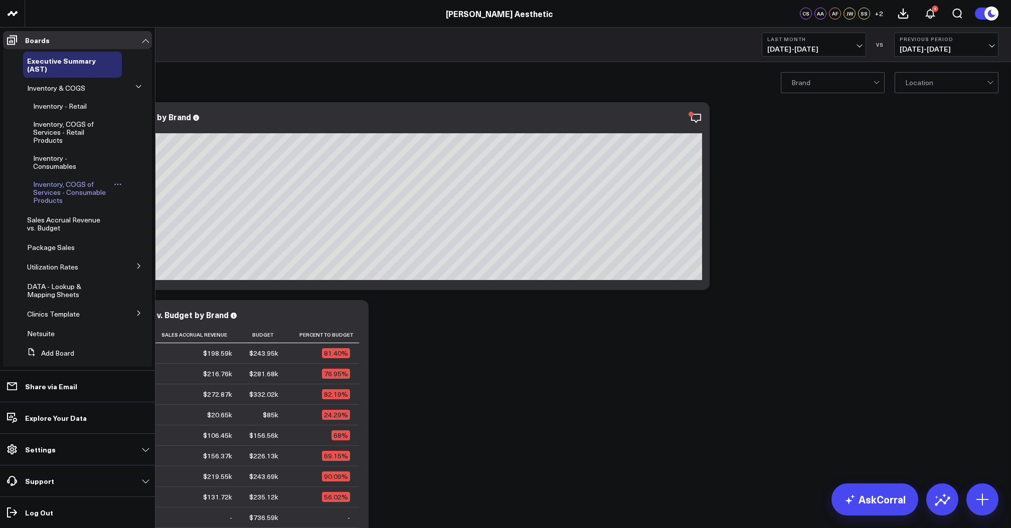
scroll to position [3, 0]
click at [53, 192] on span "Inventory, COGS of Services - Consumable Products" at bounding box center [69, 190] width 73 height 26
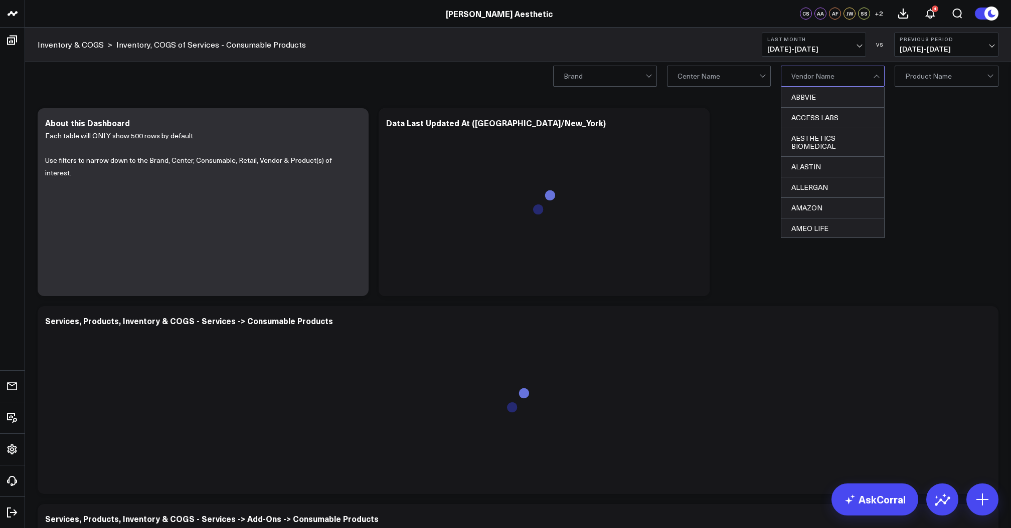
scroll to position [7, 0]
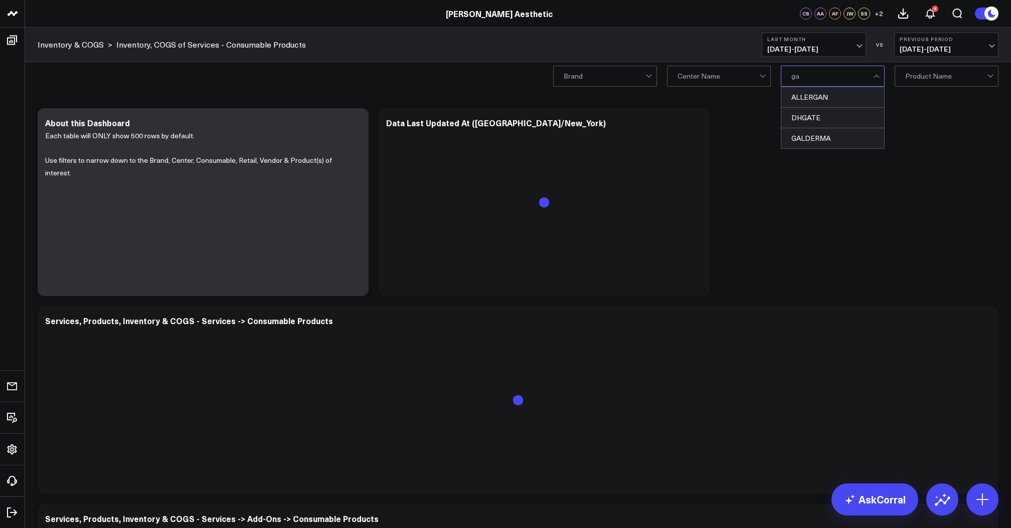
type input "gal"
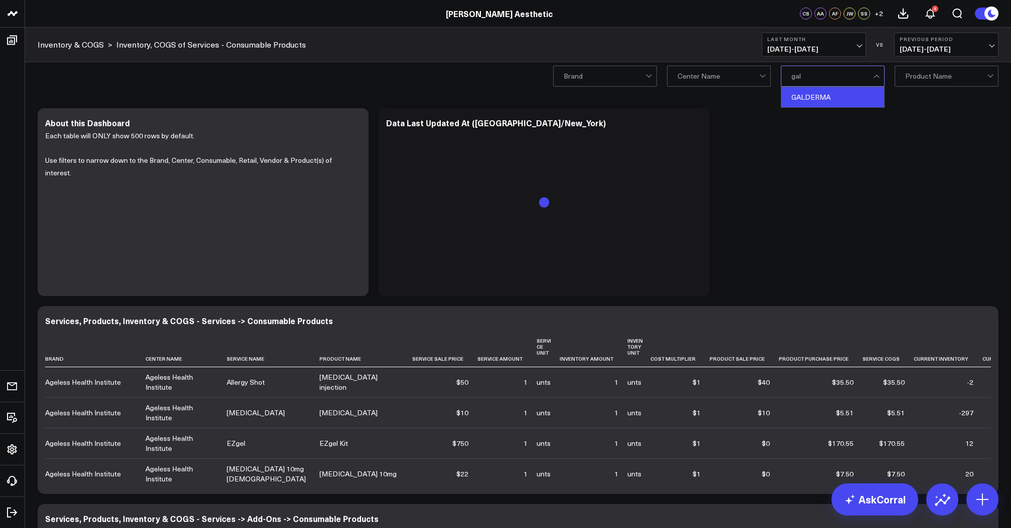
click at [821, 100] on div "GALDERMA" at bounding box center [832, 97] width 103 height 20
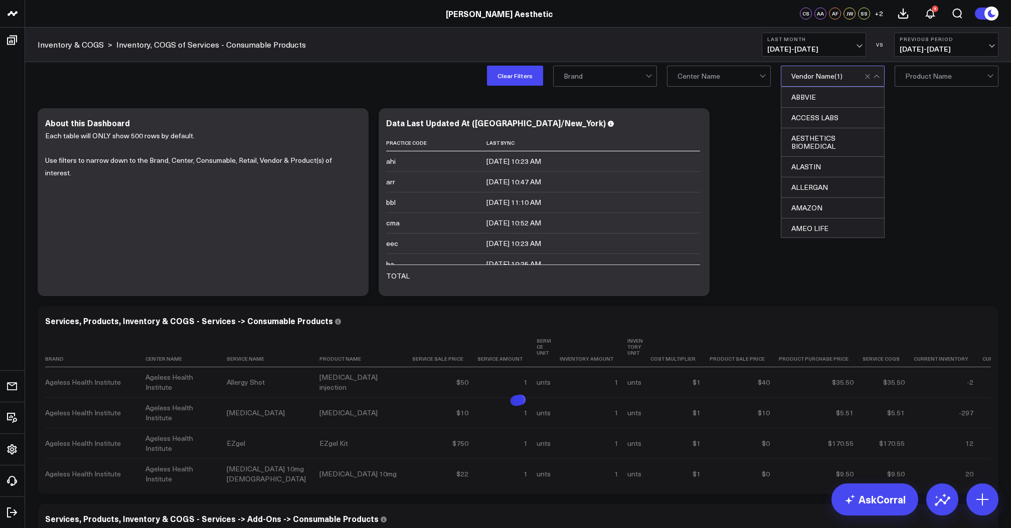
click at [949, 124] on div "Modify via AI Copy link to widget Ask support Remove Create linked copy Executi…" at bounding box center [518, 400] width 971 height 594
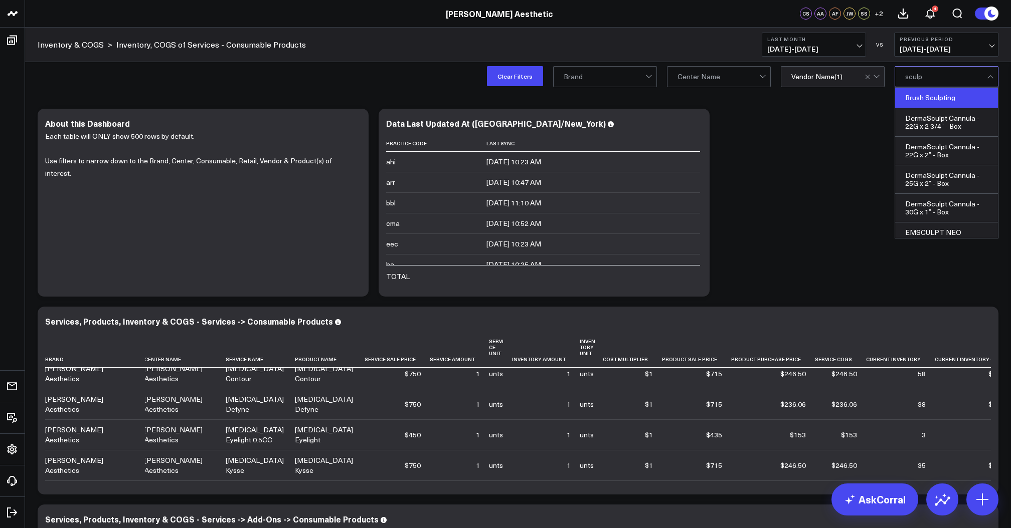
scroll to position [6, 0]
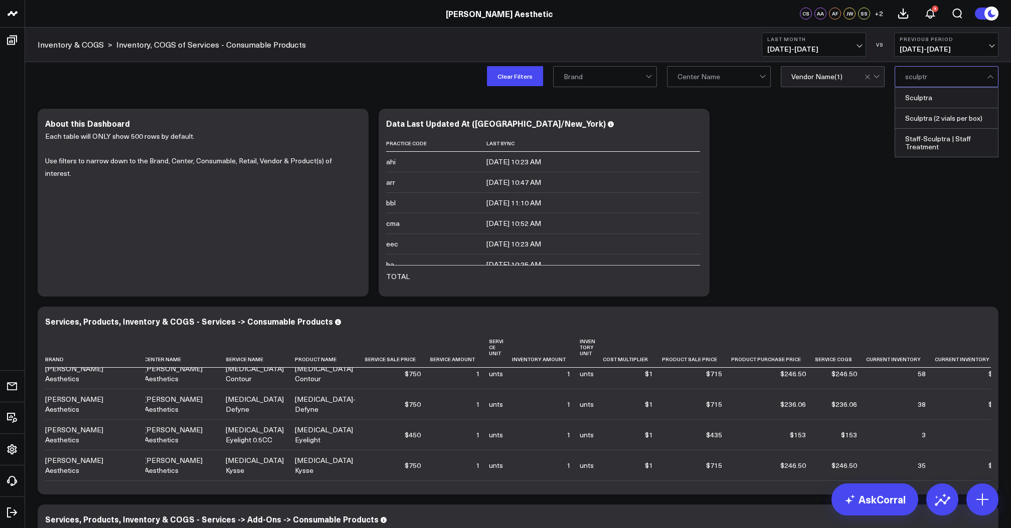
type input "sculptra"
click at [923, 99] on div "Sculptra" at bounding box center [946, 98] width 103 height 21
